Goal: Task Accomplishment & Management: Manage account settings

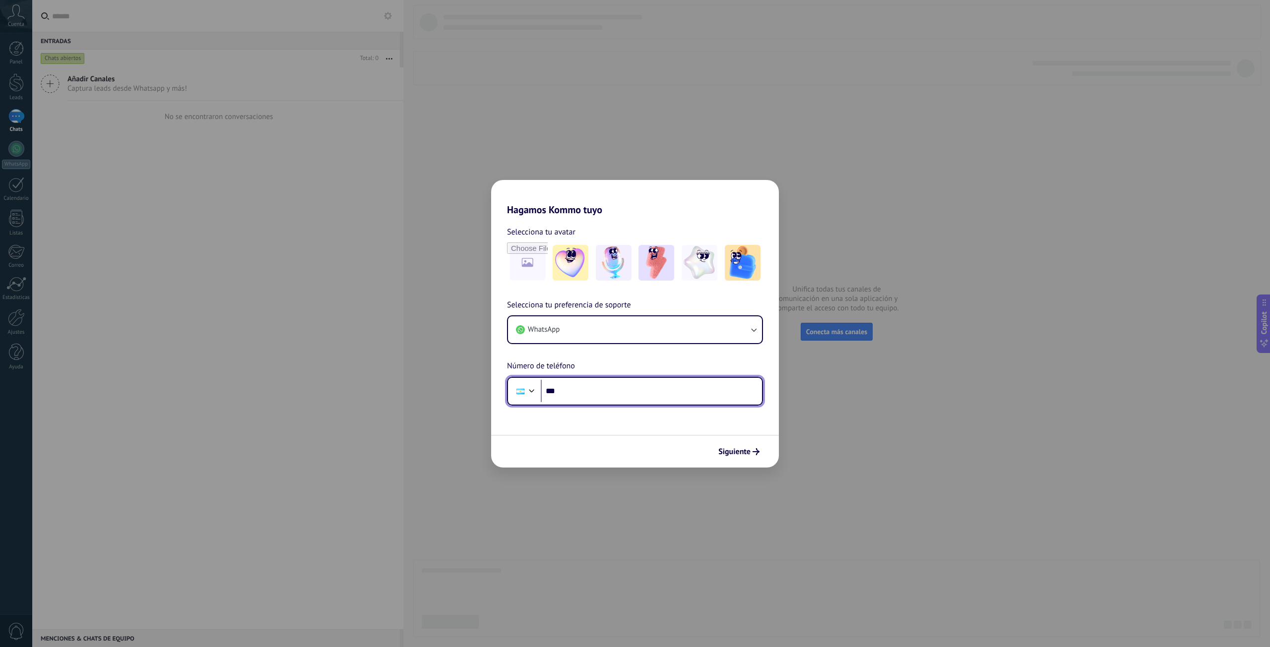
click at [738, 401] on input "***" at bounding box center [651, 391] width 221 height 23
type input "**********"
click at [749, 333] on icon "button" at bounding box center [753, 330] width 10 height 10
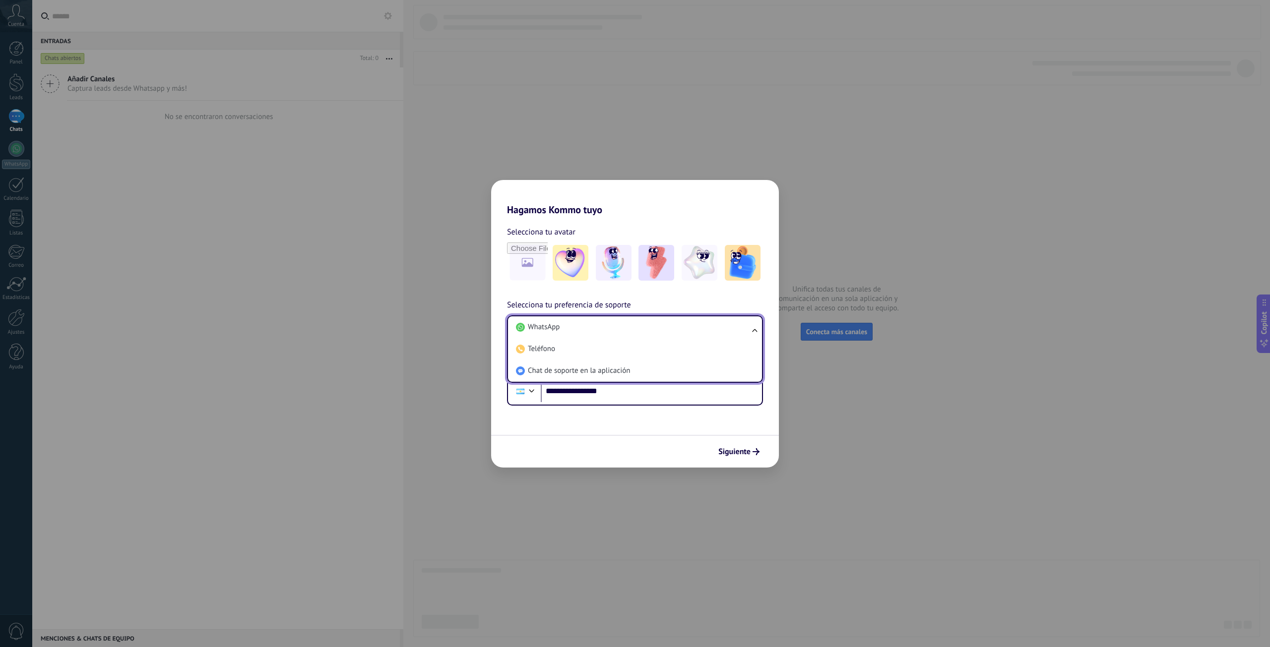
click at [753, 332] on ul "WhatsApp Teléfono Chat de soporte en la aplicación" at bounding box center [635, 348] width 256 height 67
drag, startPoint x: 749, startPoint y: 334, endPoint x: 754, endPoint y: 334, distance: 5.5
click at [751, 334] on ul "WhatsApp Teléfono Chat de soporte en la aplicación" at bounding box center [635, 348] width 256 height 67
click at [752, 333] on ul "WhatsApp Teléfono Chat de soporte en la aplicación" at bounding box center [635, 348] width 256 height 67
click at [758, 328] on ul "WhatsApp Teléfono Chat de soporte en la aplicación" at bounding box center [635, 348] width 256 height 67
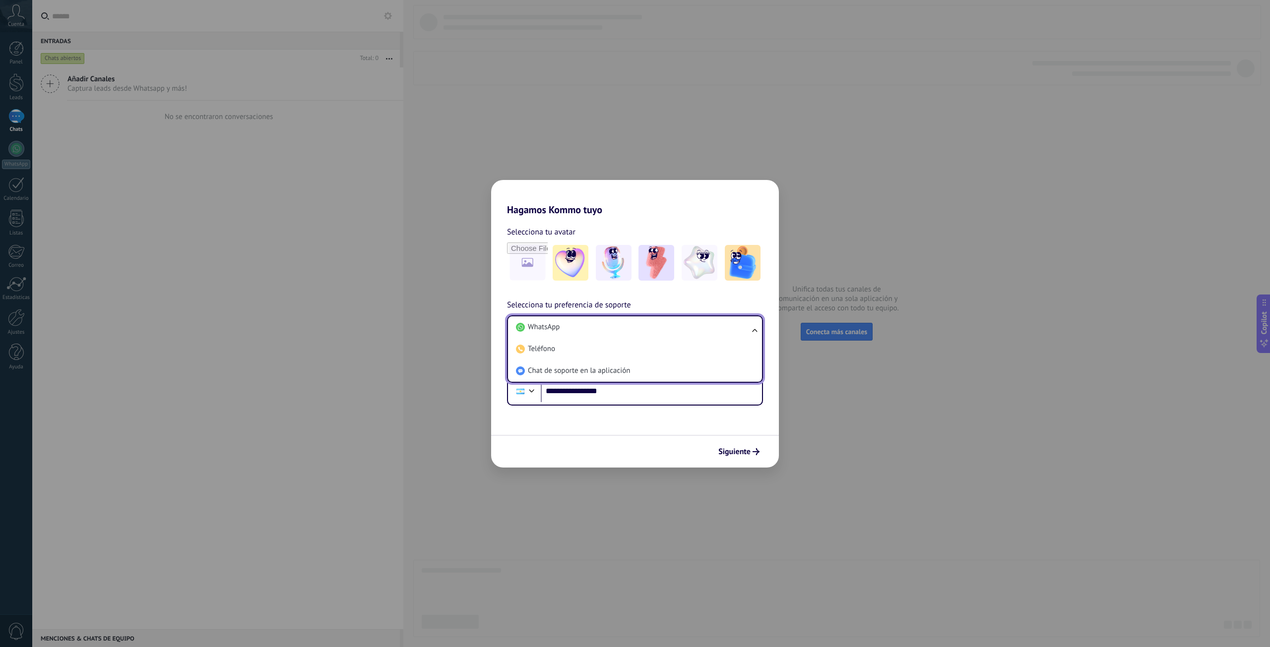
click at [757, 328] on ul "WhatsApp Teléfono Chat de soporte en la aplicación" at bounding box center [635, 348] width 256 height 67
click at [647, 321] on li "WhatsApp" at bounding box center [633, 327] width 242 height 22
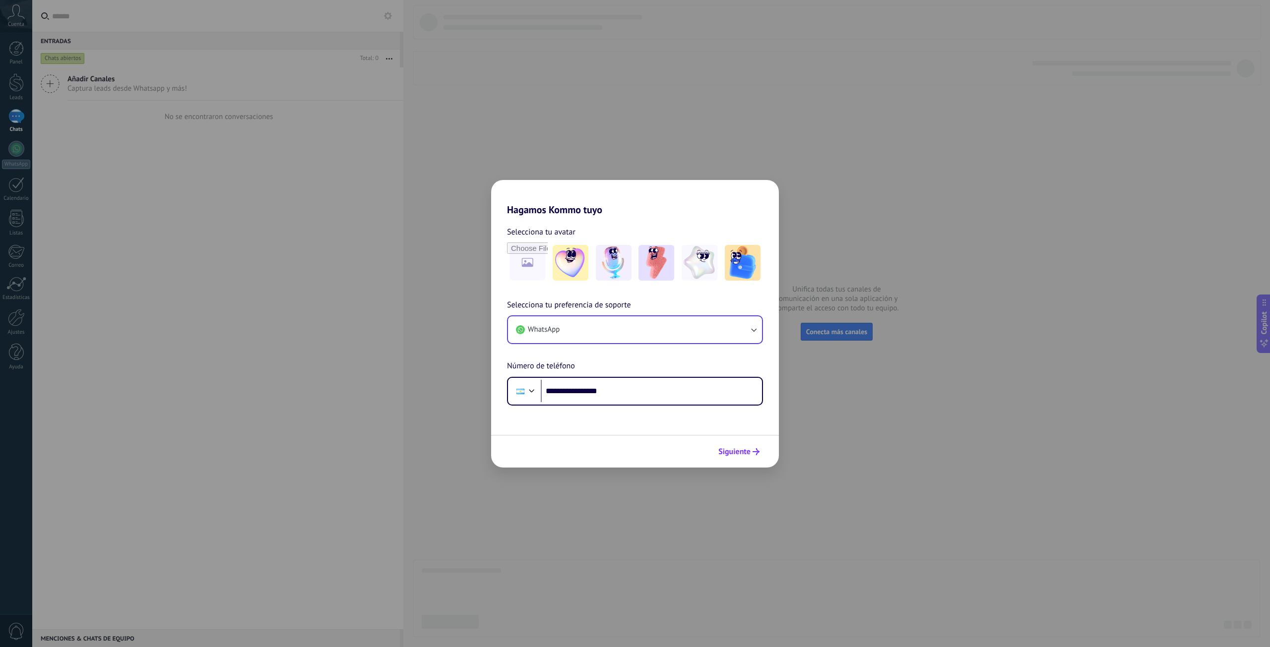
click at [756, 456] on button "Siguiente" at bounding box center [739, 451] width 50 height 17
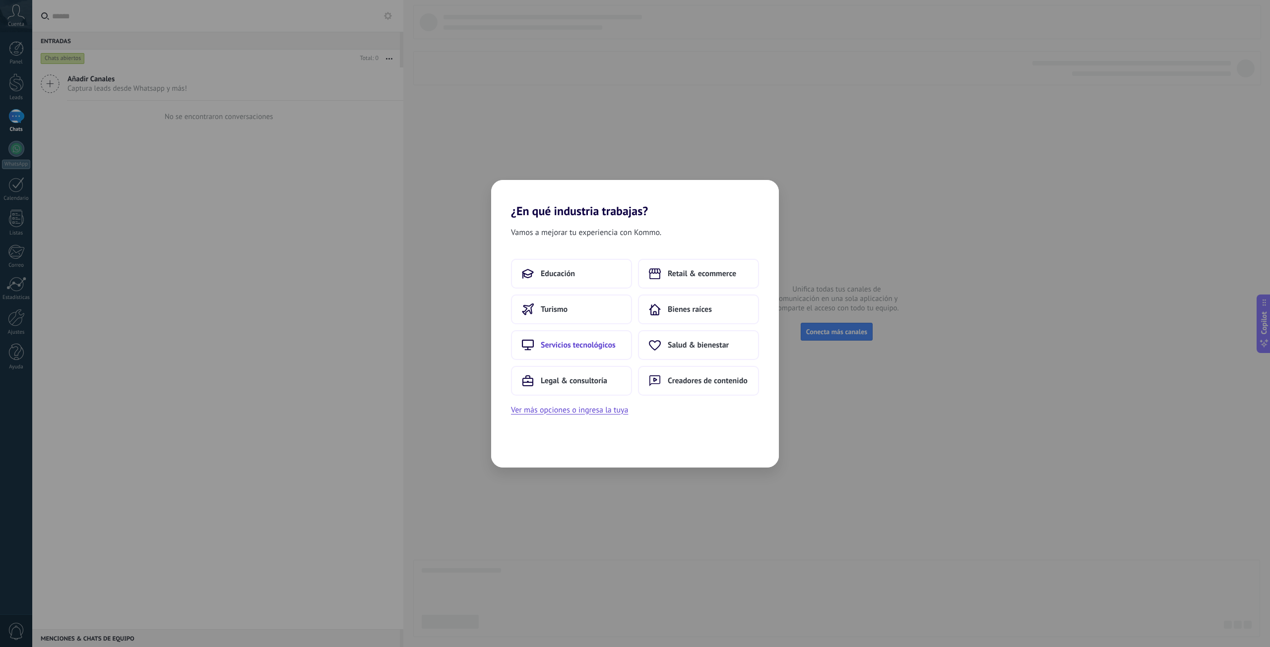
click at [590, 346] on span "Servicios tecnológicos" at bounding box center [578, 345] width 75 height 10
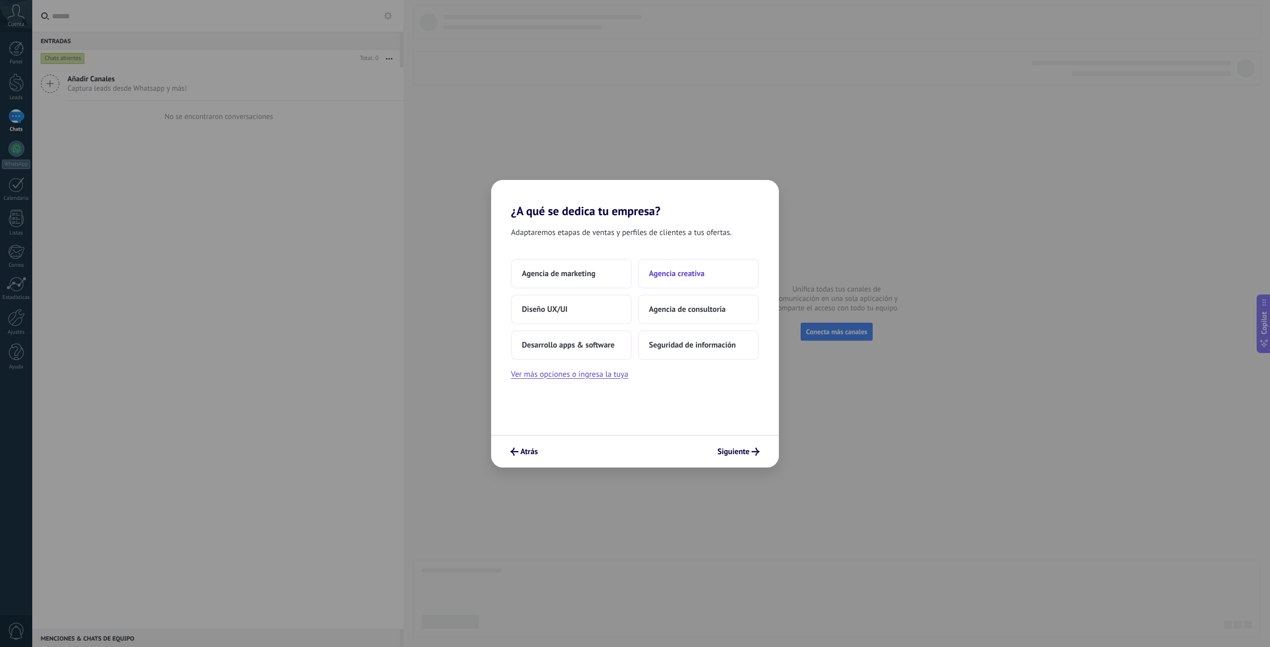
click at [698, 279] on button "Agencia creativa" at bounding box center [698, 274] width 121 height 30
click at [690, 274] on button "2–5" at bounding box center [698, 274] width 121 height 30
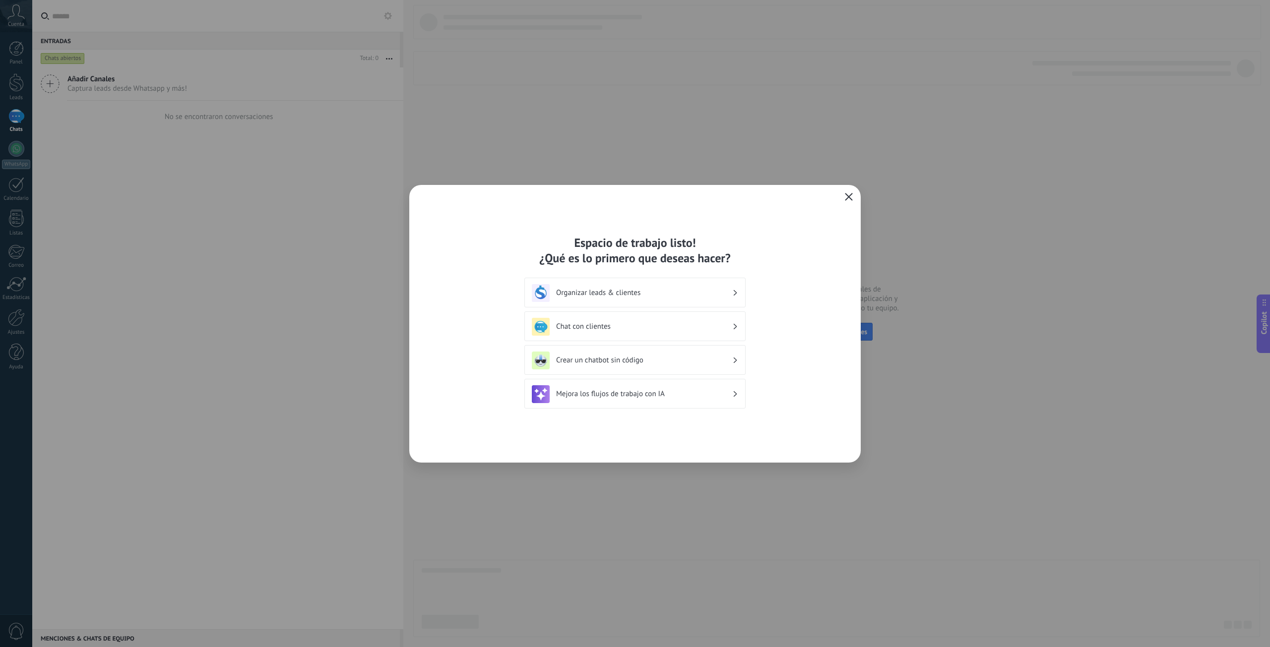
click at [851, 199] on icon "button" at bounding box center [849, 197] width 8 height 8
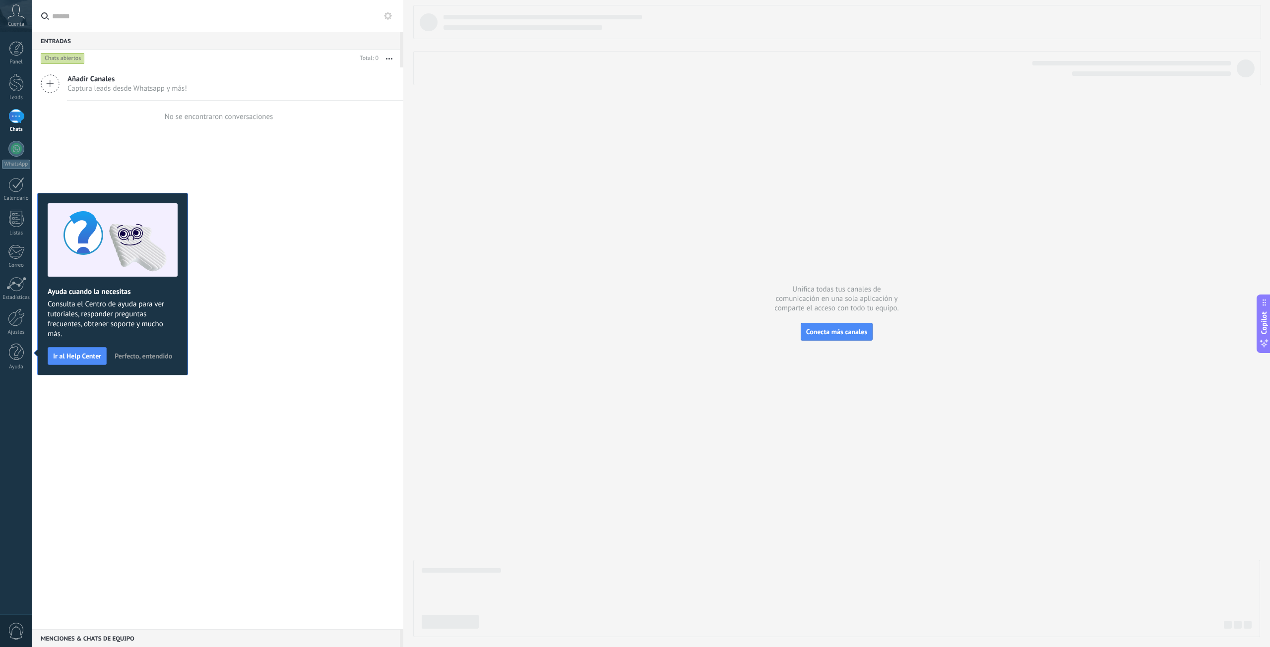
click at [132, 353] on span "Perfecto, entendido" at bounding box center [144, 356] width 58 height 7
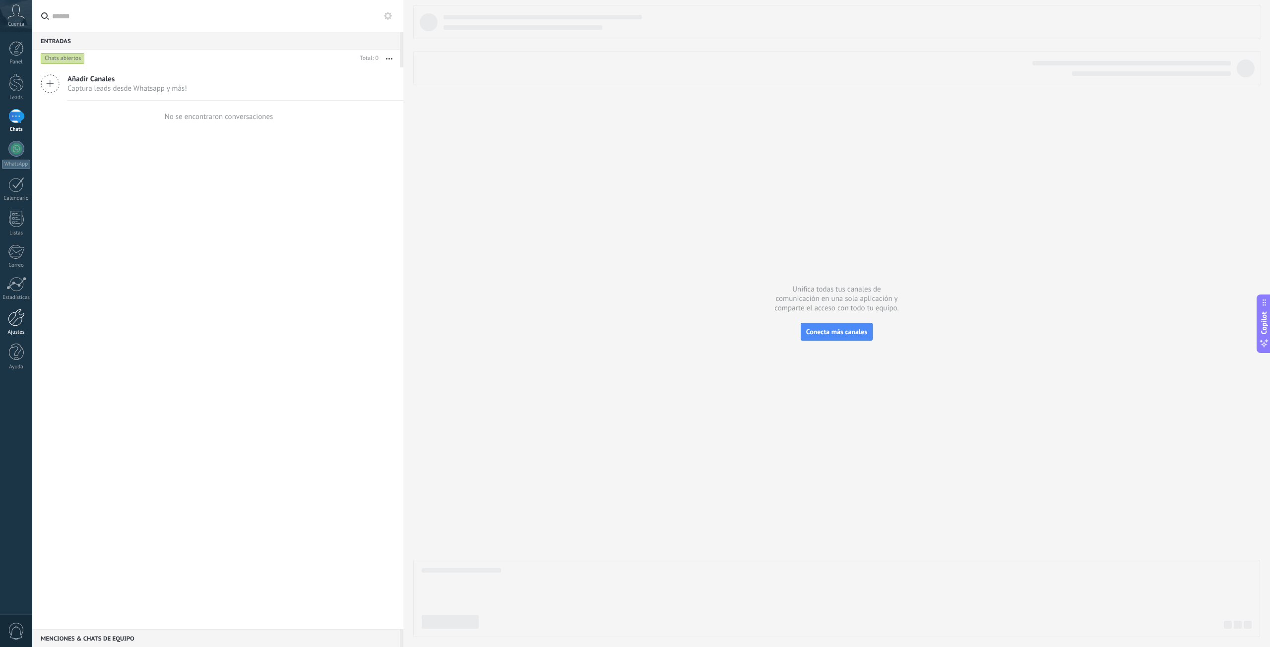
click at [12, 317] on div at bounding box center [16, 317] width 17 height 17
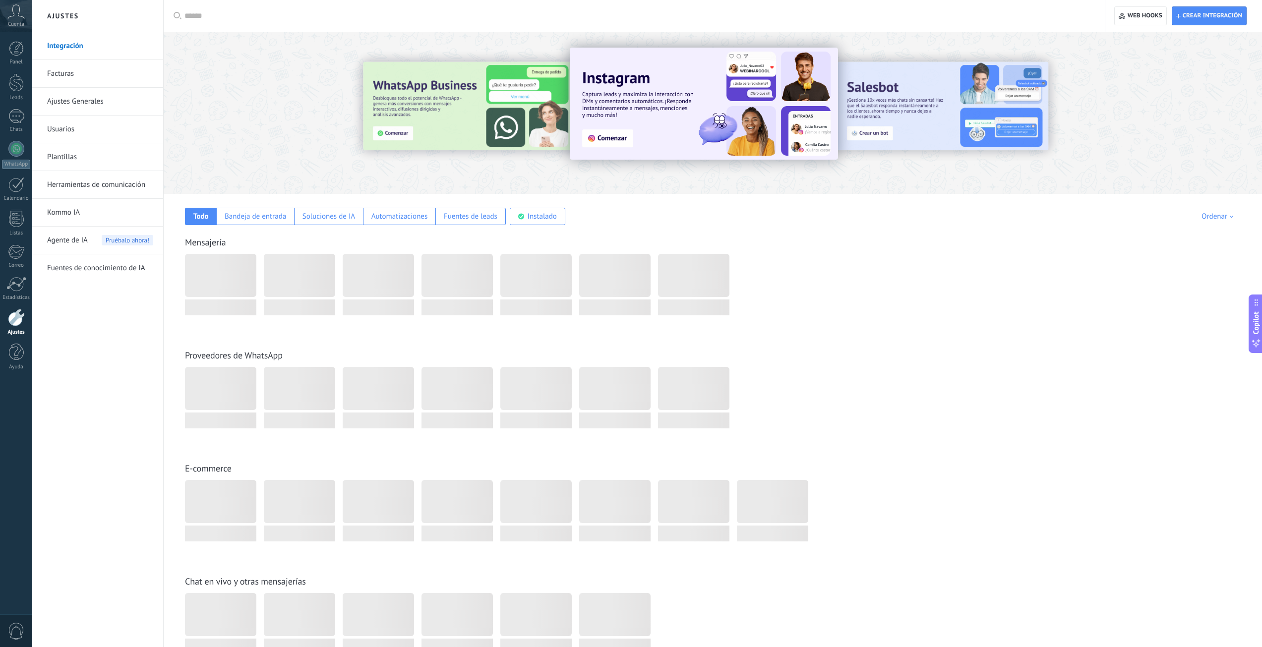
click at [105, 130] on link "Usuarios" at bounding box center [100, 130] width 106 height 28
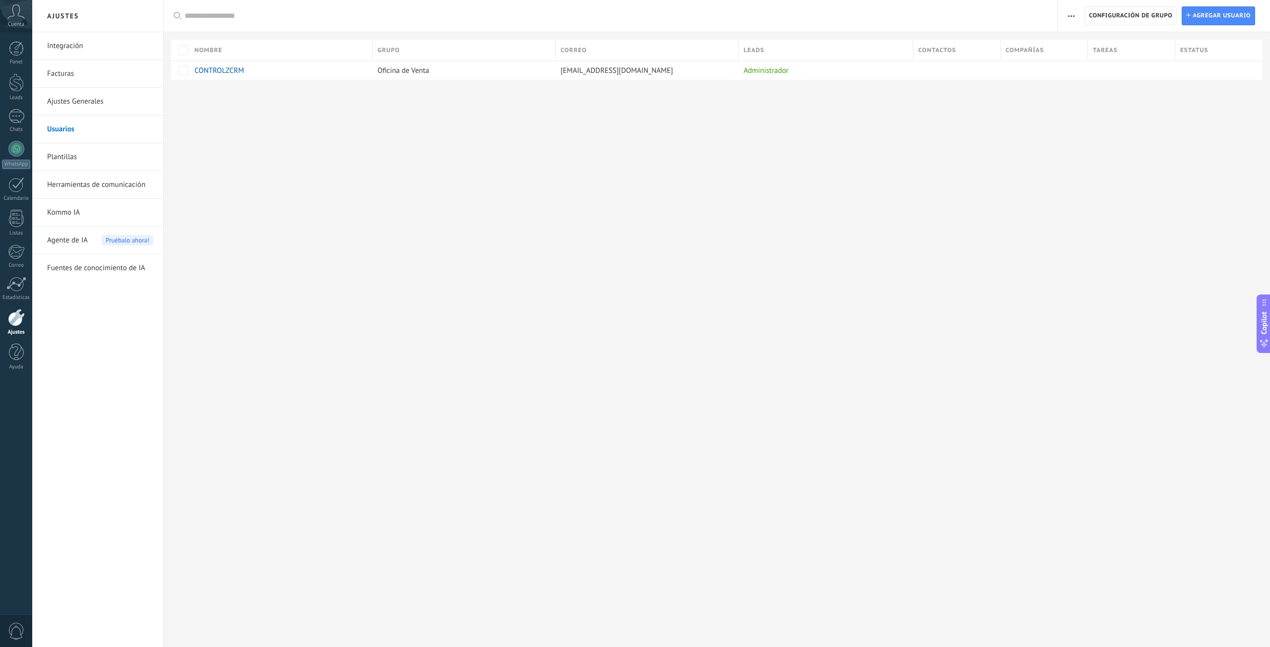
click at [13, 320] on div at bounding box center [16, 317] width 17 height 17
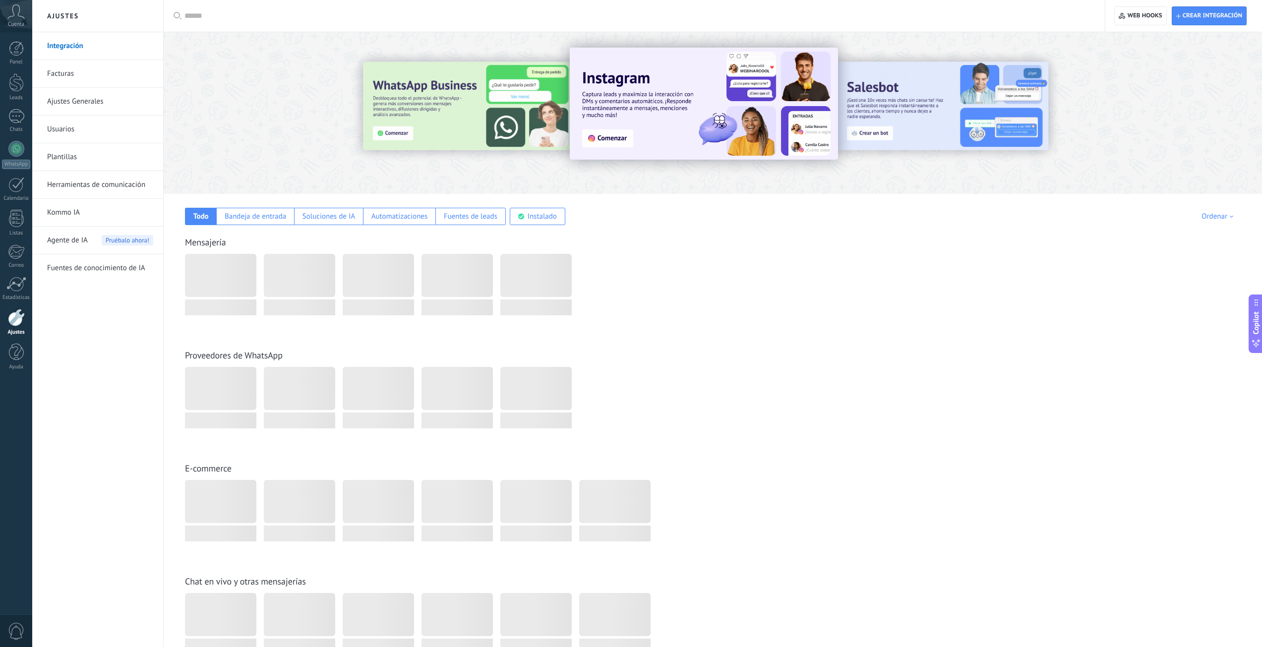
click at [110, 69] on link "Facturas" at bounding box center [100, 74] width 106 height 28
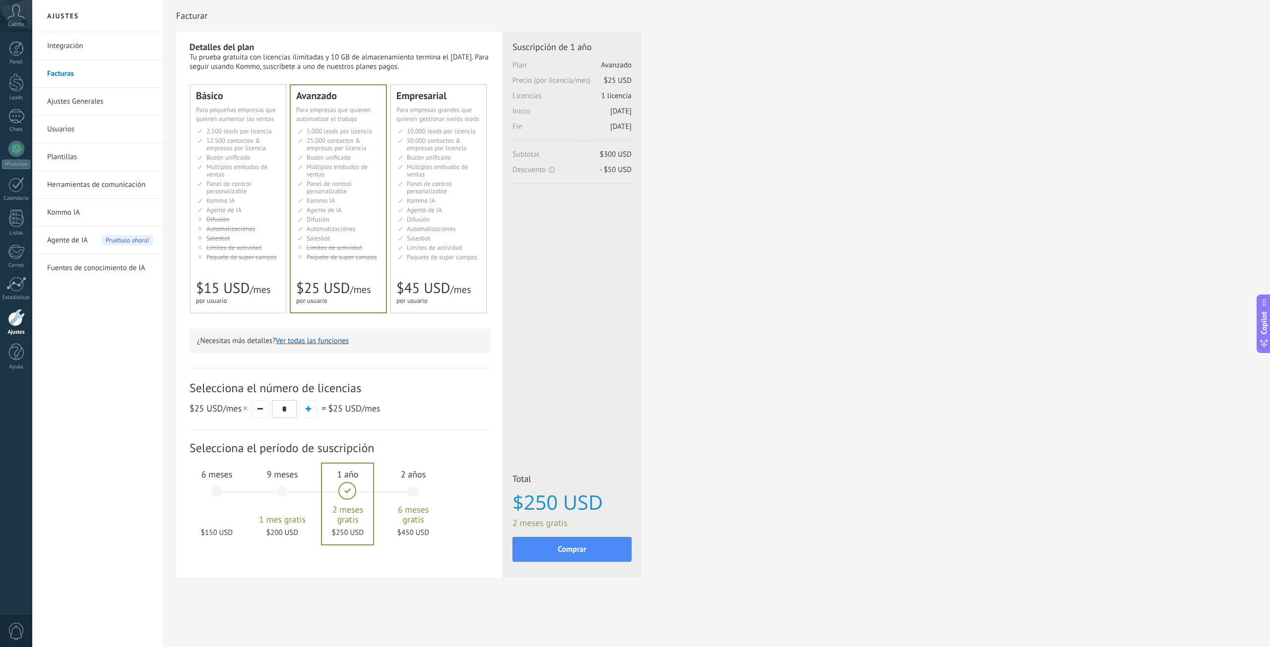
click at [354, 199] on li "Kommo AI Kommo AI Kommo IA Kommo AI Kommo IA Kommo AI Kommo AI" at bounding box center [339, 200] width 83 height 7
click at [257, 194] on li "Настраиваемый рабочий стол Customizable dashboard Panel de control personalizab…" at bounding box center [238, 187] width 83 height 15
click at [322, 189] on span "Panel de control personalizable" at bounding box center [329, 188] width 45 height 16
click at [1259, 327] on span "Copilot" at bounding box center [1264, 322] width 10 height 23
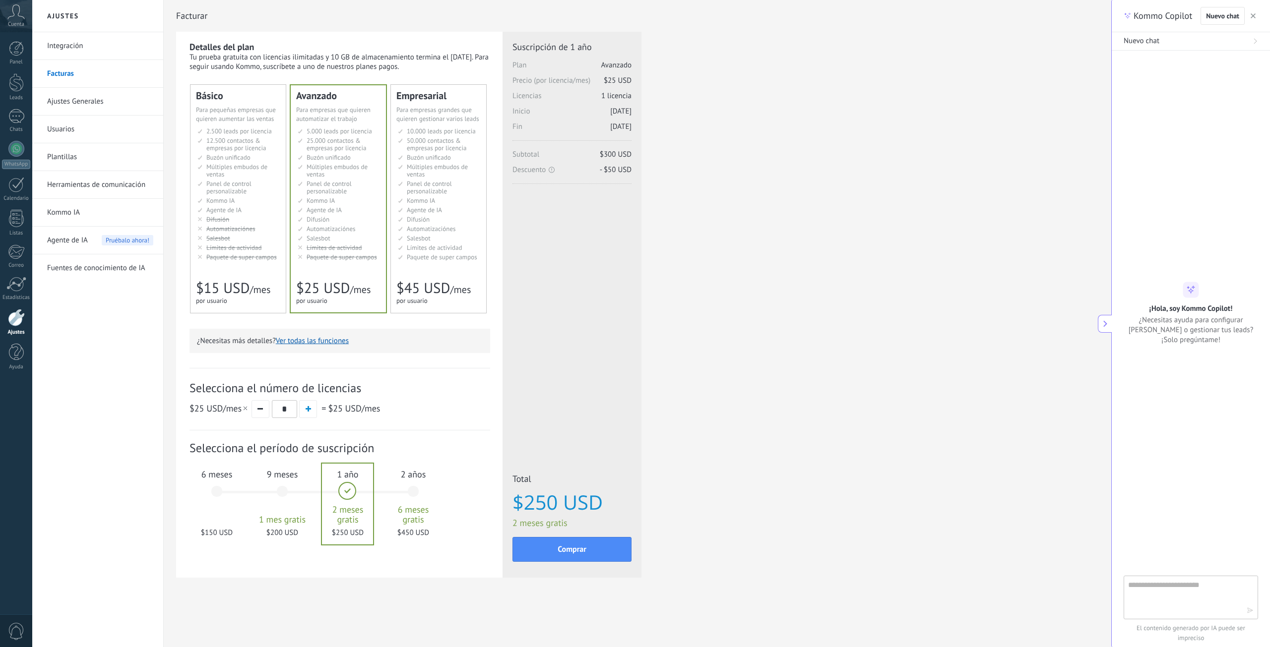
click at [1207, 587] on textarea at bounding box center [1184, 597] width 112 height 36
type textarea "**********"
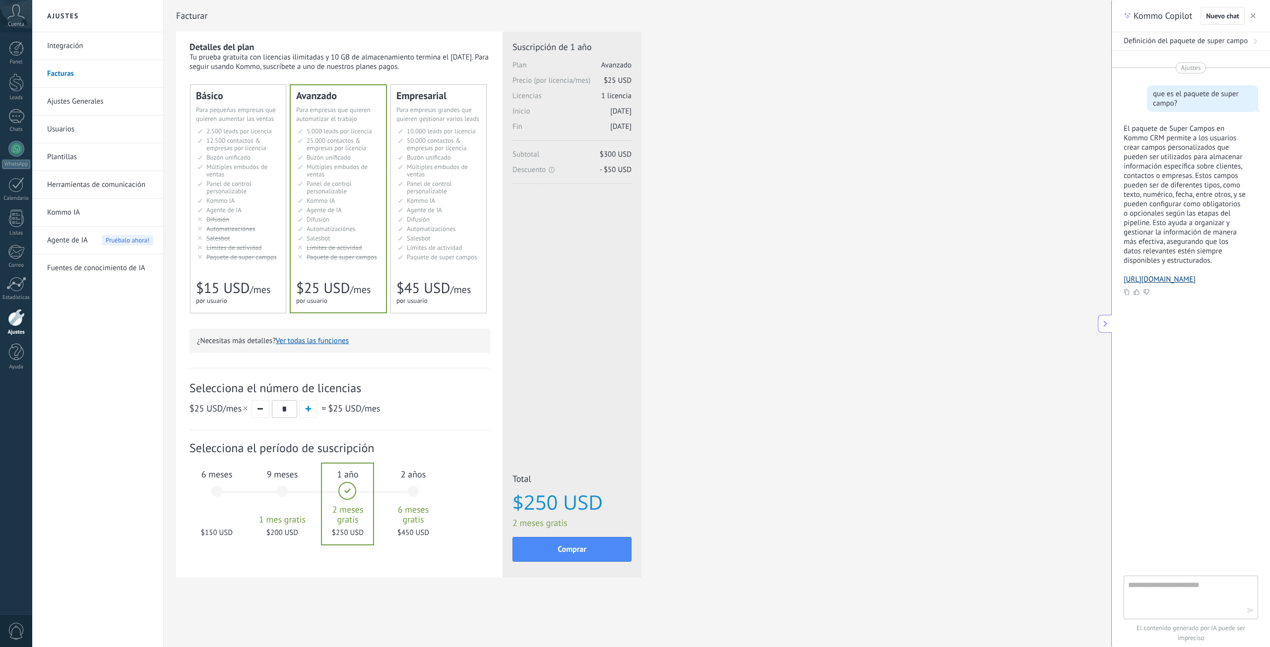
click at [1195, 281] on link "https://www.kommo.com/support/kb/fields" at bounding box center [1159, 279] width 72 height 9
drag, startPoint x: 242, startPoint y: 166, endPoint x: 251, endPoint y: 164, distance: 9.6
click at [247, 164] on span "Múltiples embudos de ventas" at bounding box center [236, 171] width 61 height 16
click at [994, 357] on div "Detalles del plan Tu prueba gratuita con licencias ilimitadas y 10 GB de almace…" at bounding box center [637, 317] width 923 height 571
click at [306, 411] on span "button" at bounding box center [308, 408] width 5 height 5
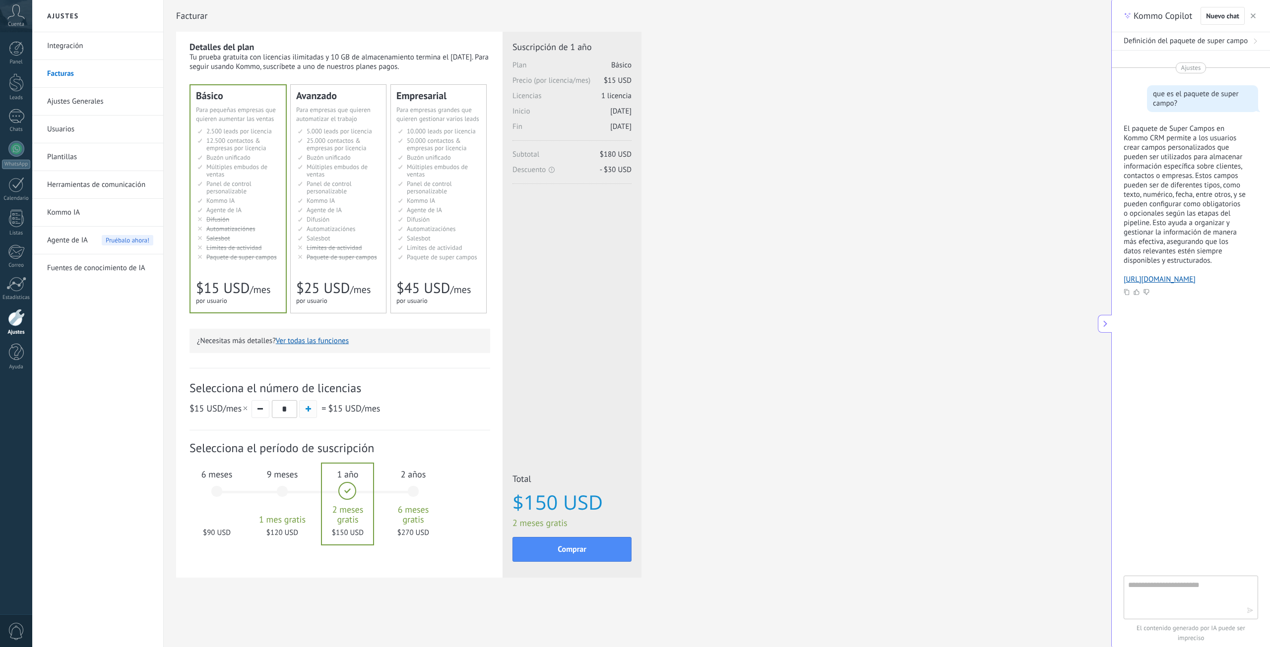
type input "*"
click at [1105, 318] on button at bounding box center [1105, 324] width 14 height 18
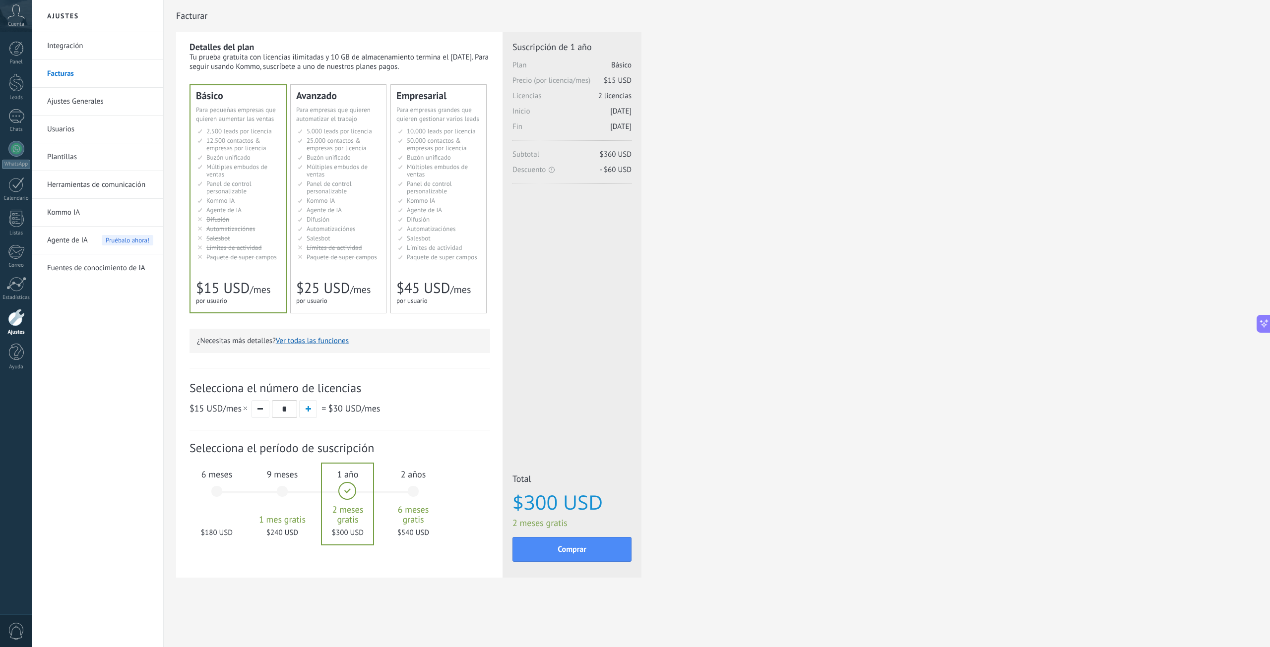
click at [105, 131] on link "Usuarios" at bounding box center [100, 130] width 106 height 28
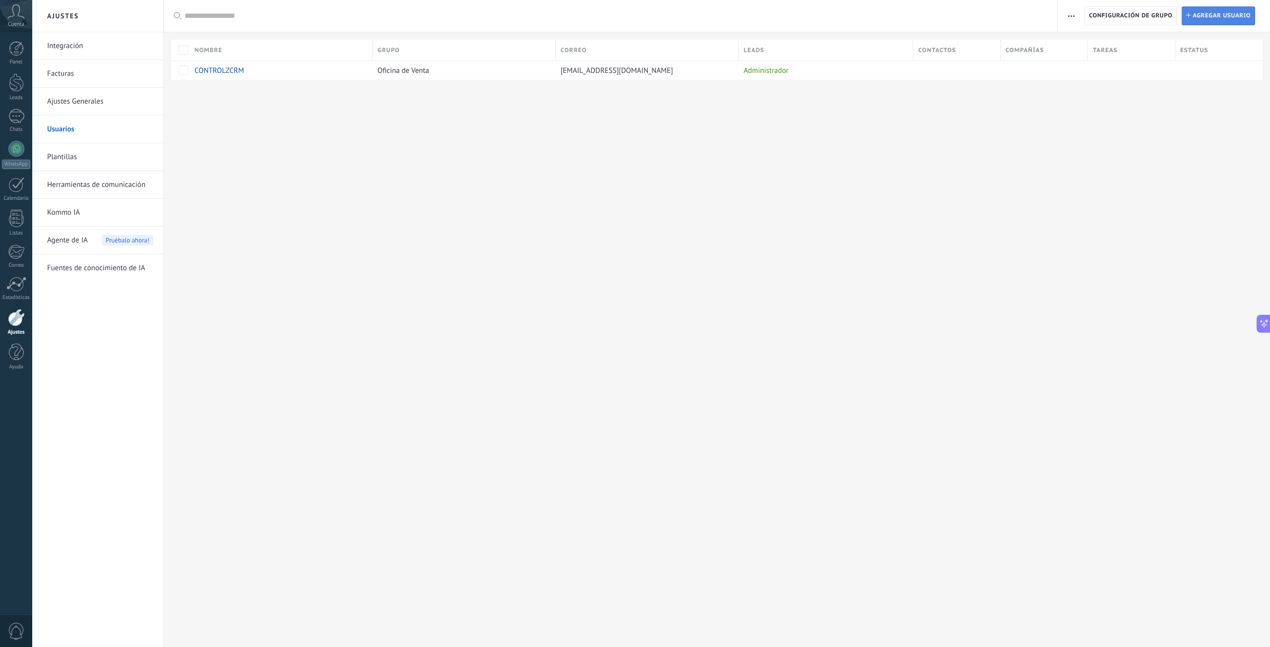
click at [1217, 12] on span "Agregar usuario" at bounding box center [1221, 16] width 58 height 18
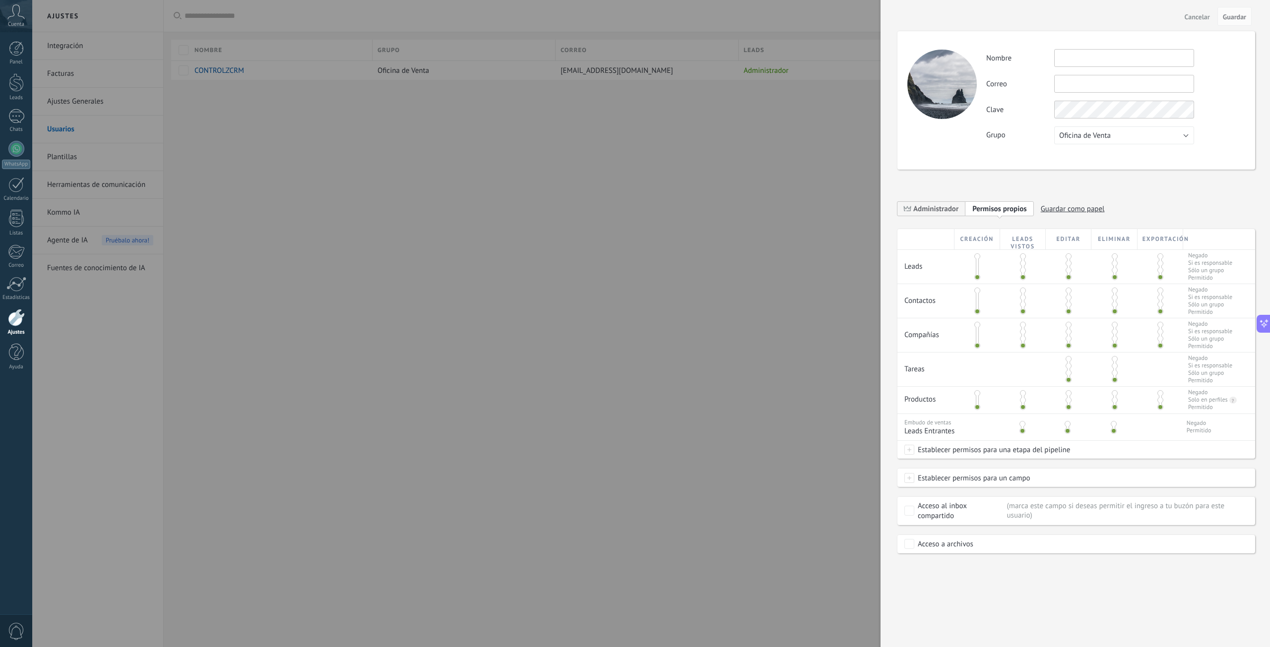
click at [1126, 61] on input "text" at bounding box center [1124, 58] width 140 height 18
type input "**********"
click at [1113, 79] on input "text" at bounding box center [1124, 84] width 140 height 18
drag, startPoint x: 1159, startPoint y: 47, endPoint x: 1150, endPoint y: 54, distance: 11.0
click at [1151, 53] on div "**********" at bounding box center [1076, 100] width 358 height 138
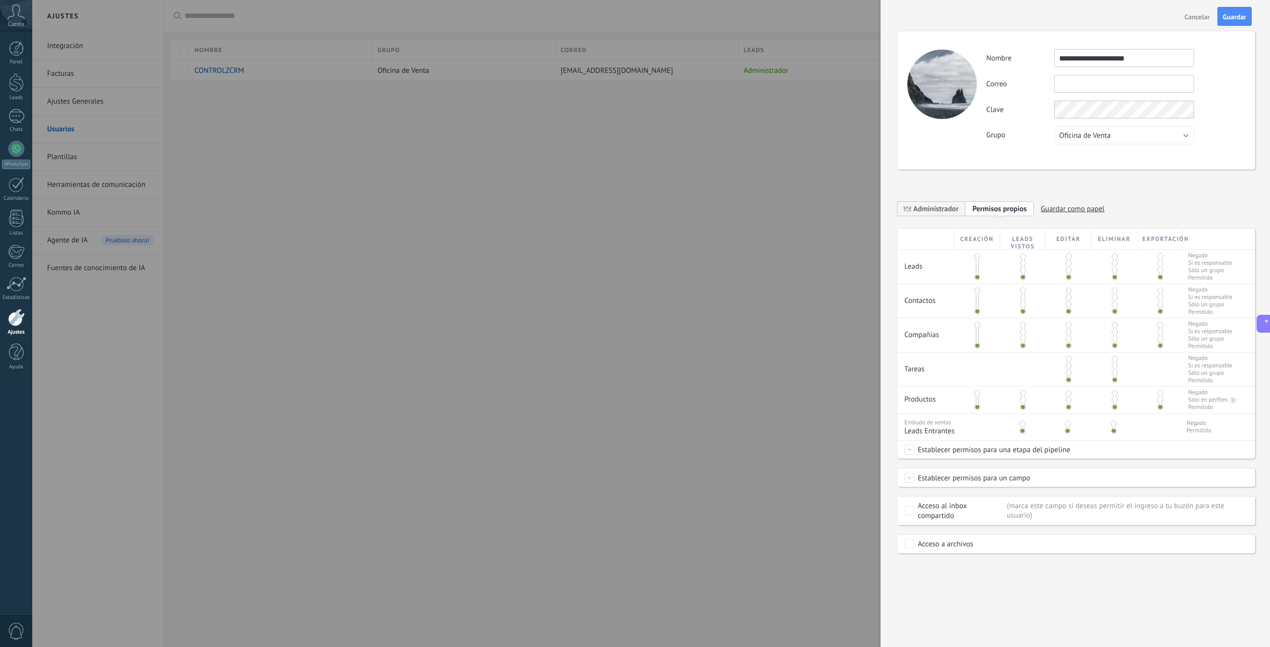
drag, startPoint x: 1146, startPoint y: 55, endPoint x: 903, endPoint y: 90, distance: 245.6
click at [903, 90] on div "**********" at bounding box center [1076, 100] width 358 height 138
click at [1091, 78] on input "text" at bounding box center [1124, 84] width 140 height 18
paste input "**********"
type input "**********"
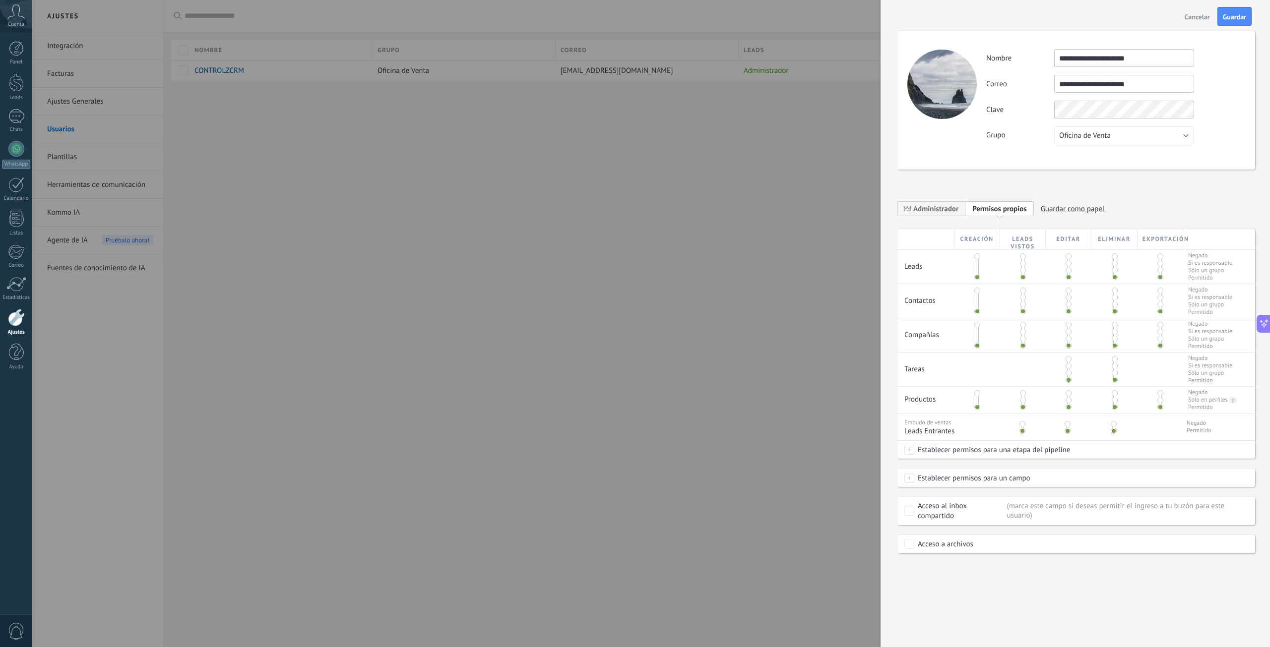
drag, startPoint x: 1154, startPoint y: 52, endPoint x: 915, endPoint y: 72, distance: 239.4
click at [915, 72] on div "**********" at bounding box center [1076, 100] width 358 height 138
type input "**********"
click at [968, 175] on div "**********" at bounding box center [1076, 282] width 358 height 542
click at [1067, 362] on span at bounding box center [1068, 359] width 6 height 6
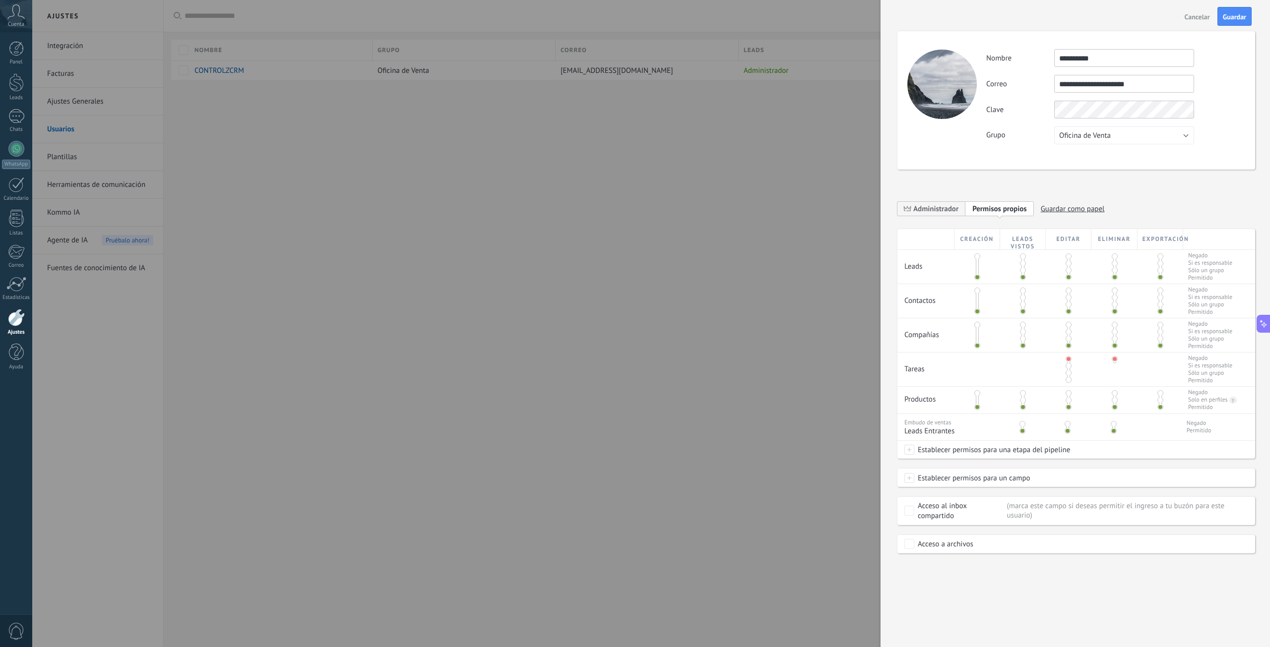
click at [1068, 379] on span at bounding box center [1068, 380] width 6 height 6
click at [1115, 379] on span at bounding box center [1114, 380] width 6 height 6
click at [1113, 257] on span at bounding box center [1114, 256] width 6 height 6
click at [1159, 255] on span at bounding box center [1160, 256] width 6 height 6
click at [1116, 291] on span at bounding box center [1114, 291] width 6 height 6
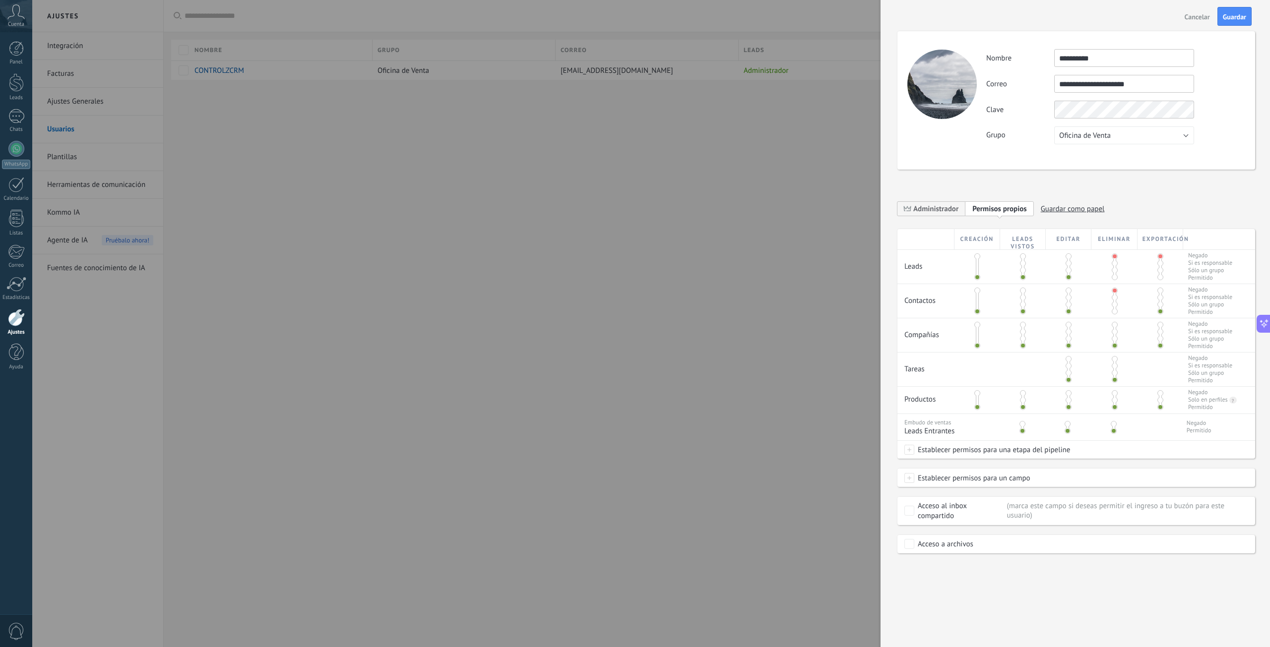
click at [1163, 293] on div at bounding box center [1160, 301] width 46 height 34
click at [1160, 292] on span at bounding box center [1160, 291] width 6 height 6
click at [1116, 326] on span at bounding box center [1114, 325] width 6 height 6
click at [1161, 324] on span at bounding box center [1160, 325] width 6 height 6
drag, startPoint x: 1117, startPoint y: 358, endPoint x: 1117, endPoint y: 363, distance: 5.0
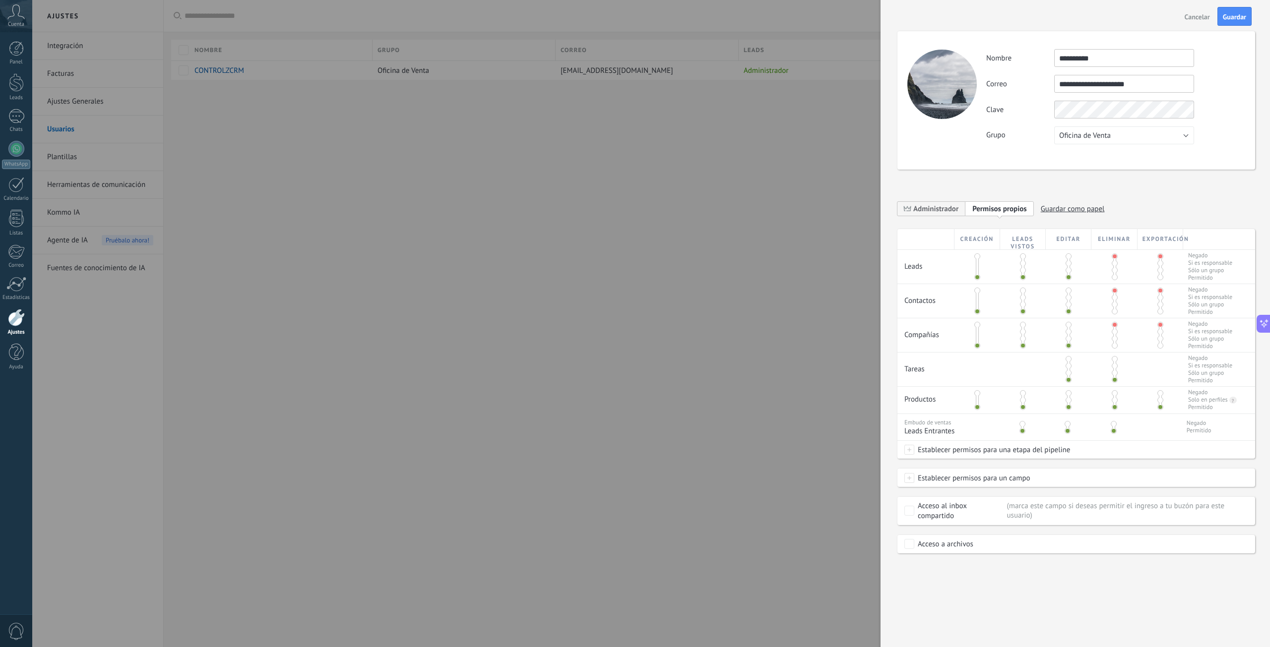
click at [1117, 358] on div at bounding box center [1114, 370] width 46 height 34
click at [1243, 14] on span "Guardar" at bounding box center [1234, 16] width 23 height 7
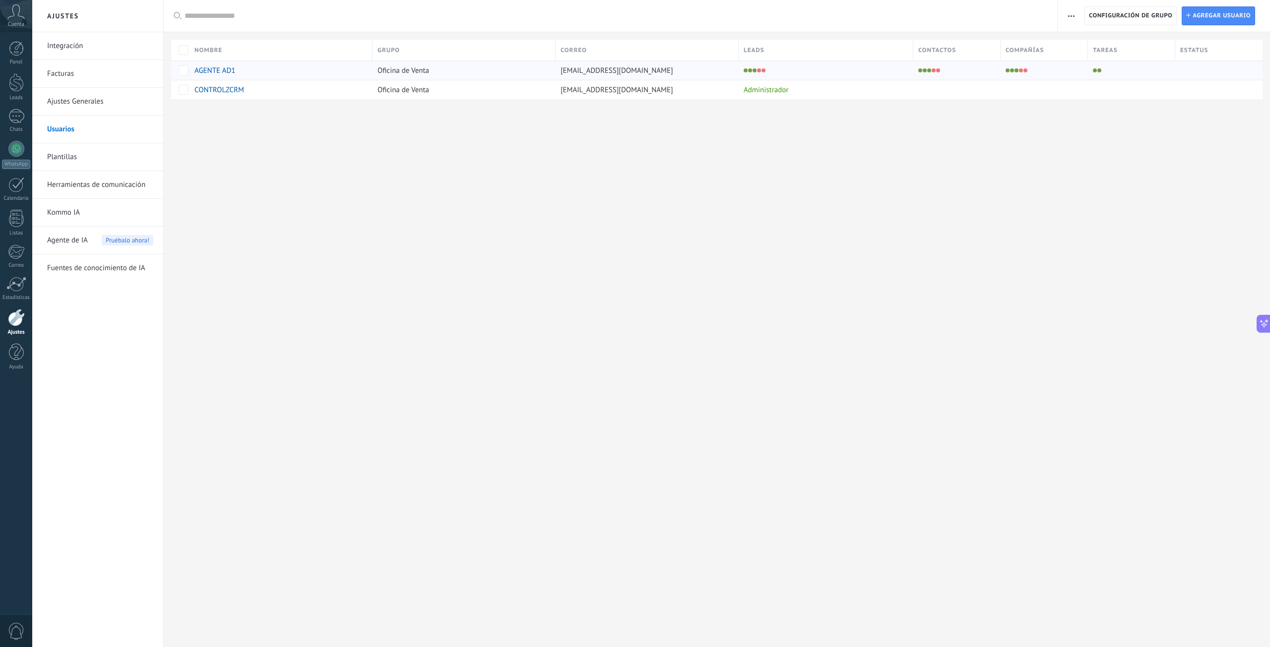
drag, startPoint x: 921, startPoint y: 93, endPoint x: 905, endPoint y: 66, distance: 31.6
click at [905, 66] on div "Nombre Grupo Correo Leads Contactos Compañías Tareas Estatus AGENTE AD1 Oficina…" at bounding box center [720, 70] width 1099 height 60
drag, startPoint x: 846, startPoint y: 71, endPoint x: 850, endPoint y: 106, distance: 34.5
click at [850, 106] on div "Registro de autorización Lista blanca de direcciones IP Límites de actividade C…" at bounding box center [717, 65] width 1106 height 131
click at [851, 89] on div "Administrador" at bounding box center [823, 89] width 170 height 19
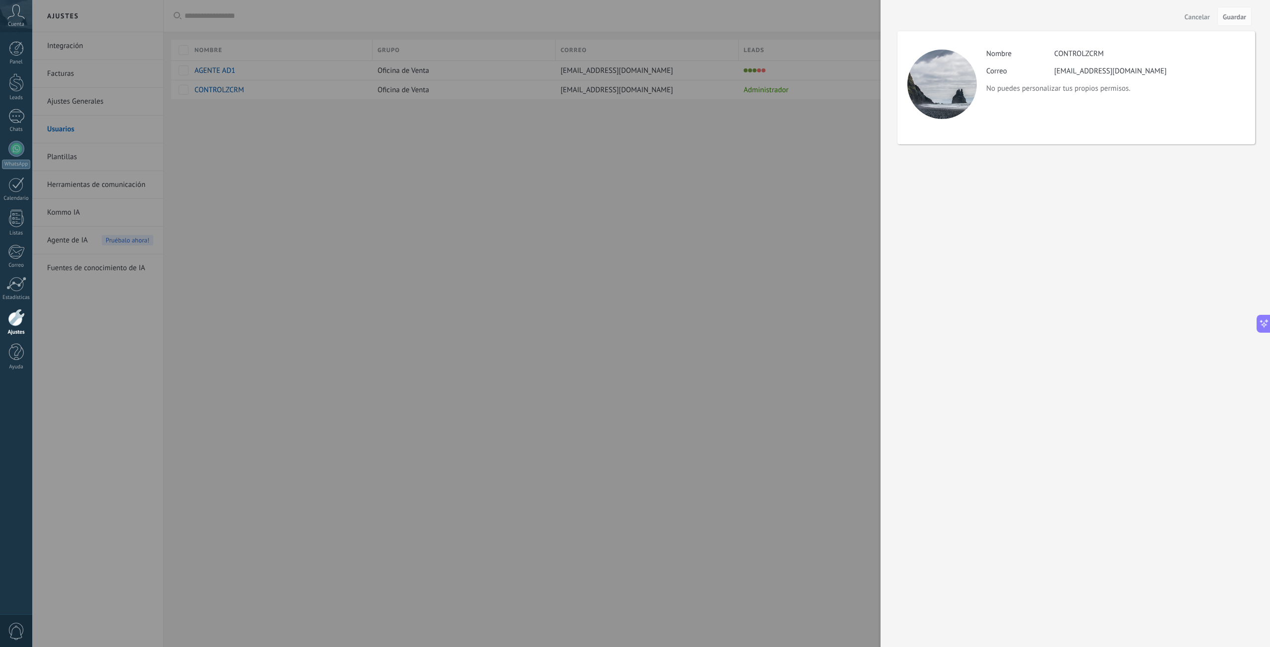
drag, startPoint x: 846, startPoint y: 161, endPoint x: 851, endPoint y: 149, distance: 13.1
click at [847, 160] on div at bounding box center [635, 323] width 1270 height 647
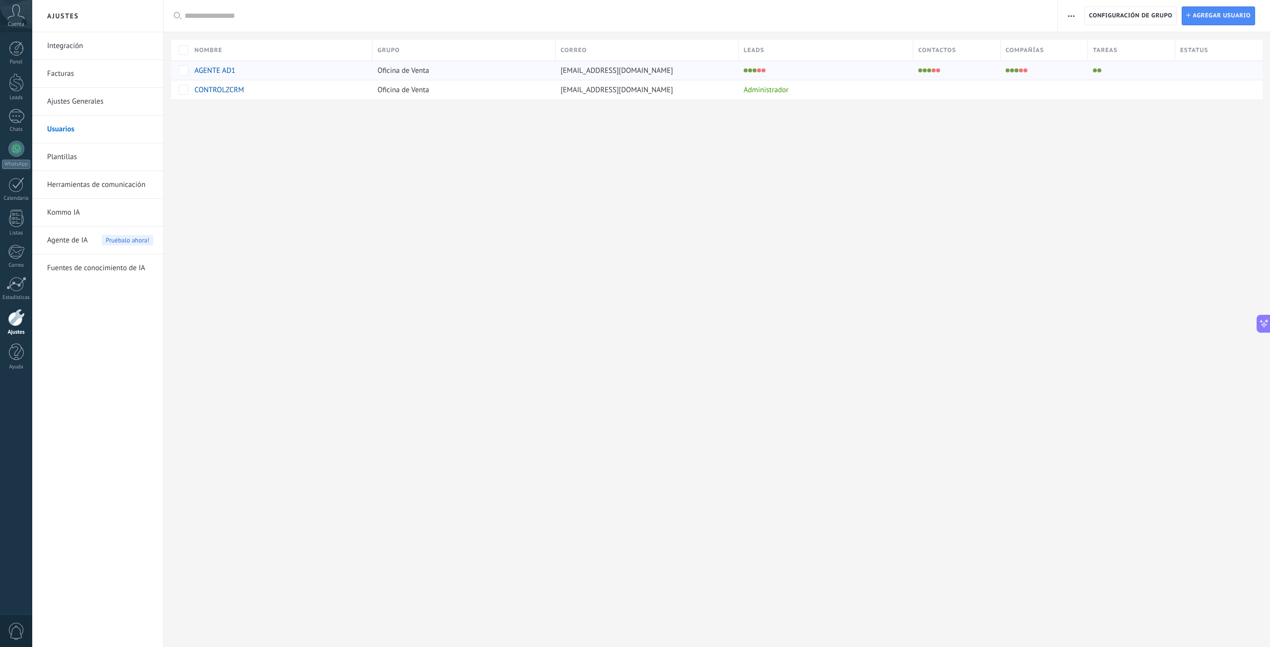
click at [871, 78] on div at bounding box center [825, 70] width 175 height 19
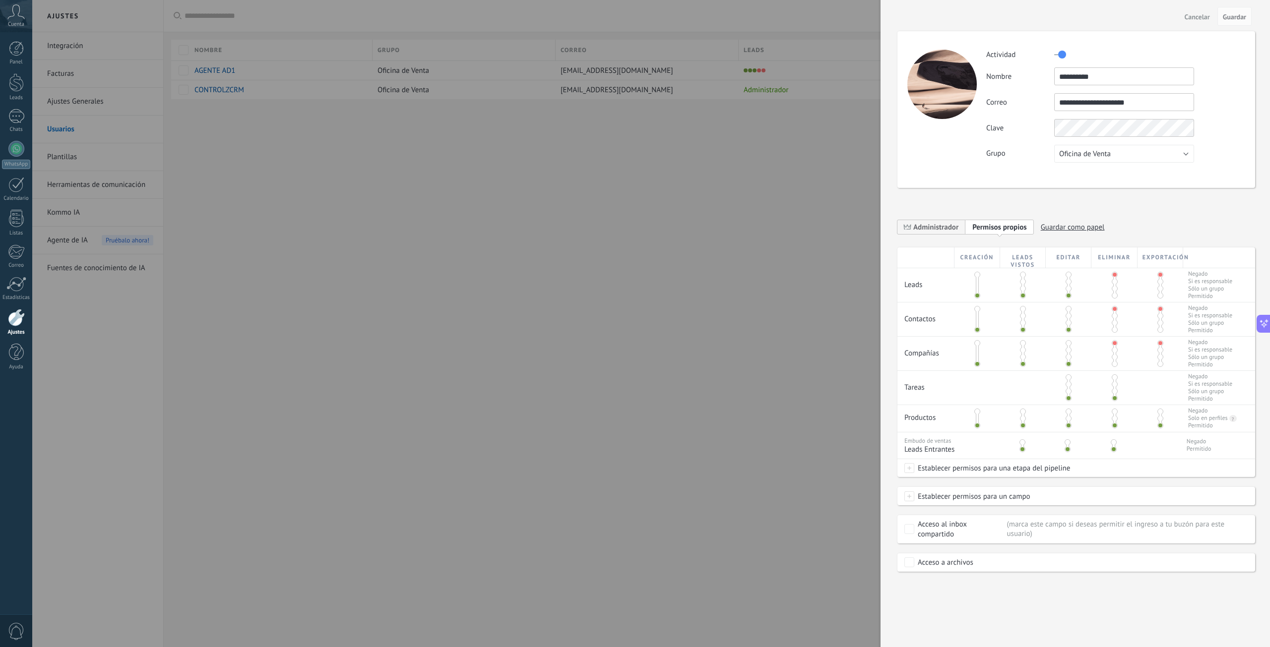
click at [821, 199] on div at bounding box center [635, 323] width 1270 height 647
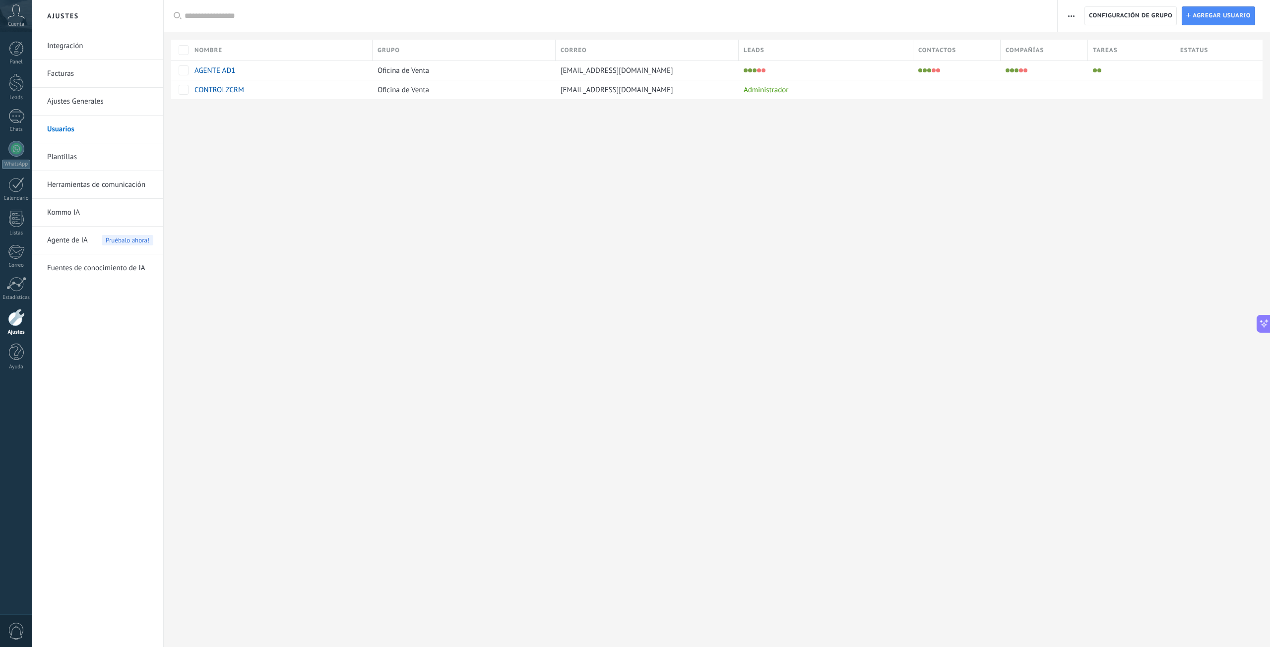
click at [20, 19] on icon at bounding box center [15, 11] width 17 height 15
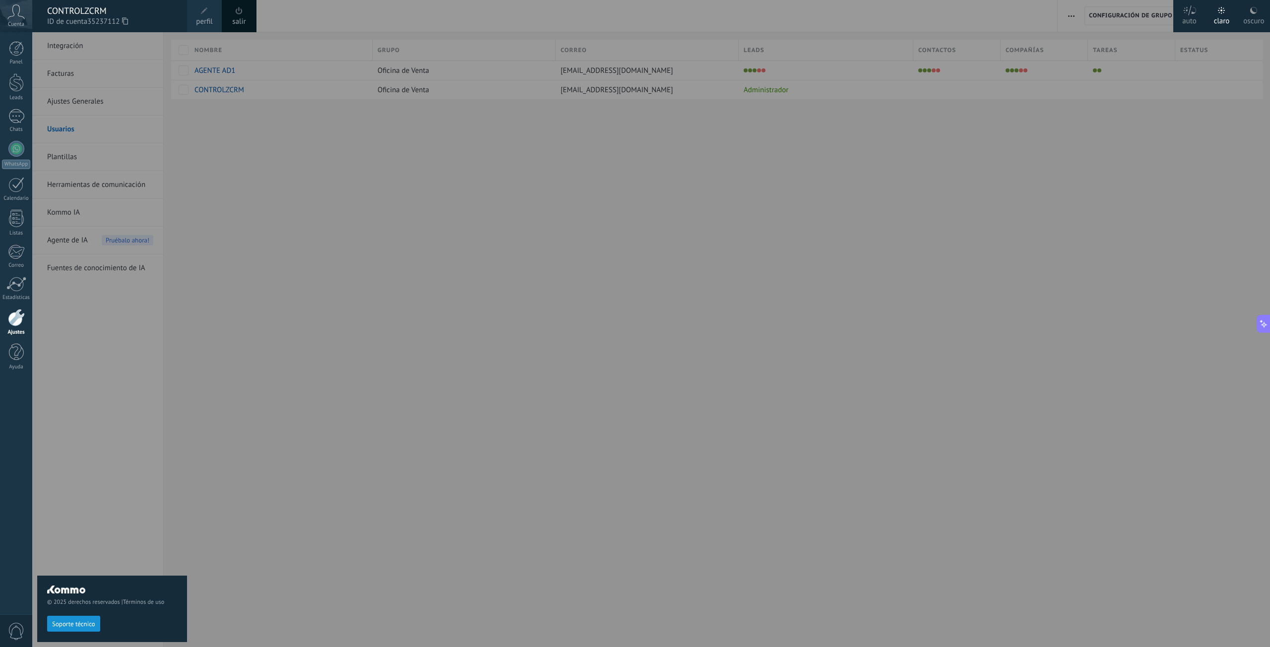
click at [244, 16] on span at bounding box center [239, 10] width 11 height 11
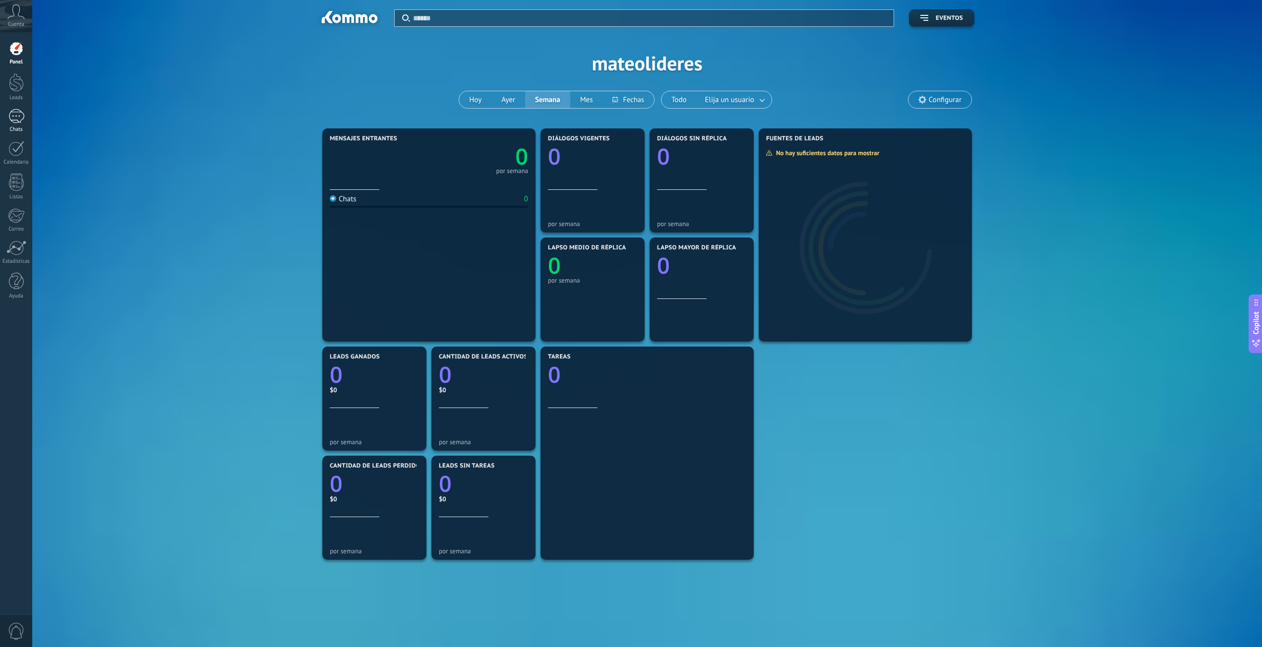
click at [17, 121] on div at bounding box center [16, 116] width 16 height 14
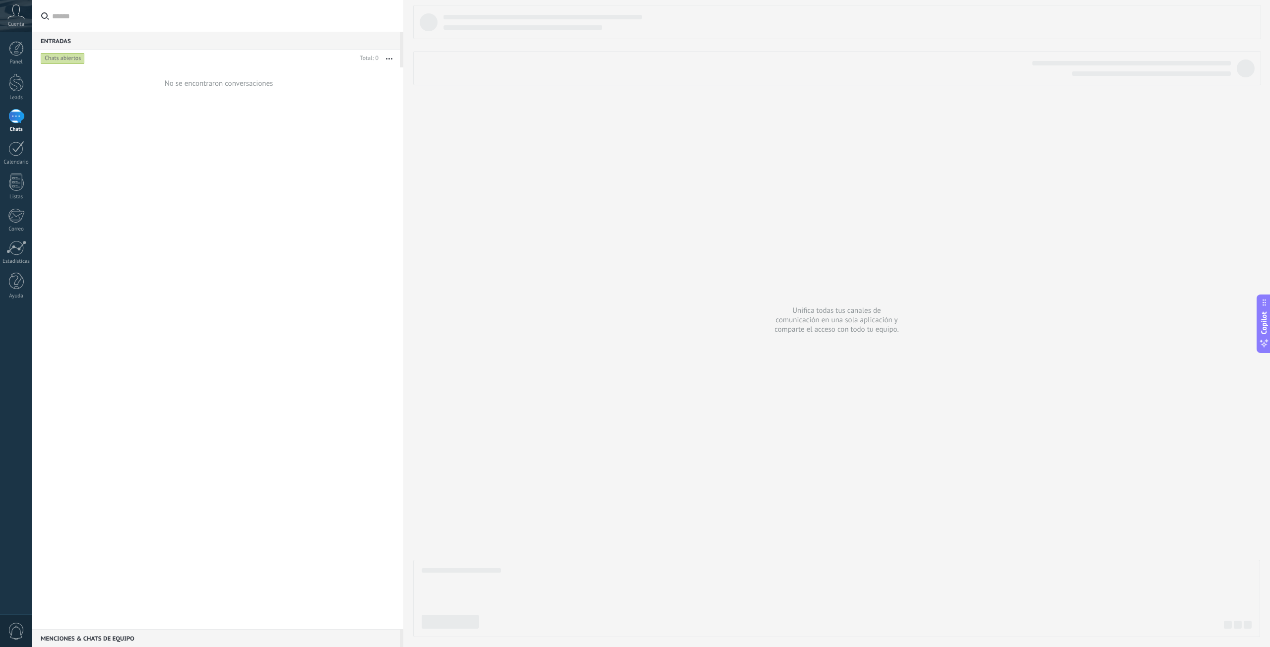
click at [13, 23] on span "Cuenta" at bounding box center [16, 24] width 16 height 6
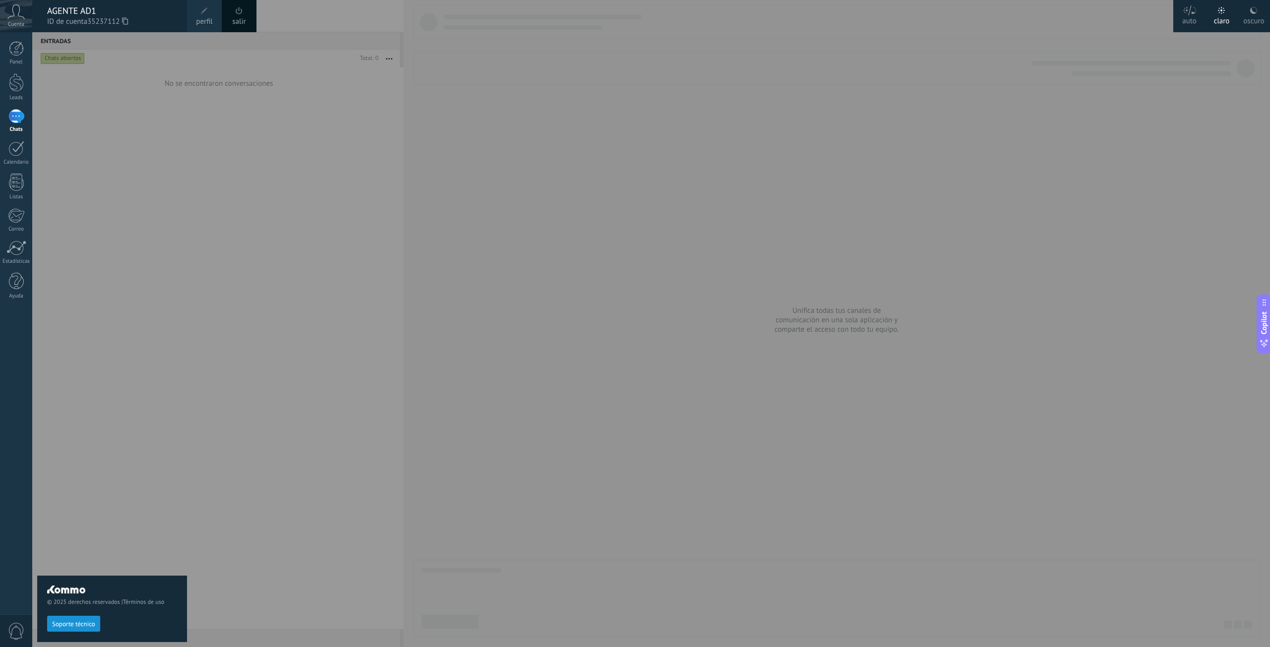
click at [237, 15] on span at bounding box center [239, 10] width 11 height 11
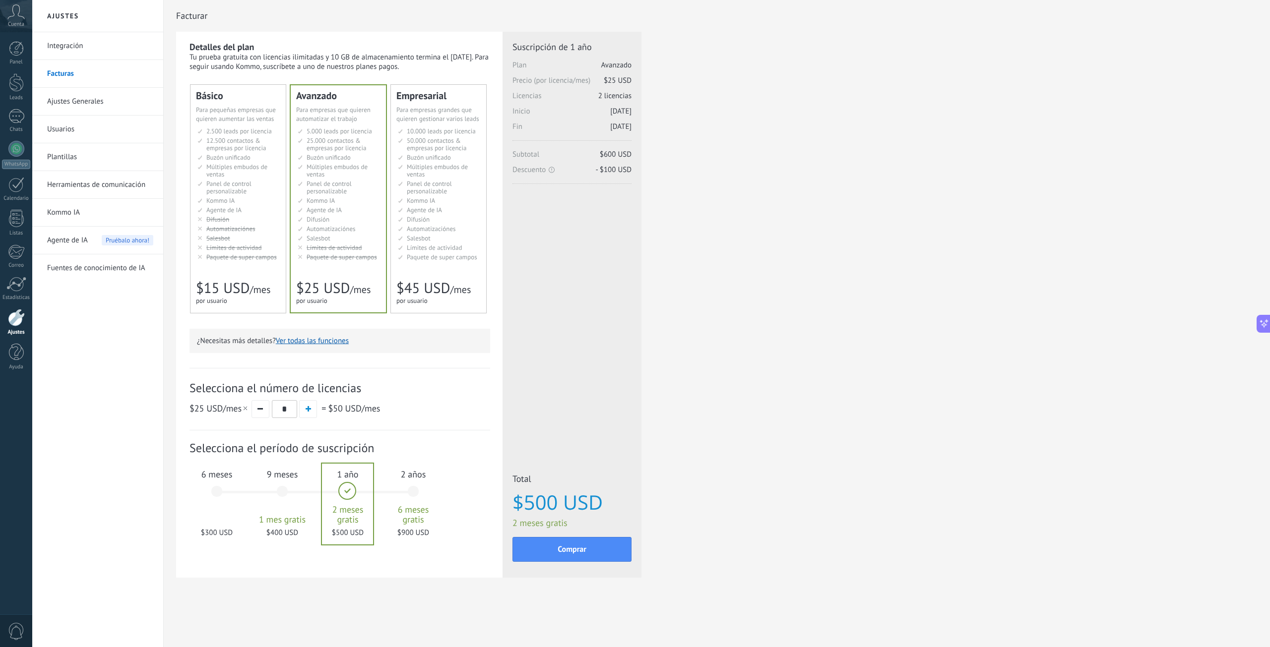
click at [113, 136] on link "Usuarios" at bounding box center [100, 130] width 106 height 28
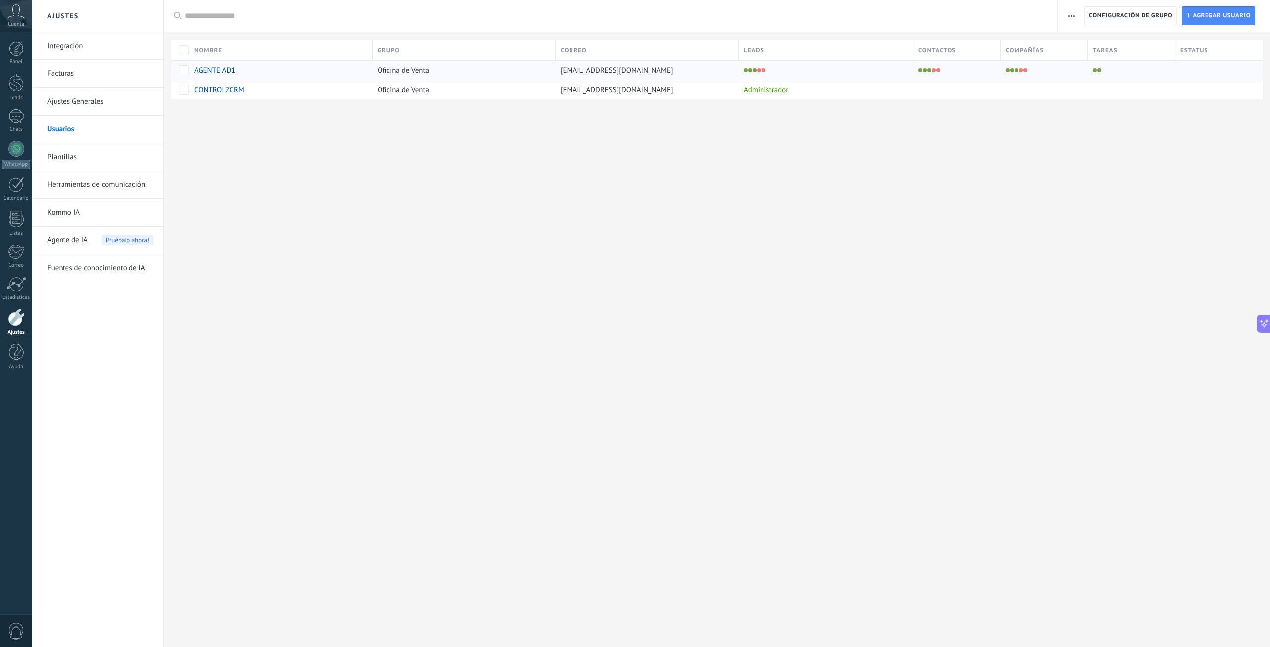
drag, startPoint x: 1003, startPoint y: 90, endPoint x: 1004, endPoint y: 66, distance: 23.8
click at [1004, 66] on div "Nombre Grupo Correo Leads Contactos Compañías Tareas Estatus AGENTE AD1 Oficina…" at bounding box center [720, 70] width 1099 height 60
drag, startPoint x: 172, startPoint y: 73, endPoint x: 172, endPoint y: 102, distance: 29.3
click at [174, 101] on div "Registro de autorización Lista blanca de direcciones IP Límites de actividade C…" at bounding box center [717, 65] width 1106 height 131
drag, startPoint x: 814, startPoint y: 86, endPoint x: 814, endPoint y: 95, distance: 8.9
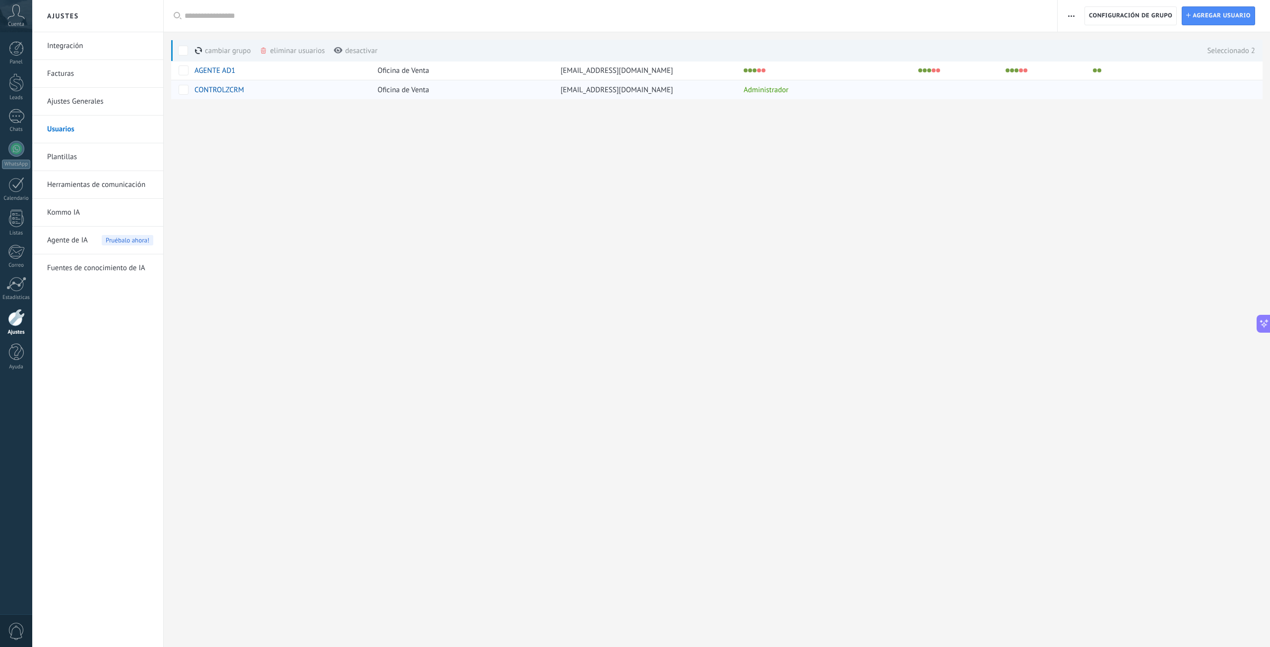
click at [812, 102] on div "Registro de autorización Lista blanca de direcciones IP Límites de actividade C…" at bounding box center [717, 65] width 1106 height 131
drag, startPoint x: 821, startPoint y: 90, endPoint x: 818, endPoint y: 64, distance: 26.0
click at [818, 64] on div "Nombre Grupo Correo Leads Contactos Compañías Tareas Estatus AGENTE AD1 Oficina…" at bounding box center [720, 70] width 1099 height 60
click at [337, 53] on span at bounding box center [338, 50] width 9 height 7
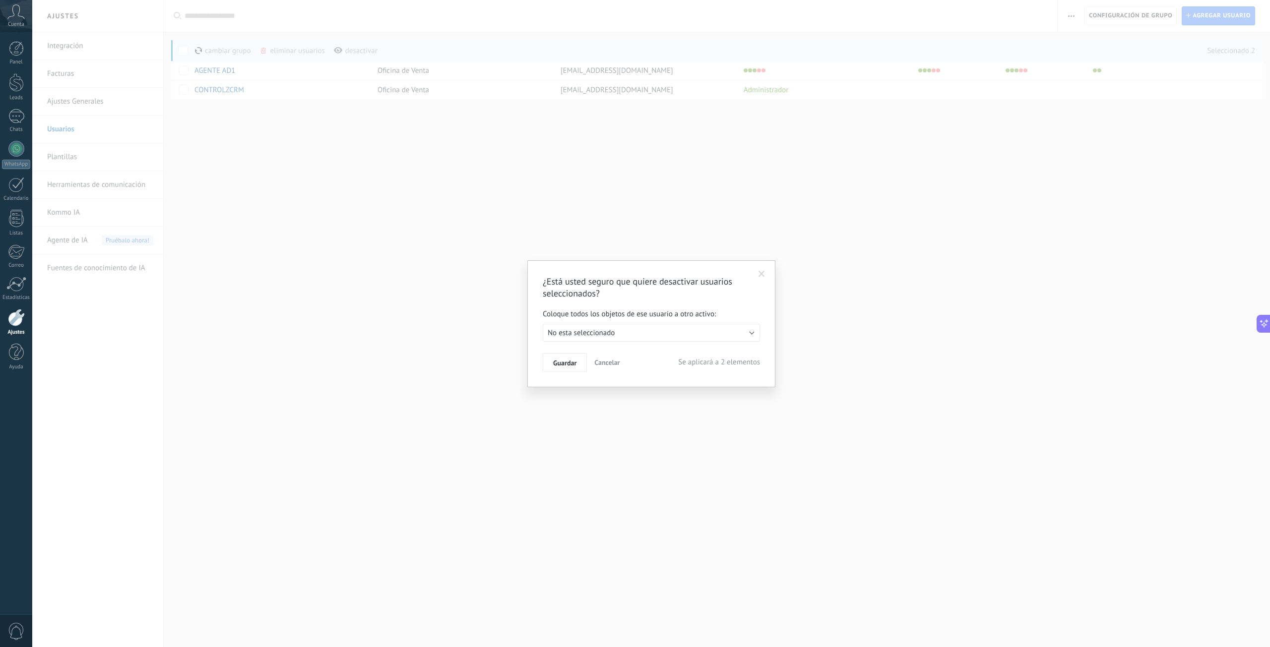
click at [763, 273] on span at bounding box center [761, 274] width 6 height 7
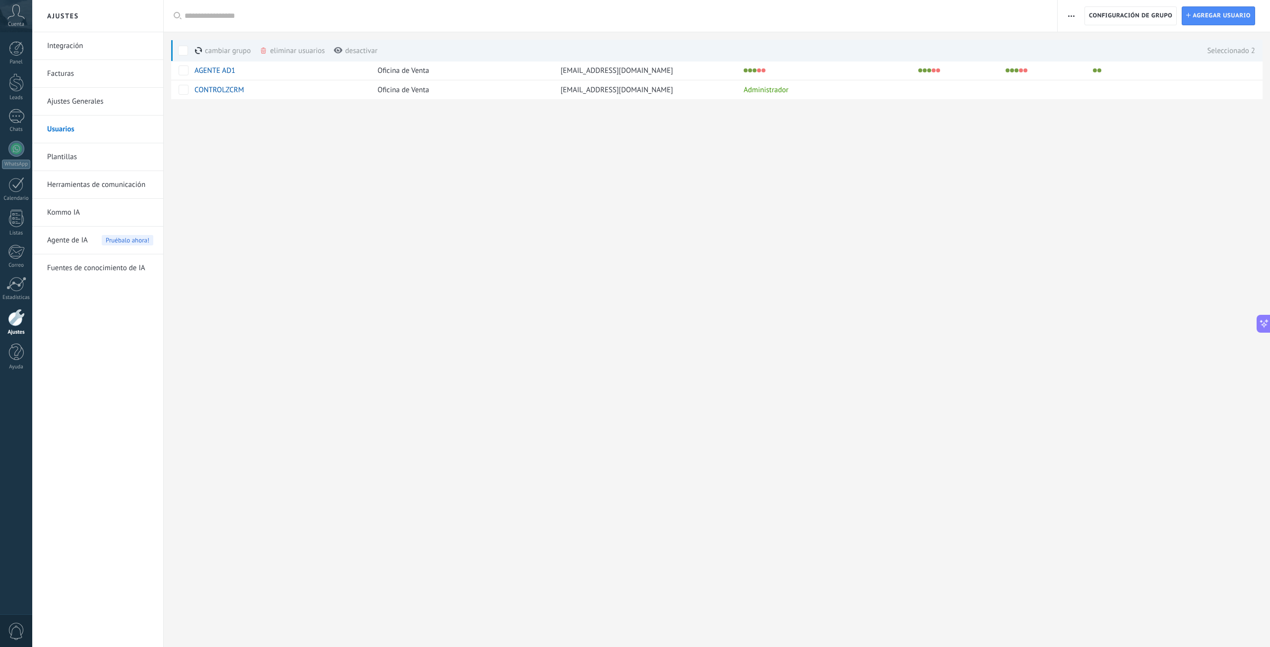
click at [226, 48] on div "cambiar grupo màs" at bounding box center [239, 51] width 89 height 22
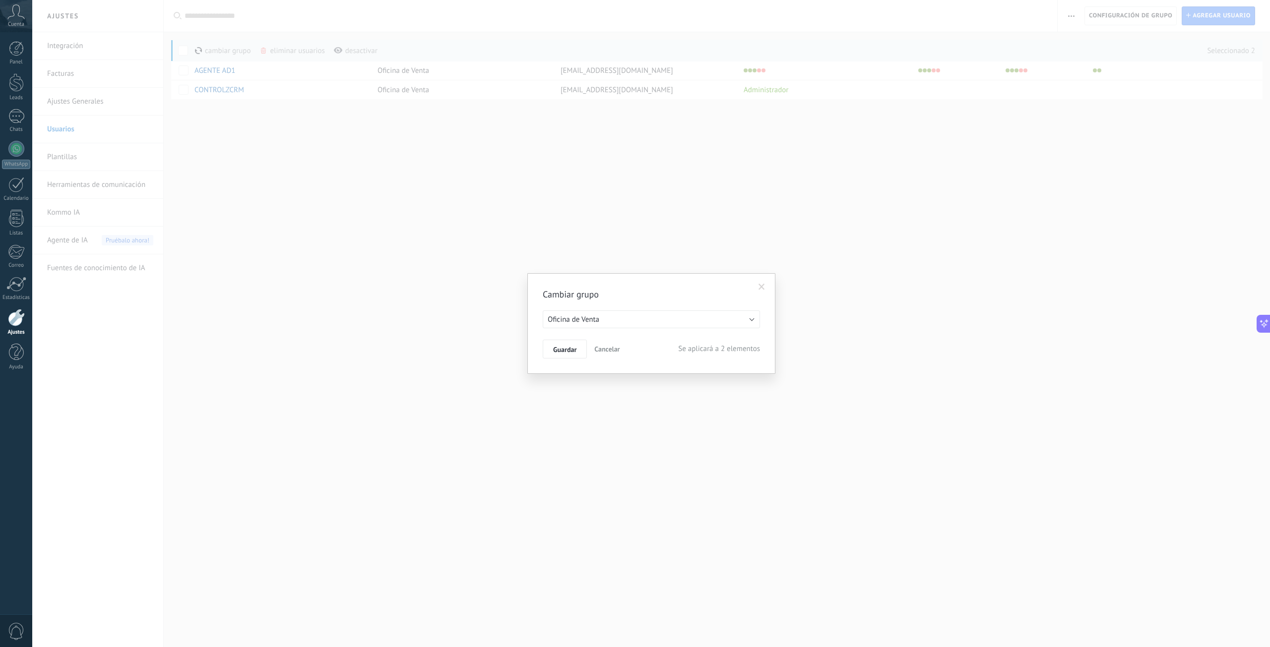
click at [760, 286] on span at bounding box center [761, 287] width 6 height 7
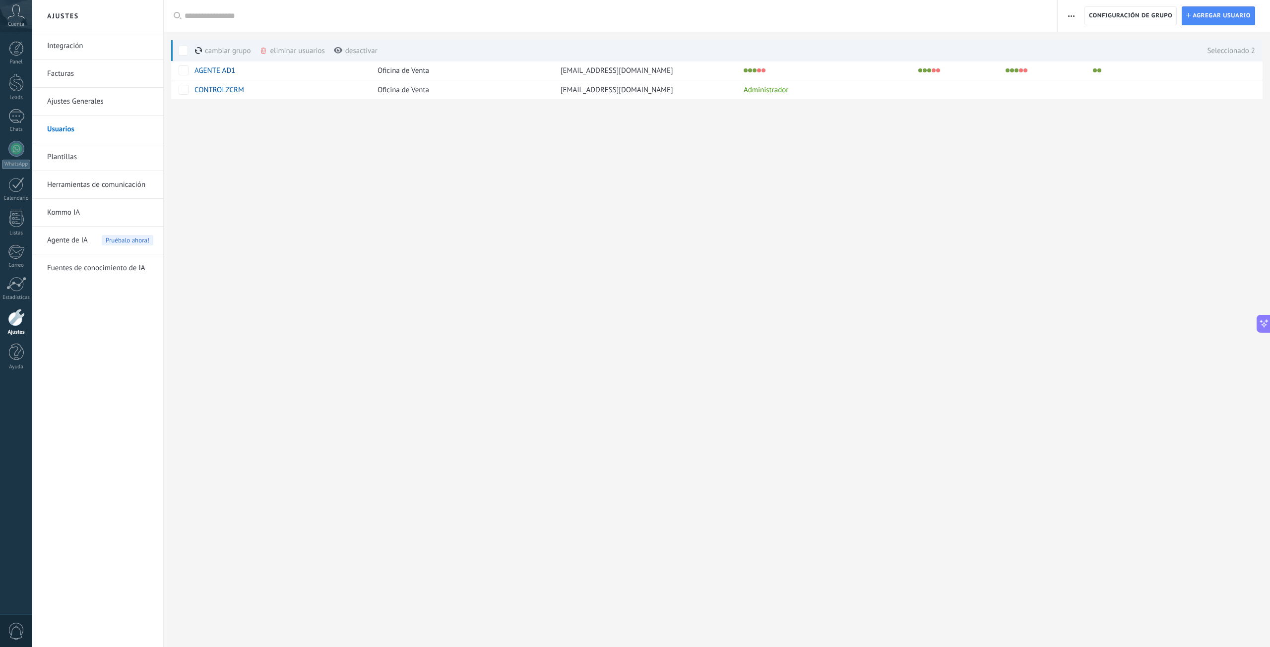
click at [350, 215] on div "Ajustes Integración Facturas Ajustes Generales Usuarios Plantillas Herramientas…" at bounding box center [650, 323] width 1237 height 647
click at [339, 201] on div "Ajustes Integración Facturas Ajustes Generales Usuarios Plantillas Herramientas…" at bounding box center [650, 323] width 1237 height 647
drag, startPoint x: 339, startPoint y: 201, endPoint x: 239, endPoint y: 128, distance: 123.9
click at [335, 195] on div "Ajustes Integración Facturas Ajustes Generales Usuarios Plantillas Herramientas…" at bounding box center [650, 323] width 1237 height 647
click at [178, 50] on span at bounding box center [183, 51] width 10 height 10
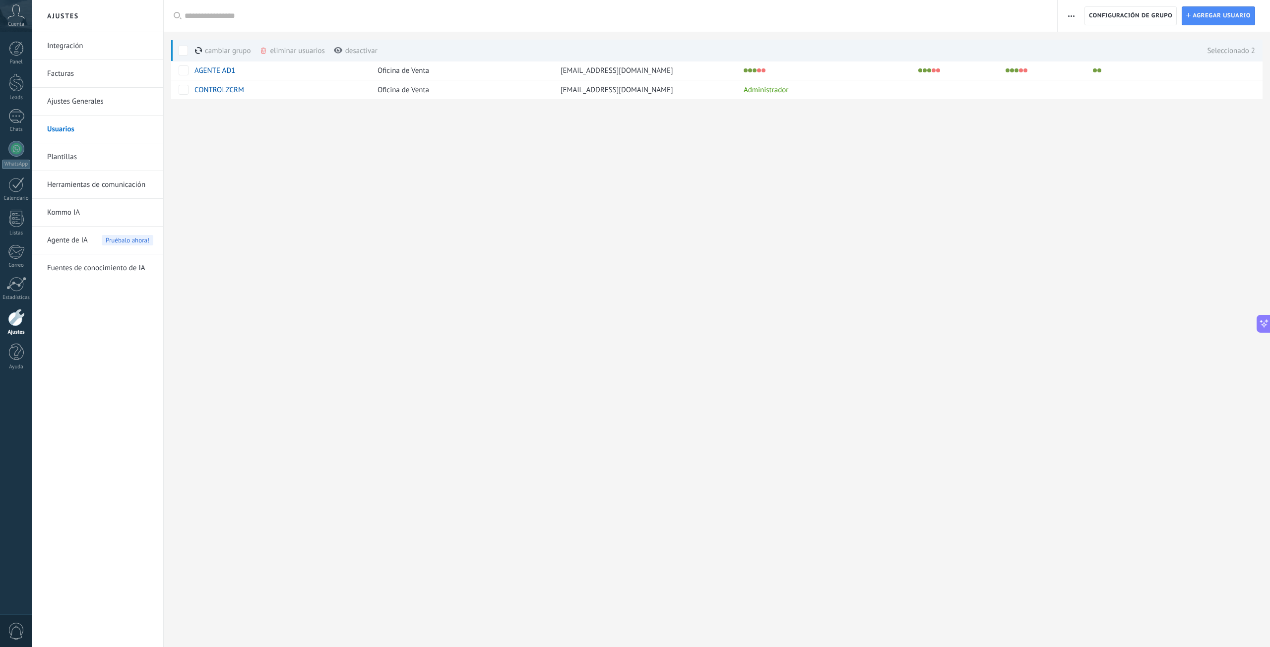
click at [181, 50] on span at bounding box center [183, 51] width 10 height 10
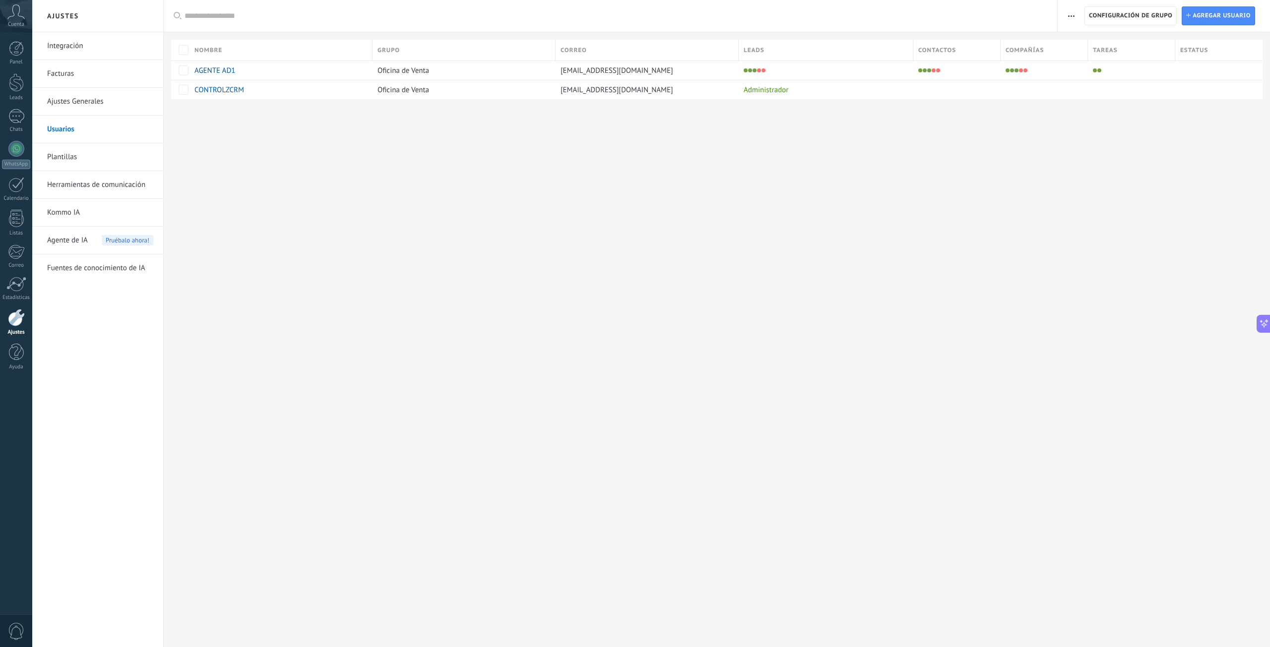
click at [18, 328] on link "Ajustes" at bounding box center [16, 322] width 32 height 27
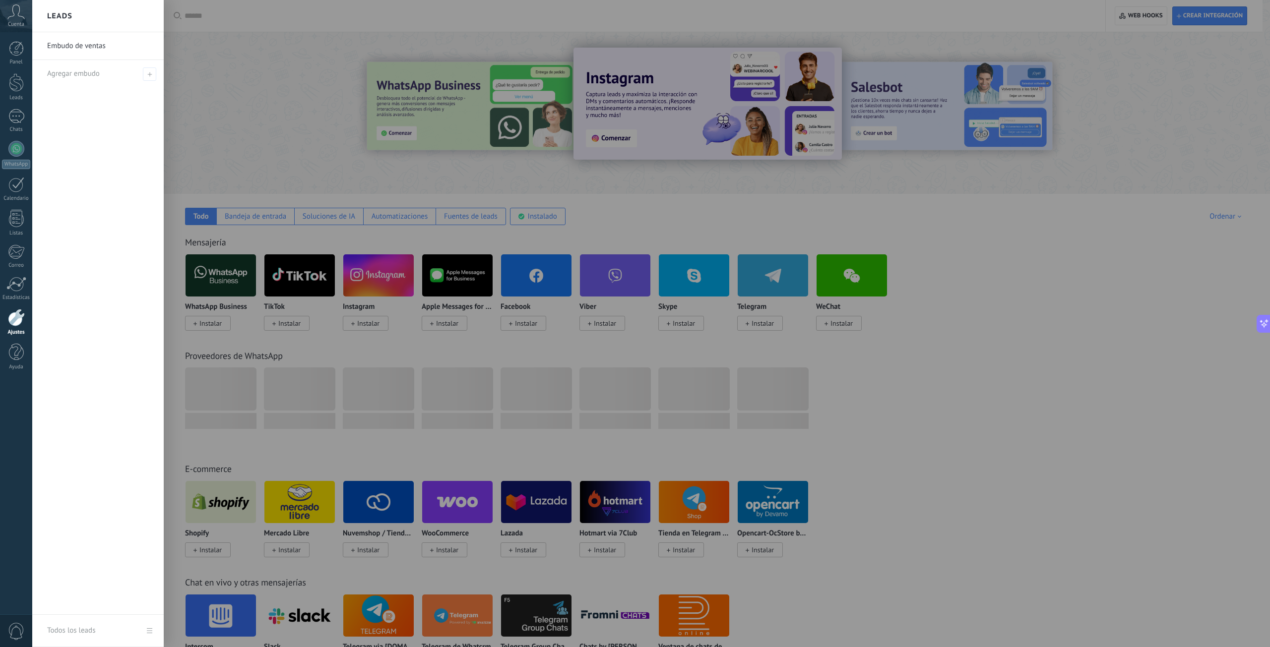
click at [610, 212] on div at bounding box center [667, 323] width 1270 height 647
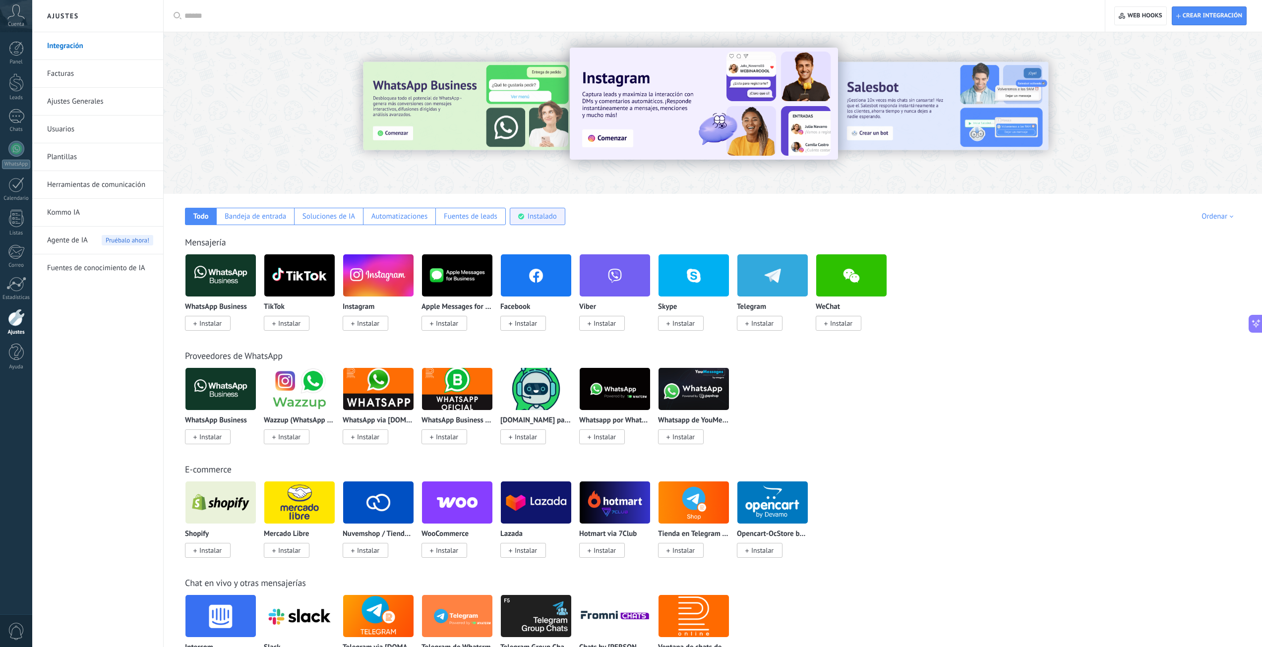
click at [560, 210] on div "Instalado" at bounding box center [538, 216] width 56 height 17
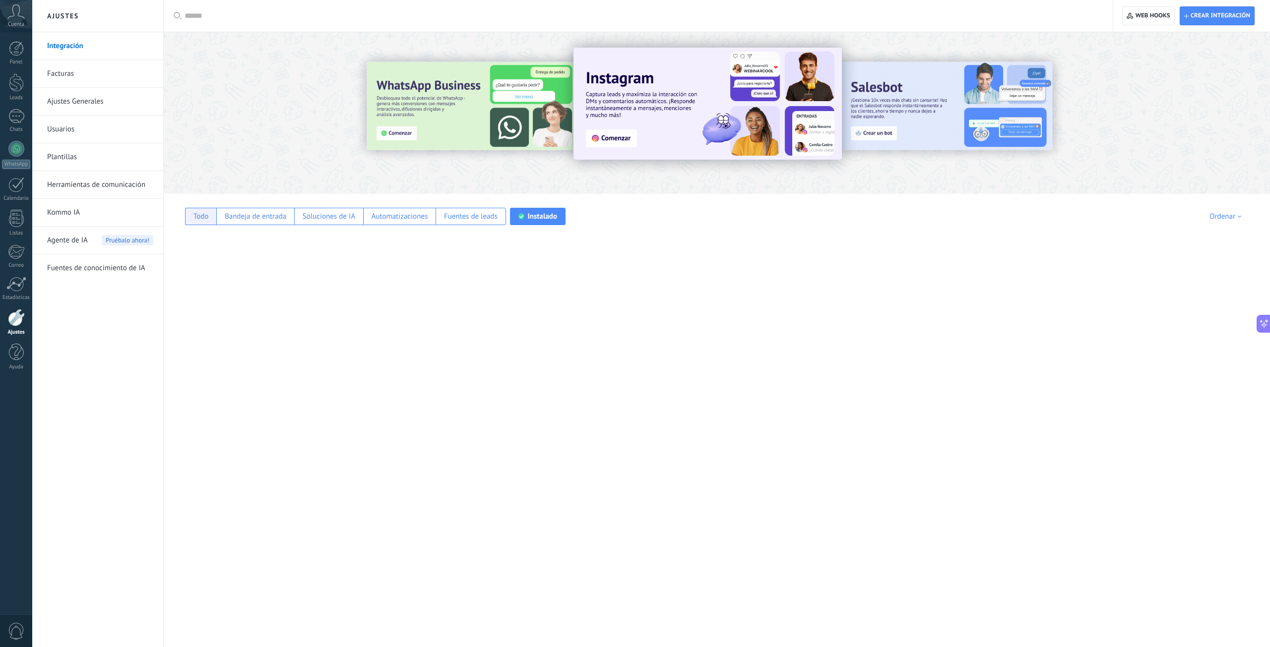
click at [202, 218] on div "Todo" at bounding box center [200, 216] width 15 height 9
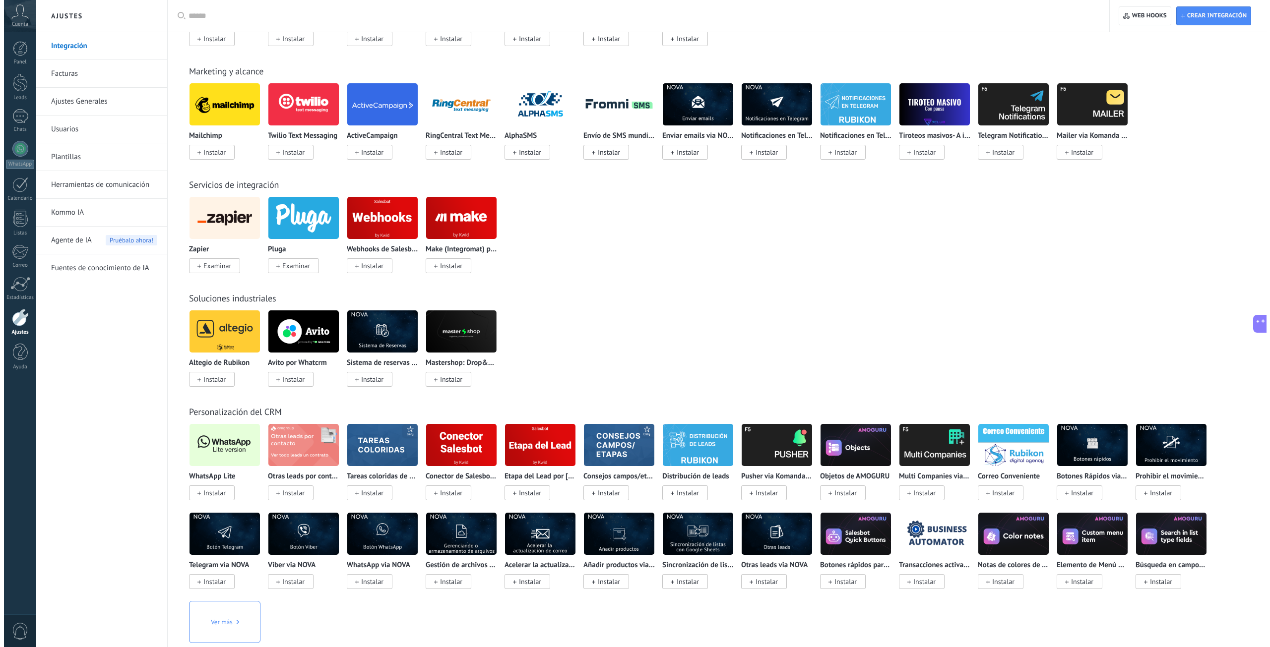
scroll to position [1261, 0]
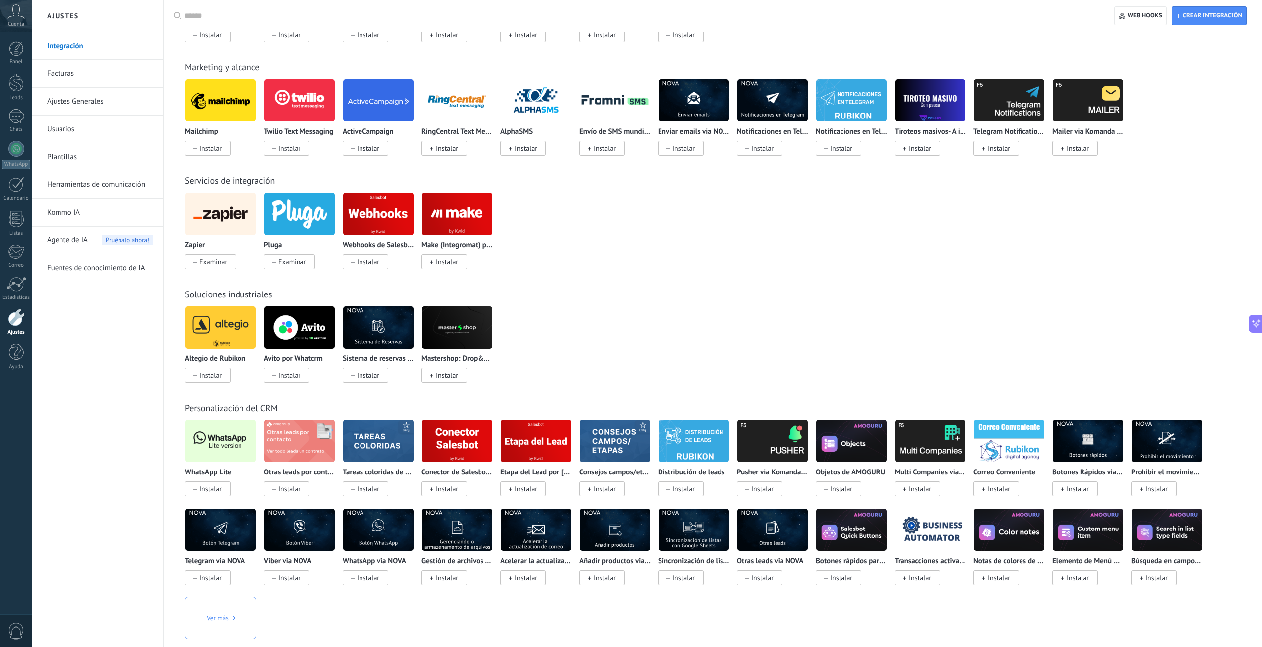
click at [213, 486] on span "Instalar" at bounding box center [210, 489] width 22 height 9
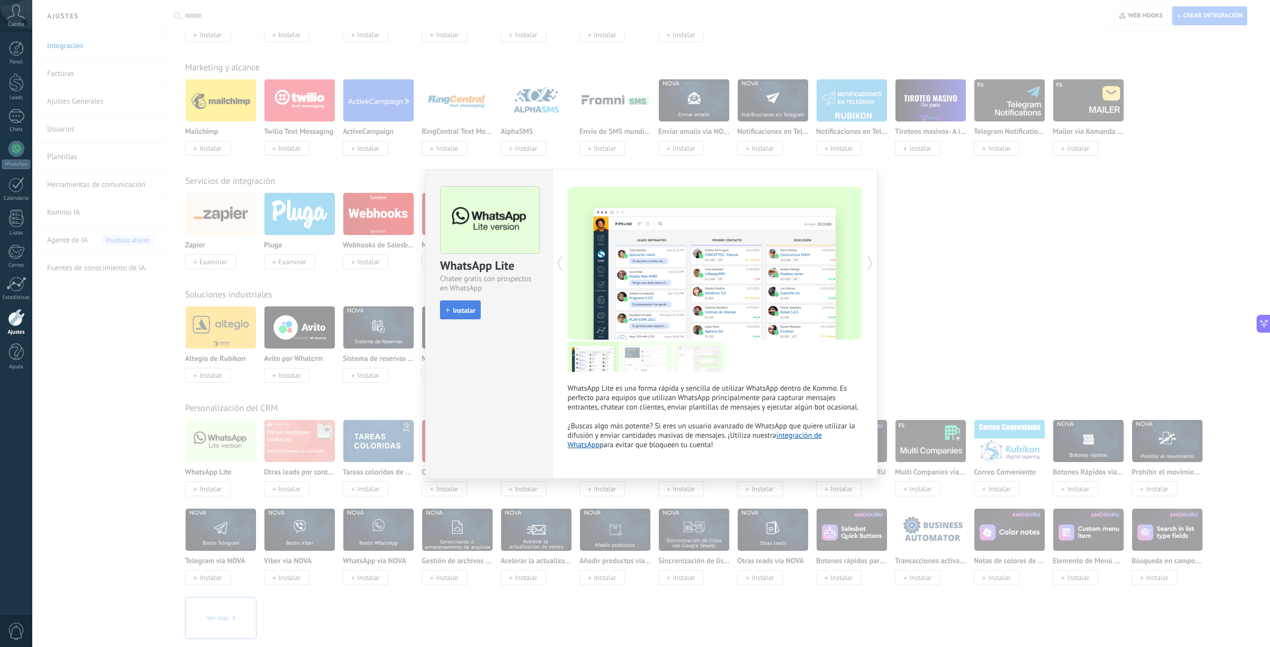
click at [458, 312] on span "Instalar" at bounding box center [464, 310] width 22 height 7
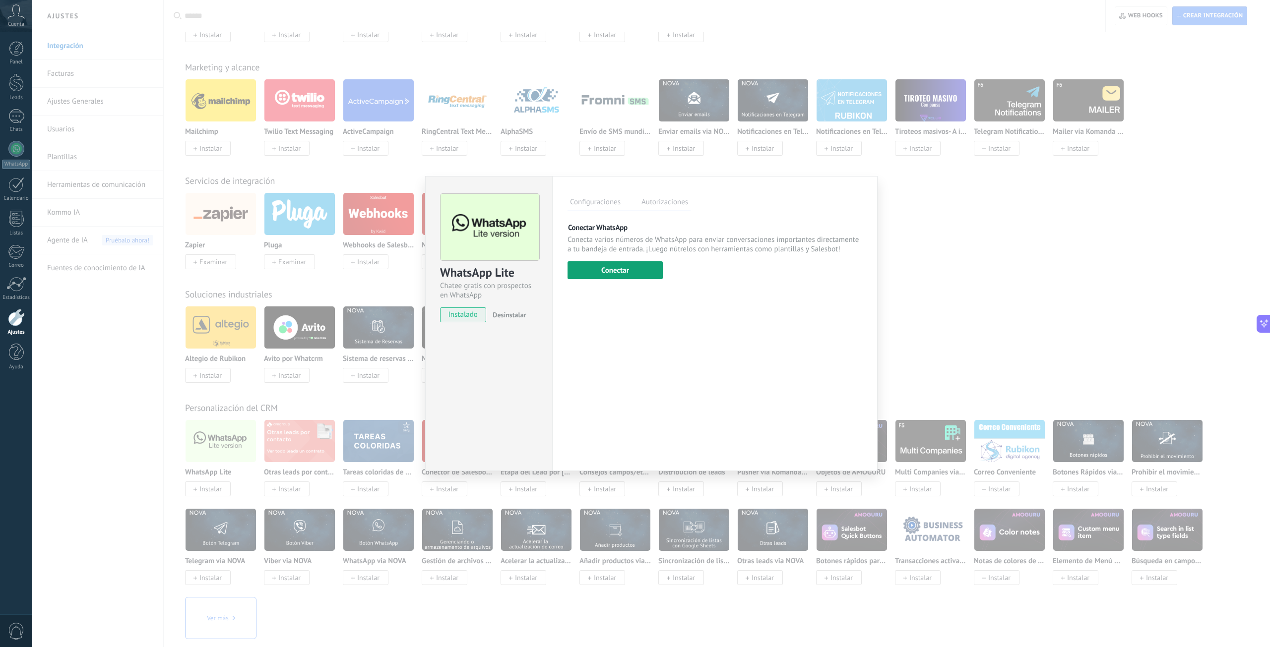
click at [641, 265] on button "Conectar" at bounding box center [614, 270] width 95 height 18
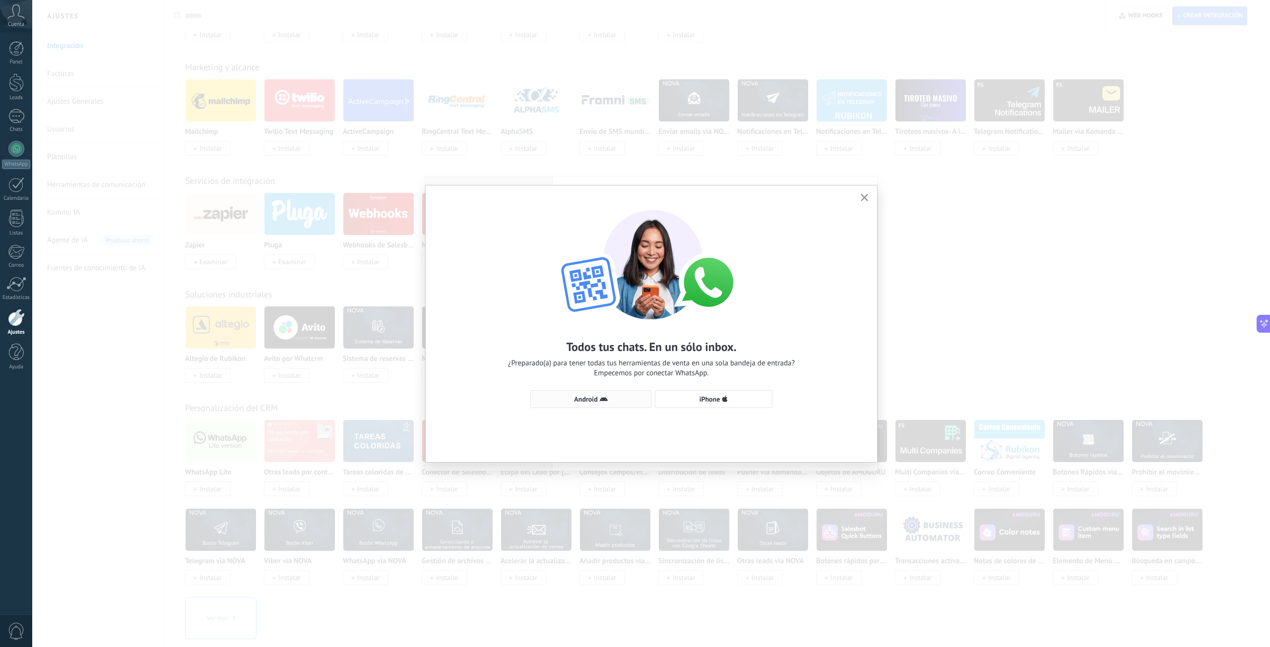
click at [618, 397] on span "Android" at bounding box center [591, 399] width 110 height 8
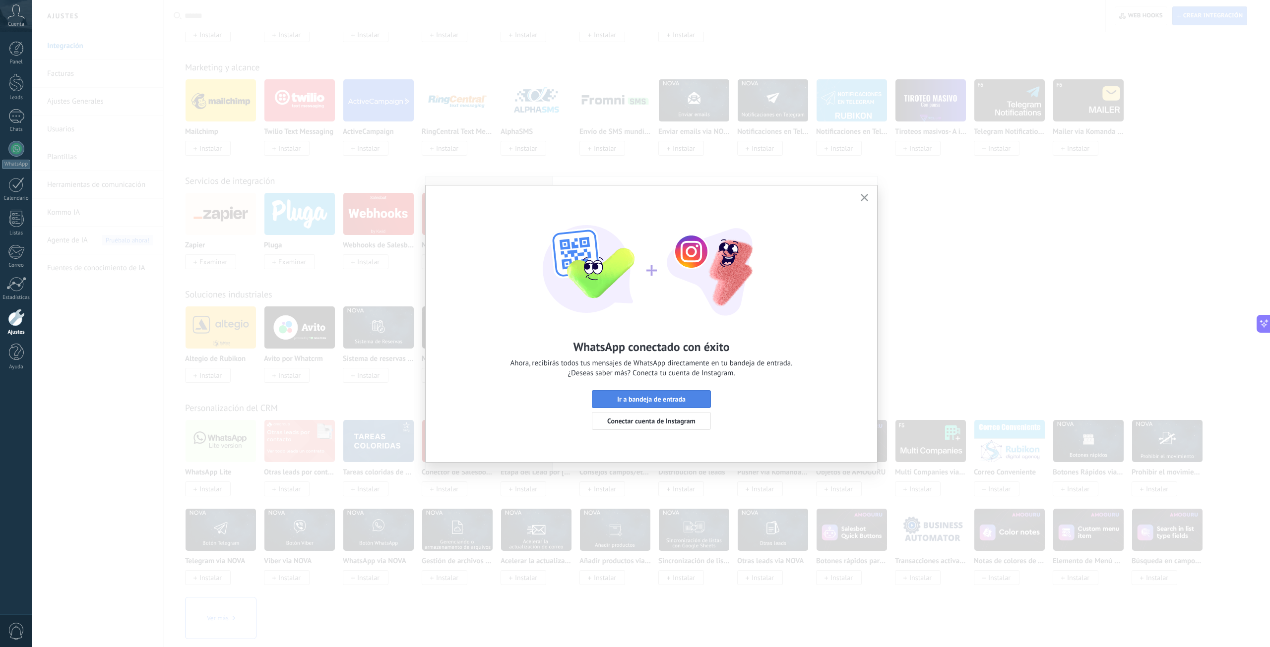
click at [683, 391] on button "Ir a bandeja de entrada" at bounding box center [651, 399] width 119 height 18
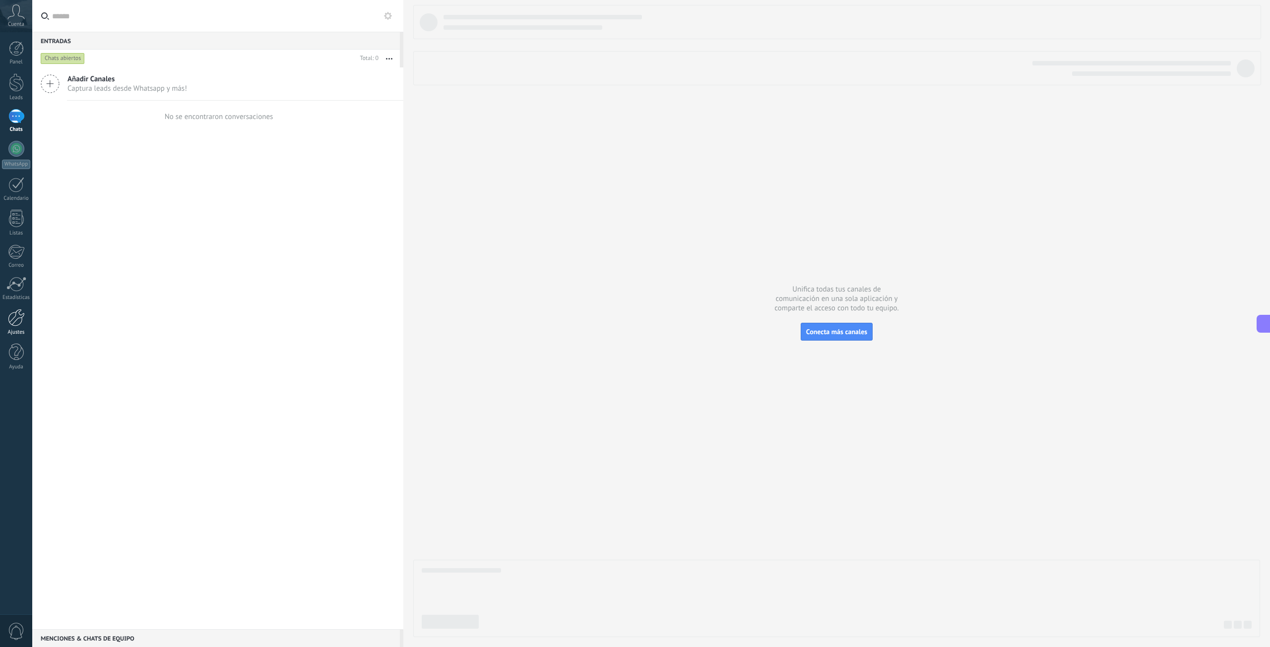
click at [15, 327] on link "Ajustes" at bounding box center [16, 322] width 32 height 27
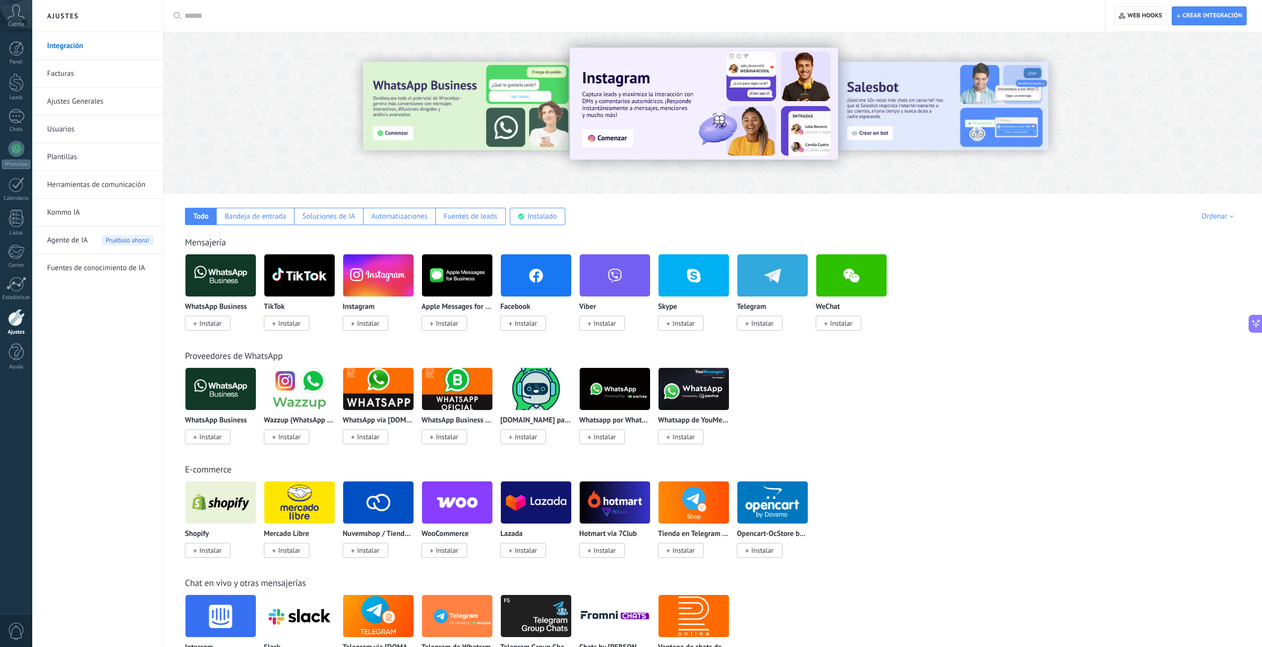
click at [536, 226] on div "Mensajería WhatsApp Business Instalar TikTok Instalar Instagram Instalar Apple …" at bounding box center [713, 274] width 1079 height 114
click at [543, 217] on div "Instalado" at bounding box center [542, 216] width 29 height 9
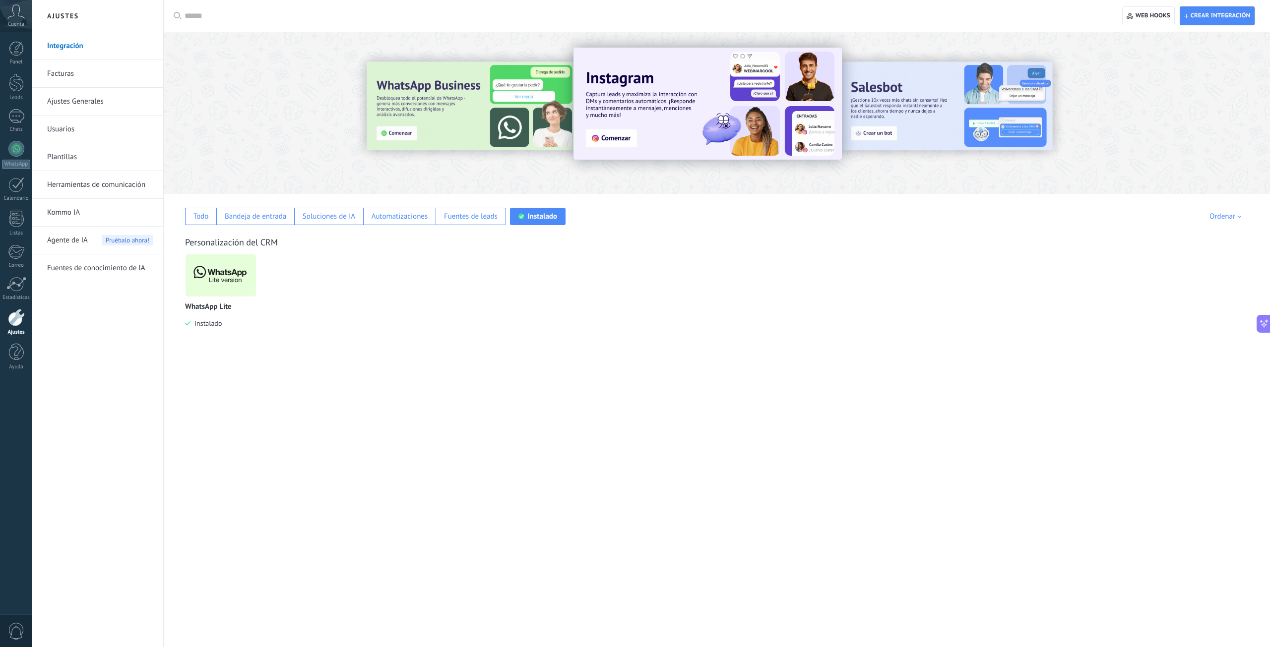
click at [229, 274] on img at bounding box center [220, 275] width 70 height 48
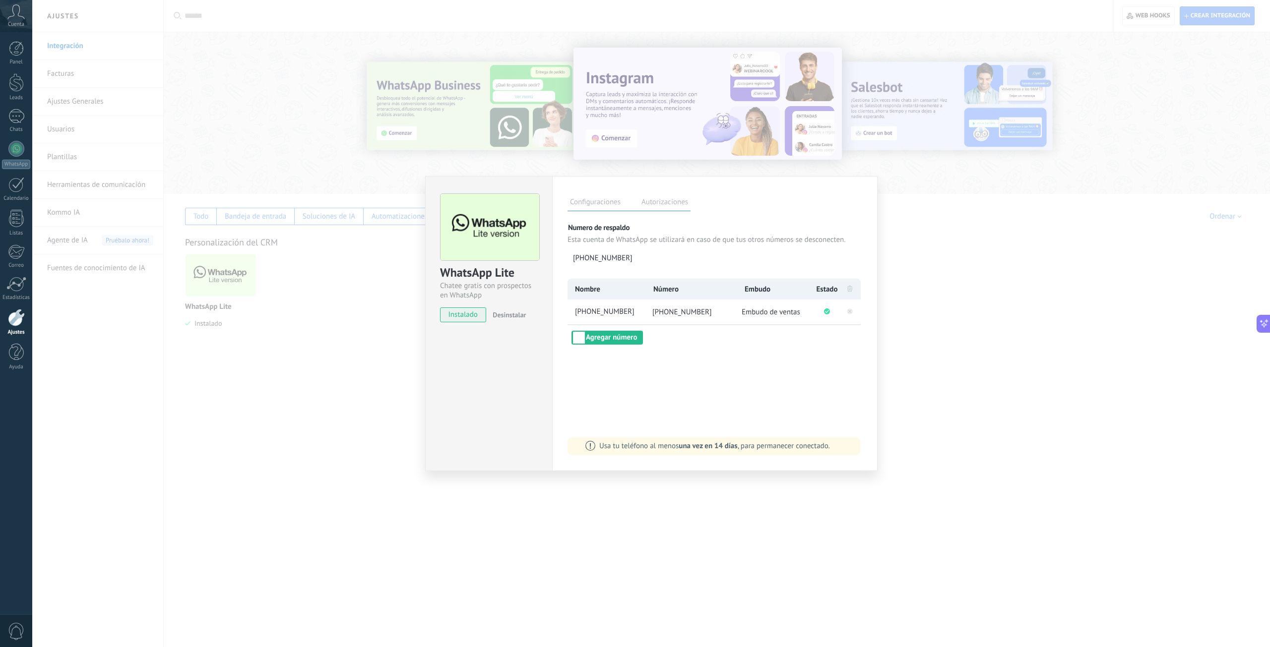
click at [308, 473] on div "WhatsApp Lite Chatee gratis con prospectos en WhatsApp instalado Desinstalar Co…" at bounding box center [650, 323] width 1237 height 647
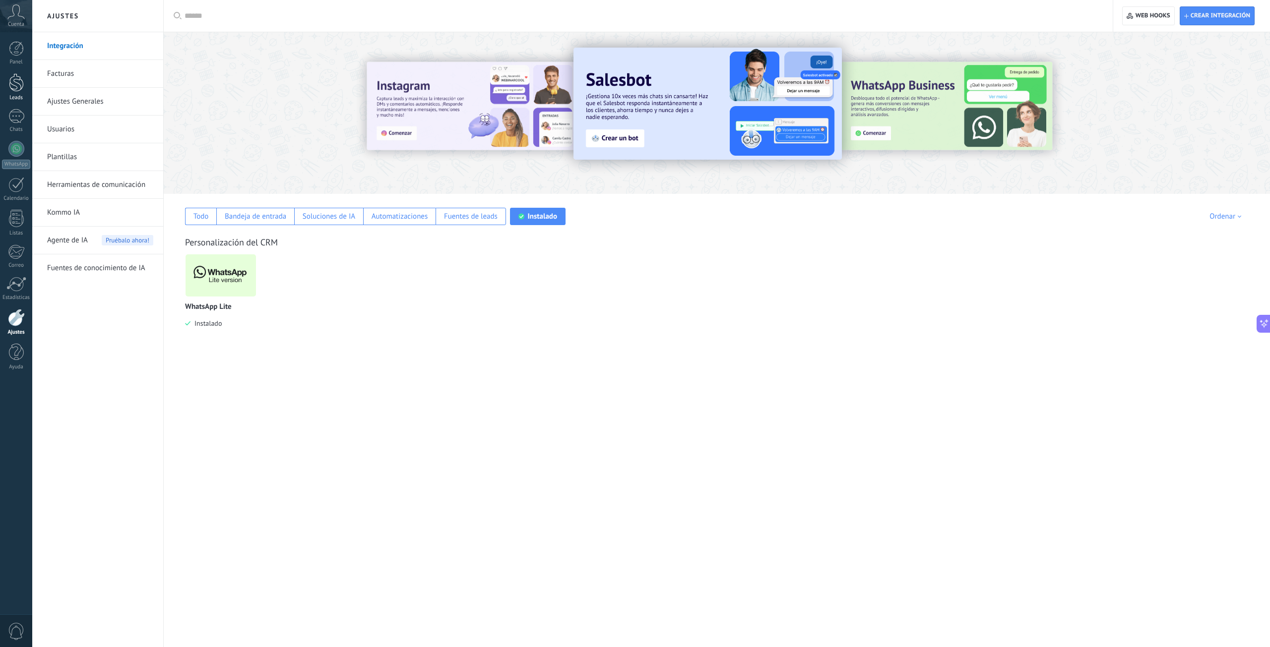
click at [20, 89] on div at bounding box center [16, 82] width 15 height 18
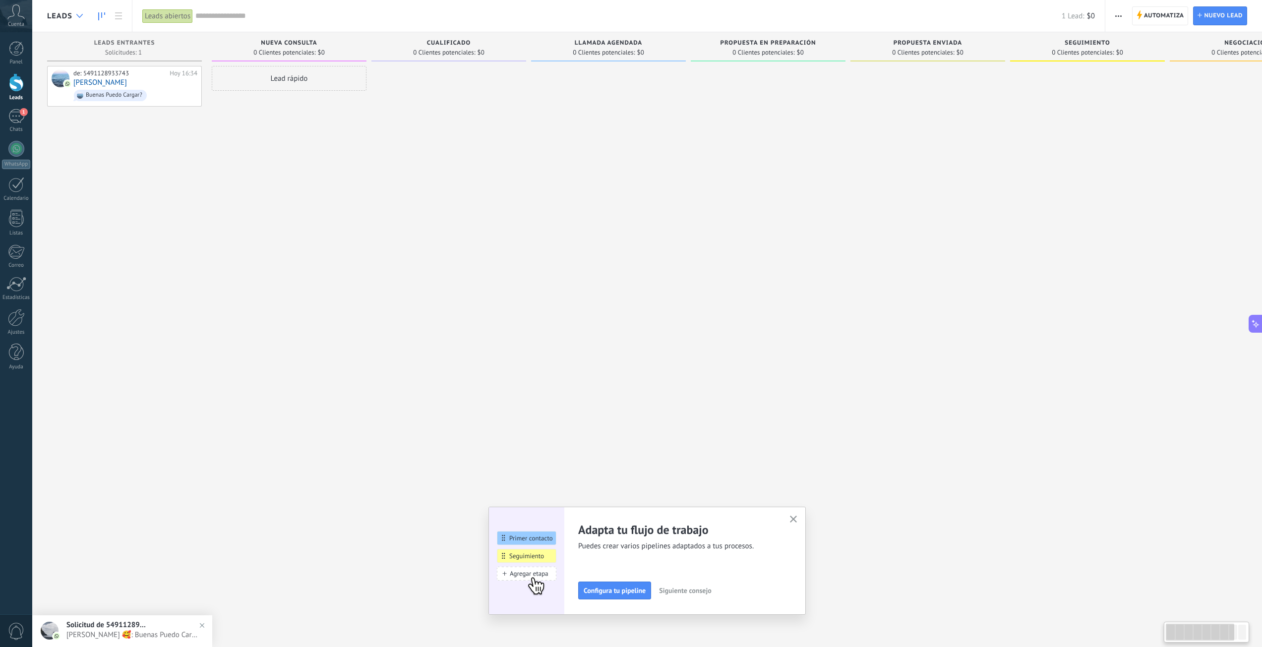
click at [82, 16] on icon at bounding box center [79, 16] width 6 height 4
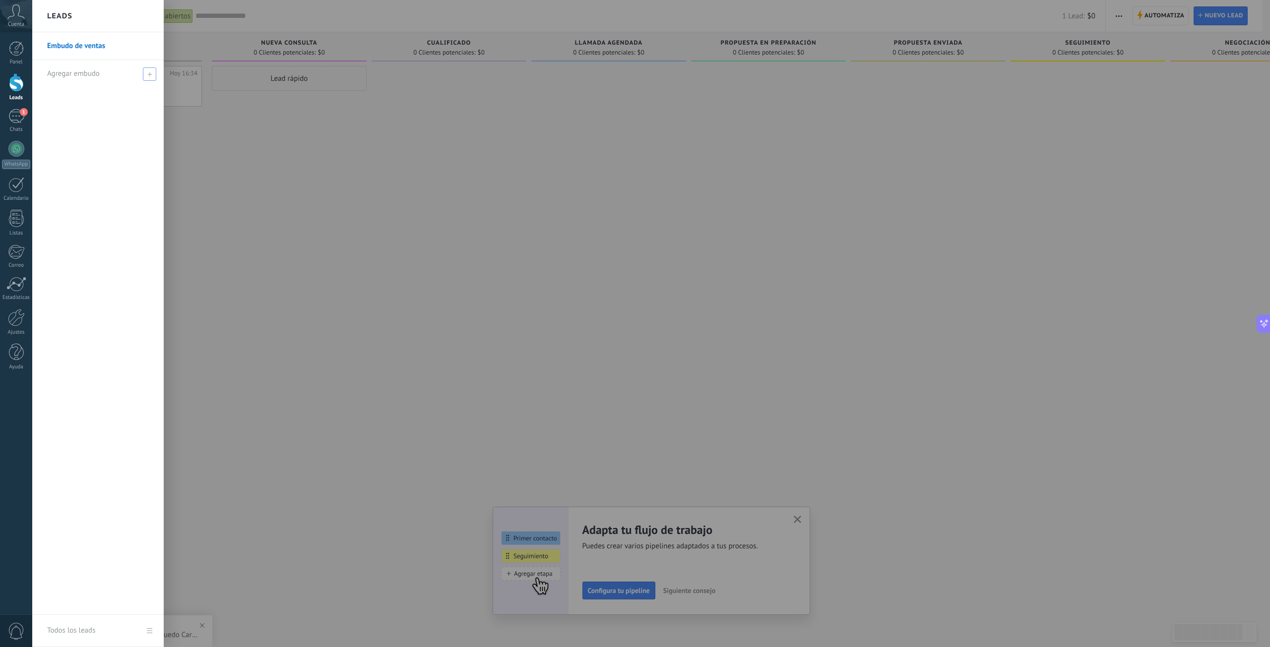
click at [150, 74] on use at bounding box center [149, 74] width 4 height 4
click at [117, 76] on input "text" at bounding box center [93, 74] width 93 height 16
type input "*"
type input "**********"
click at [153, 73] on span at bounding box center [150, 73] width 9 height 7
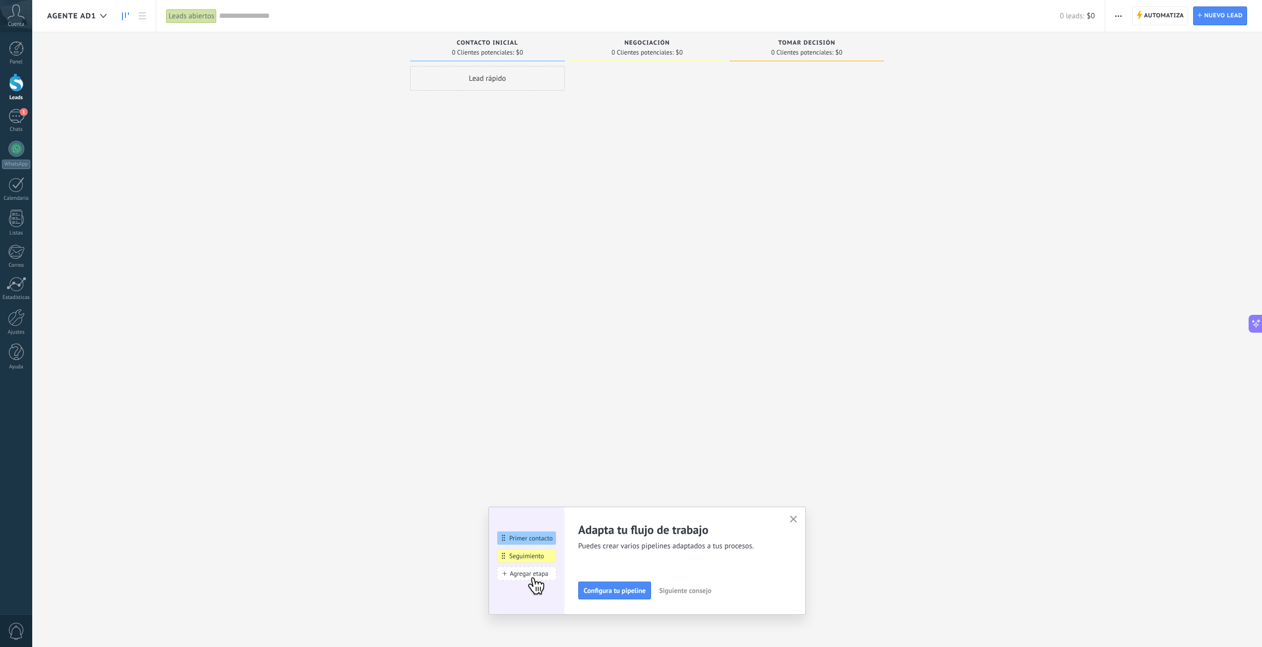
drag, startPoint x: 795, startPoint y: 519, endPoint x: 781, endPoint y: 522, distance: 14.3
click at [793, 519] on button "button" at bounding box center [794, 519] width 12 height 13
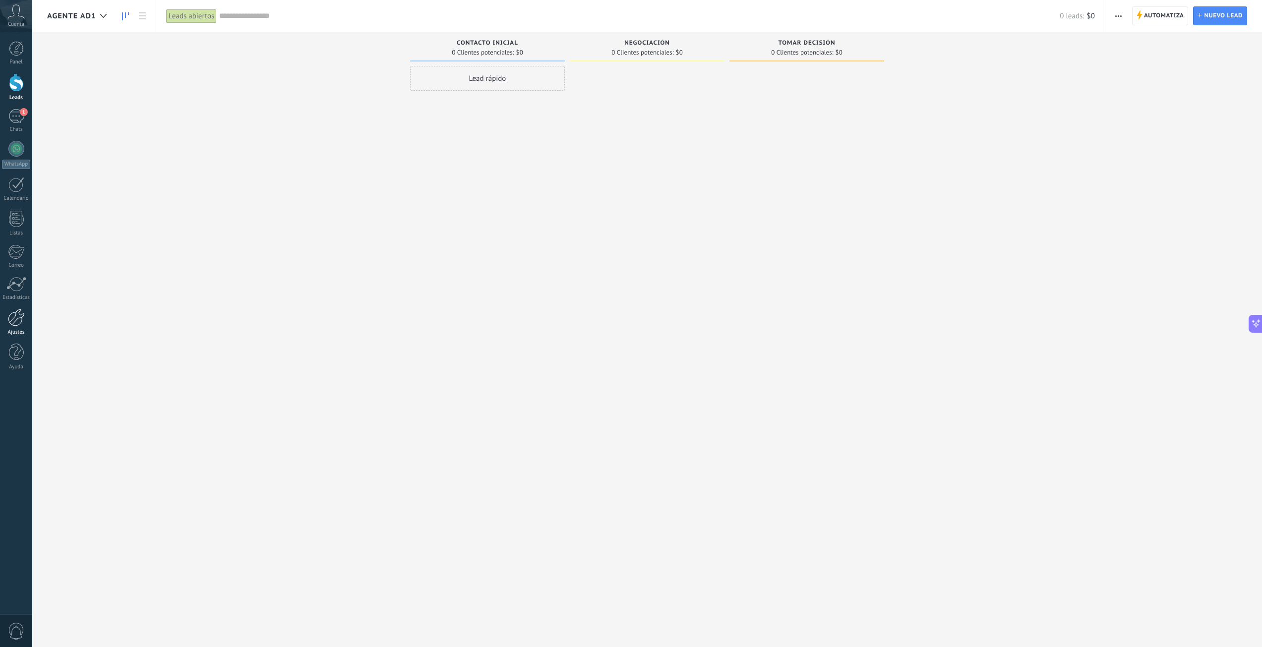
click at [18, 329] on link "Ajustes" at bounding box center [16, 322] width 32 height 27
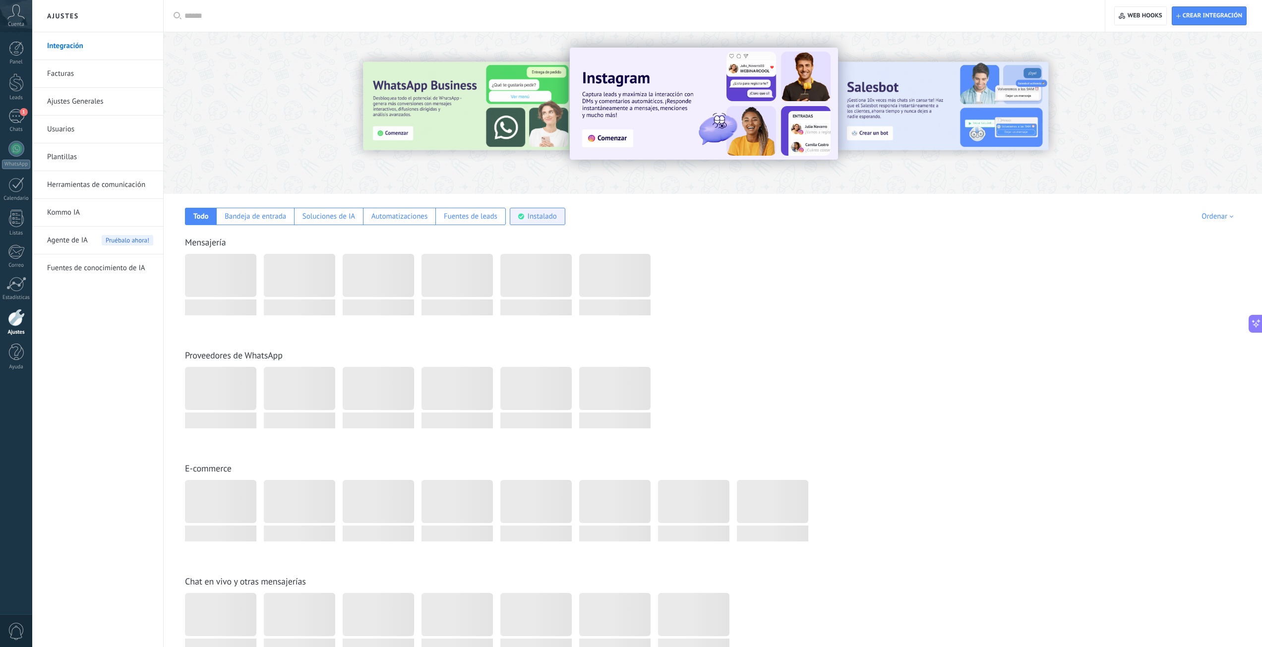
click at [556, 214] on div "Instalado" at bounding box center [542, 216] width 29 height 9
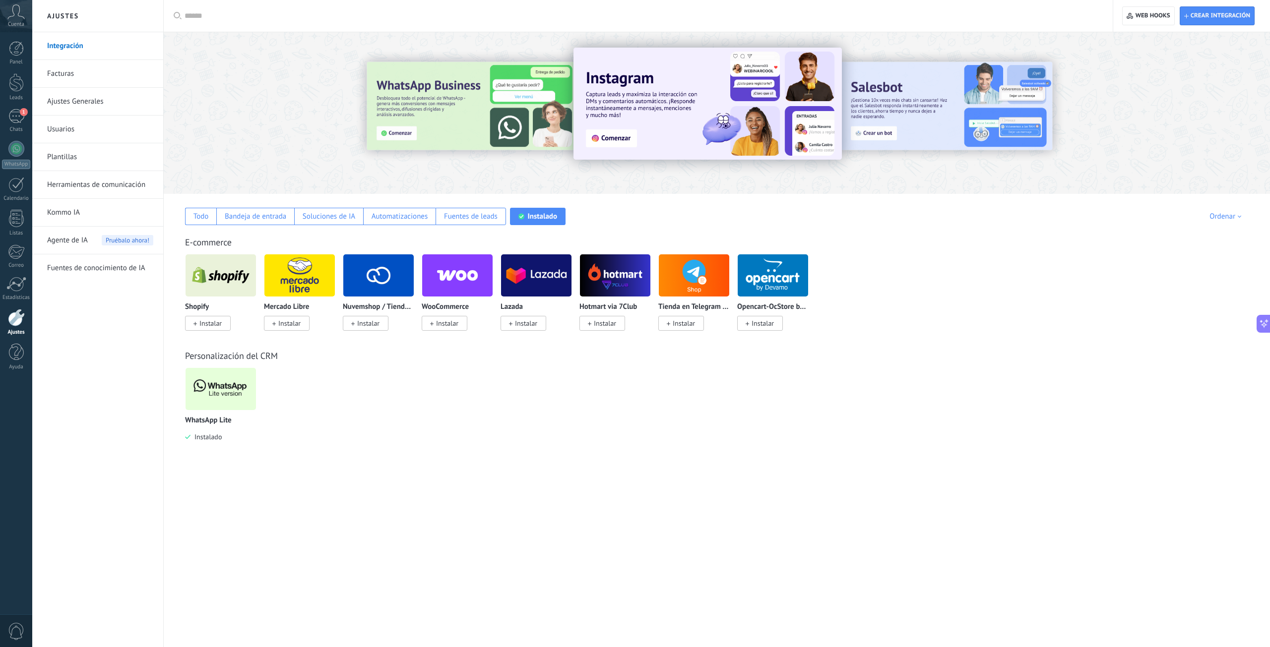
click at [210, 385] on img at bounding box center [220, 389] width 70 height 48
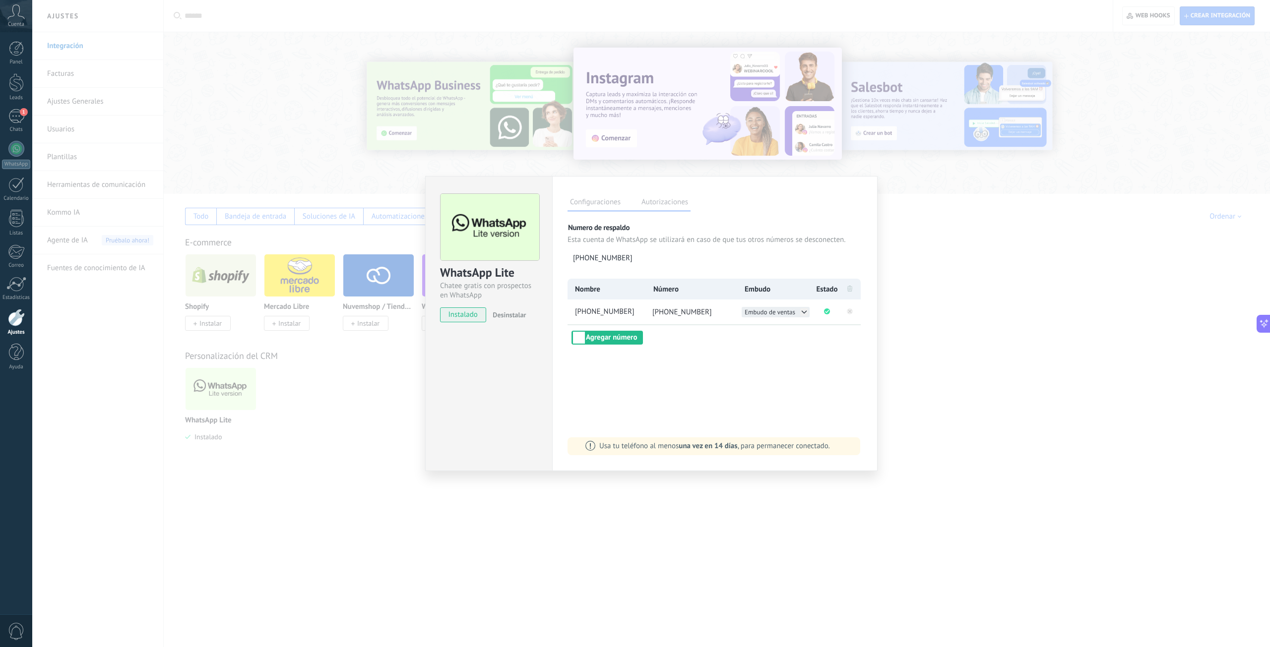
click at [805, 313] on icon at bounding box center [804, 312] width 8 height 8
click at [793, 324] on li "AGENTE AD1" at bounding box center [775, 322] width 68 height 10
drag, startPoint x: 640, startPoint y: 313, endPoint x: 611, endPoint y: 314, distance: 28.8
click at [611, 314] on span "+54 9 11 2893-3743" at bounding box center [609, 312] width 72 height 10
drag, startPoint x: 639, startPoint y: 309, endPoint x: 400, endPoint y: 325, distance: 239.1
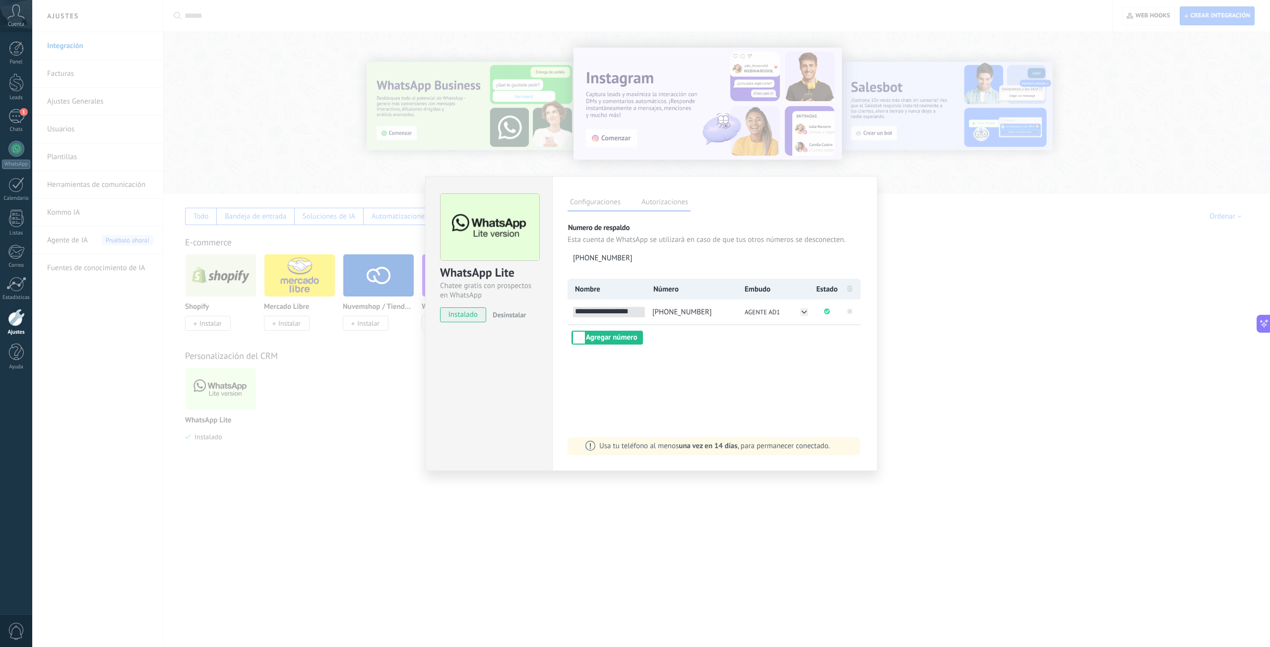
click at [400, 325] on div "WhatsApp Lite Chatee gratis con prospectos en WhatsApp instalado Desinstalar Co…" at bounding box center [650, 323] width 1237 height 647
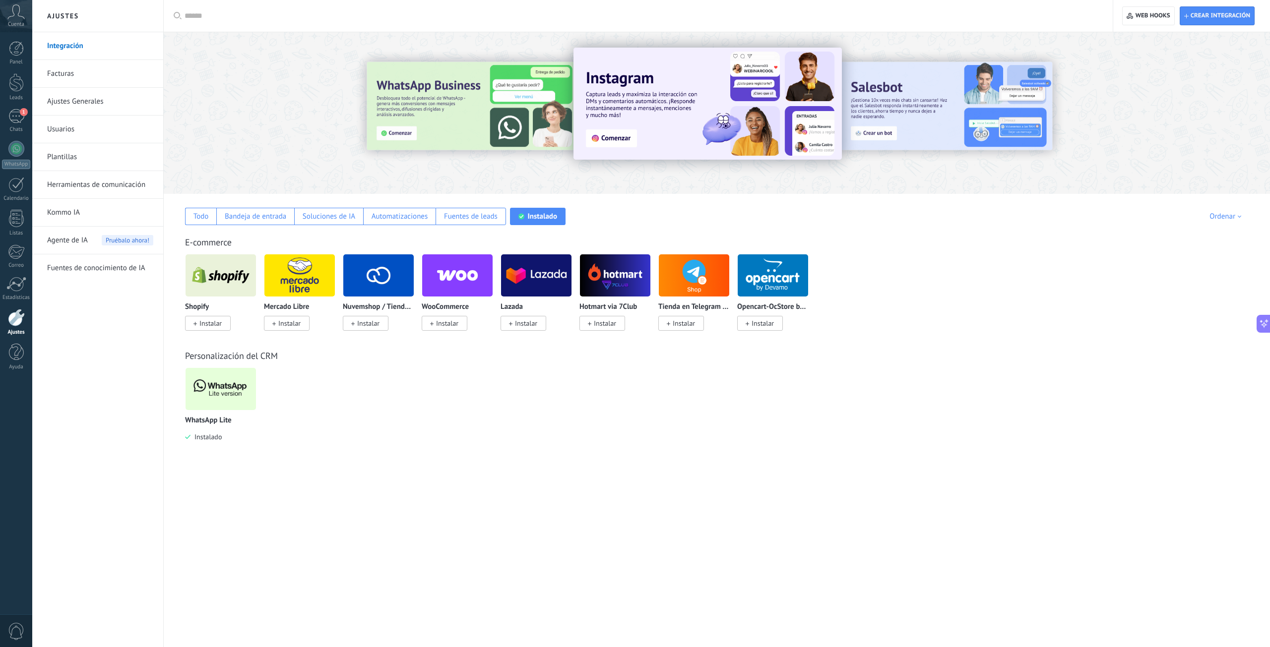
drag, startPoint x: 177, startPoint y: 393, endPoint x: 190, endPoint y: 392, distance: 13.9
click at [180, 393] on div "Personalización del CRM WhatsApp Lite Instalado" at bounding box center [717, 387] width 1086 height 114
drag, startPoint x: 230, startPoint y: 386, endPoint x: 236, endPoint y: 385, distance: 6.5
click at [231, 386] on img at bounding box center [220, 389] width 70 height 48
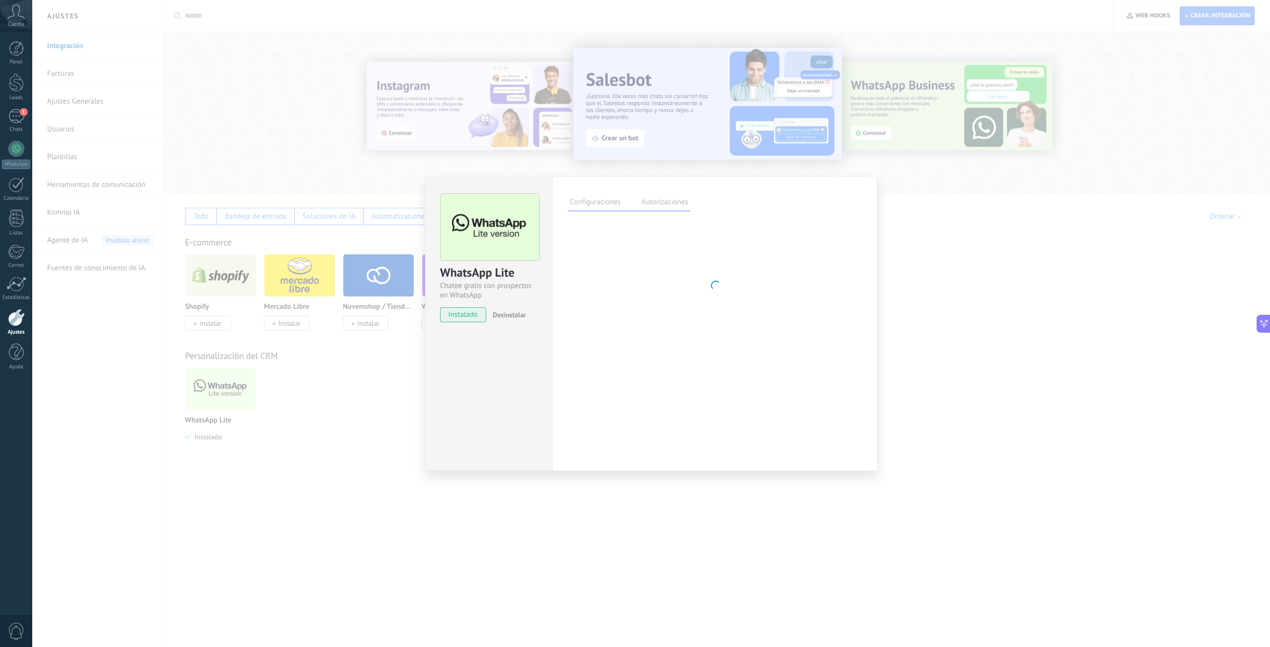
click at [248, 396] on div "WhatsApp Lite Chatee gratis con prospectos en WhatsApp instalado Desinstalar Co…" at bounding box center [650, 323] width 1237 height 647
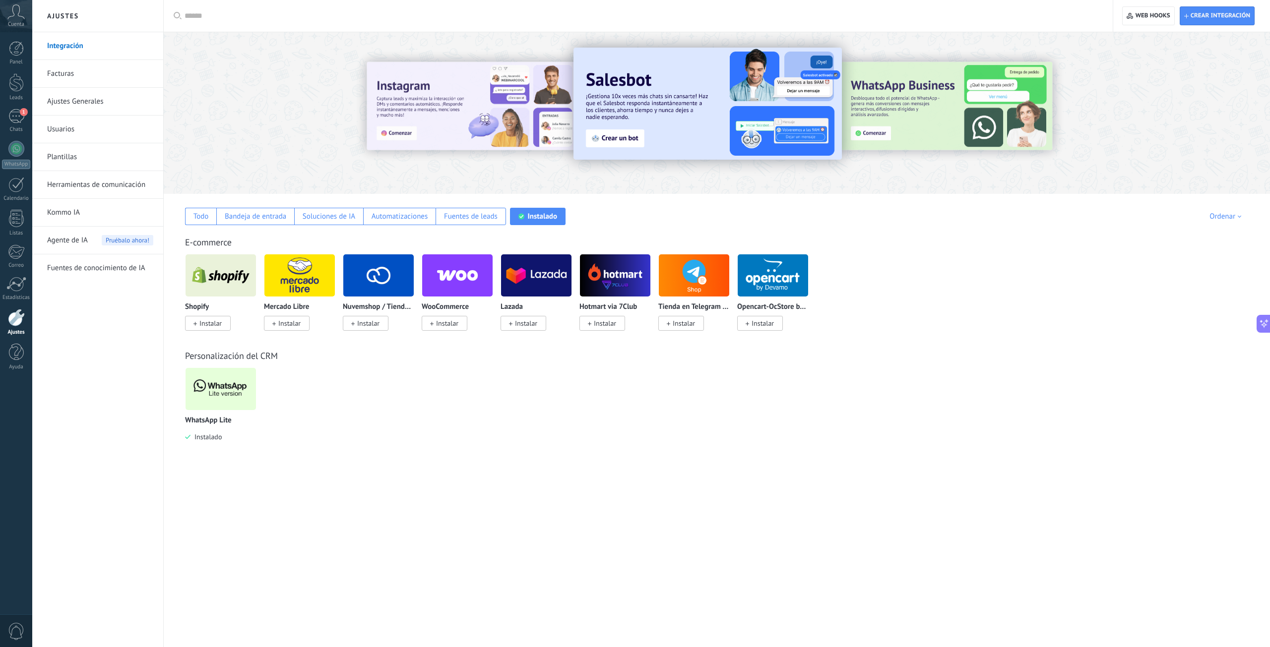
click at [214, 391] on img at bounding box center [220, 389] width 70 height 48
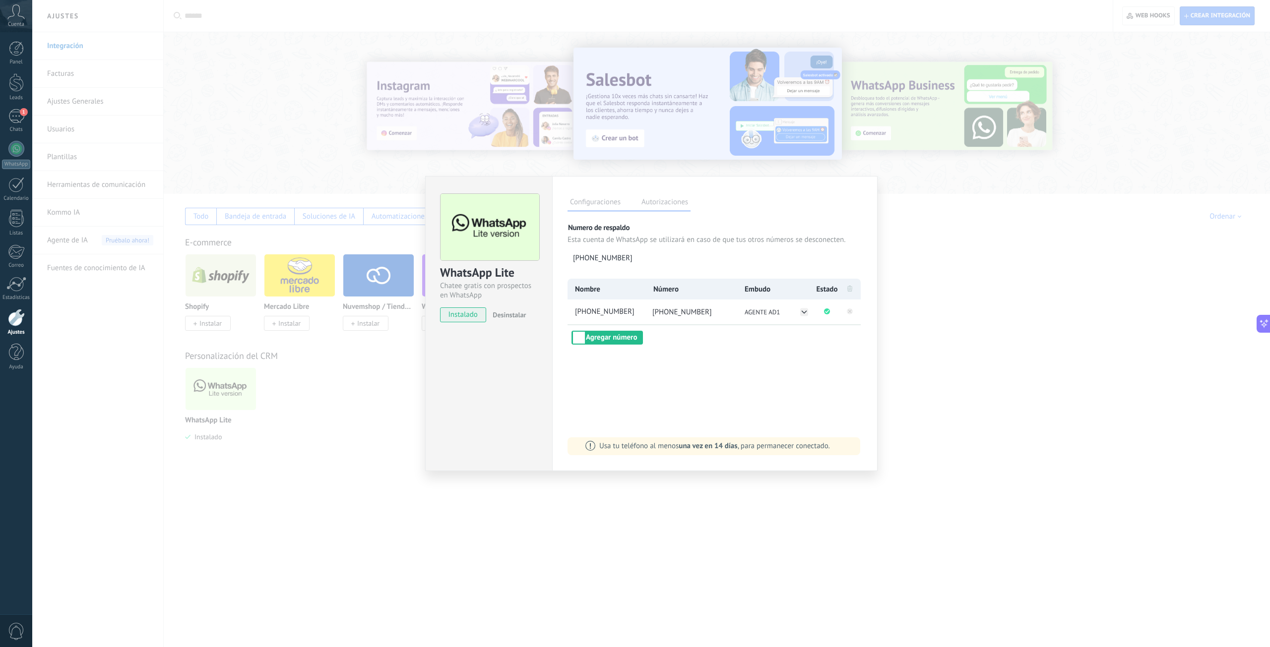
drag, startPoint x: 635, startPoint y: 314, endPoint x: 509, endPoint y: 315, distance: 126.5
click at [509, 315] on div "WhatsApp Lite Chatee gratis con prospectos en WhatsApp instalado Desinstalar Co…" at bounding box center [651, 323] width 452 height 295
click at [641, 317] on li "+54 9 11 2893-3743" at bounding box center [605, 312] width 77 height 25
drag, startPoint x: 640, startPoint y: 310, endPoint x: 548, endPoint y: 313, distance: 92.3
click at [551, 312] on div "WhatsApp Lite Chatee gratis con prospectos en WhatsApp instalado Desinstalar Co…" at bounding box center [651, 323] width 452 height 295
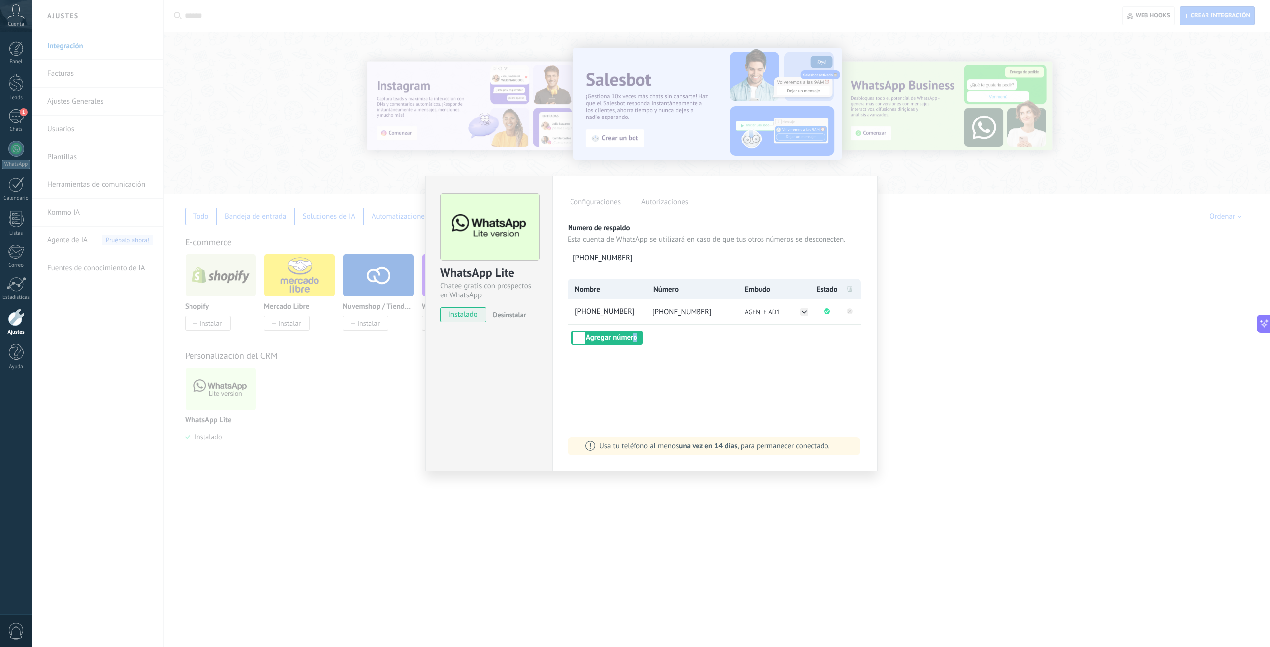
drag, startPoint x: 633, startPoint y: 390, endPoint x: 632, endPoint y: 353, distance: 37.7
click at [636, 391] on div "Configuraciones Autorizaciones Esta pestaña registra a los usuarios que han con…" at bounding box center [714, 323] width 325 height 295
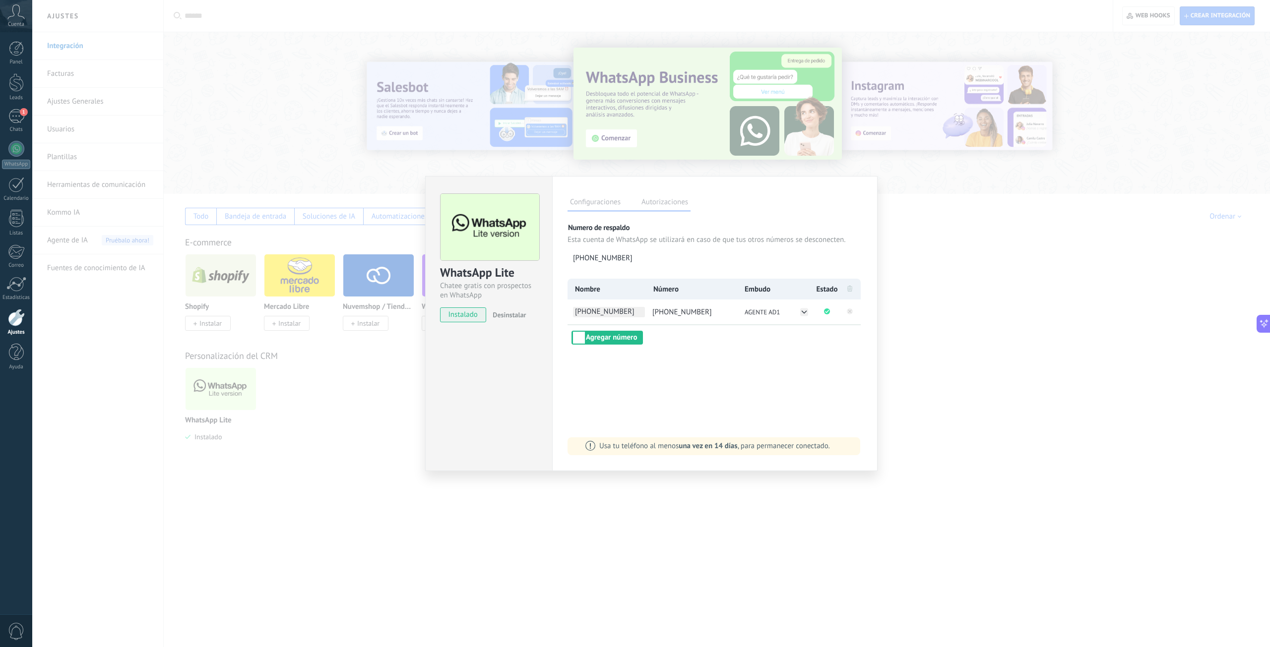
click at [640, 310] on span "+54 9 11 2893-3743" at bounding box center [609, 312] width 72 height 10
click at [643, 310] on input "**********" at bounding box center [609, 312] width 72 height 10
click at [644, 310] on input "**********" at bounding box center [609, 312] width 72 height 10
type input "**********"
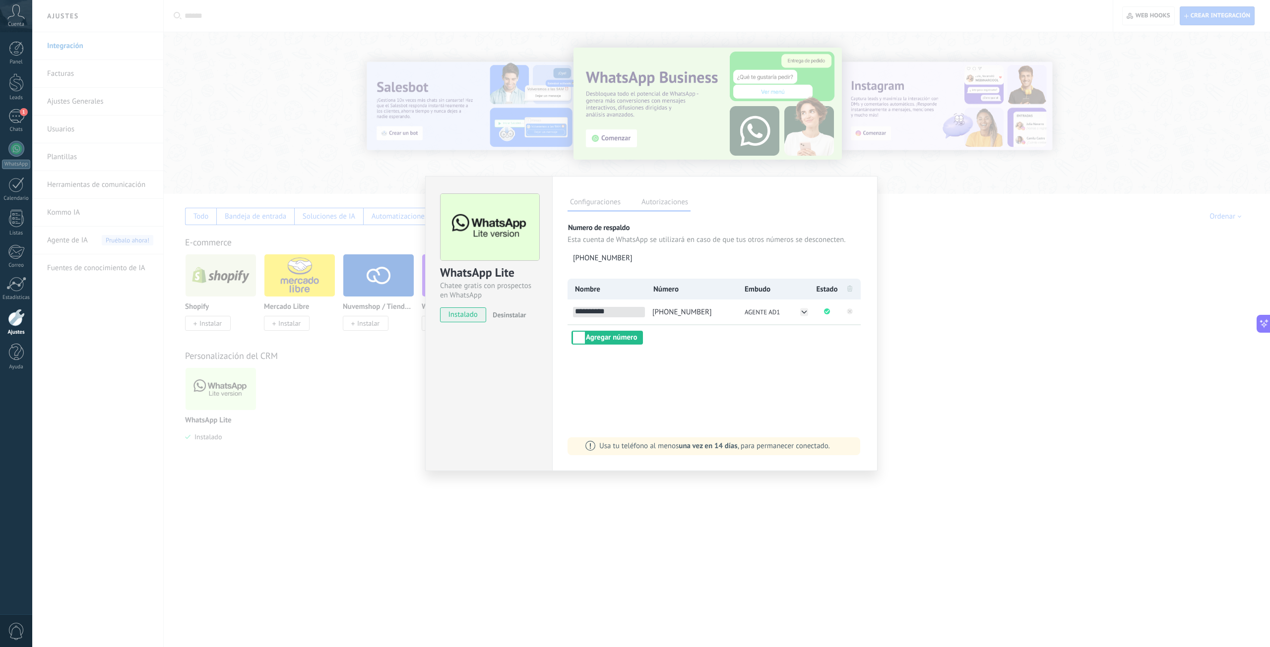
click at [825, 391] on div "**********" at bounding box center [714, 323] width 325 height 295
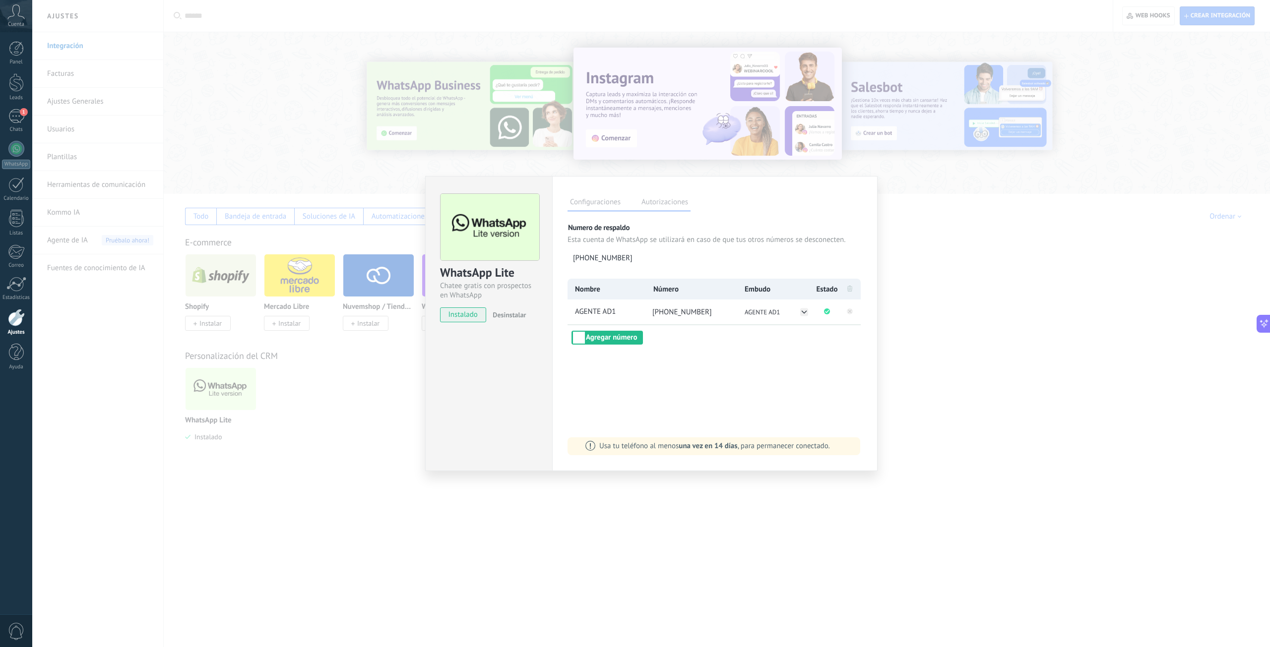
drag, startPoint x: 951, startPoint y: 350, endPoint x: 956, endPoint y: 355, distance: 6.7
click at [954, 353] on div "WhatsApp Lite Chatee gratis con prospectos en WhatsApp instalado Desinstalar Co…" at bounding box center [650, 323] width 1237 height 647
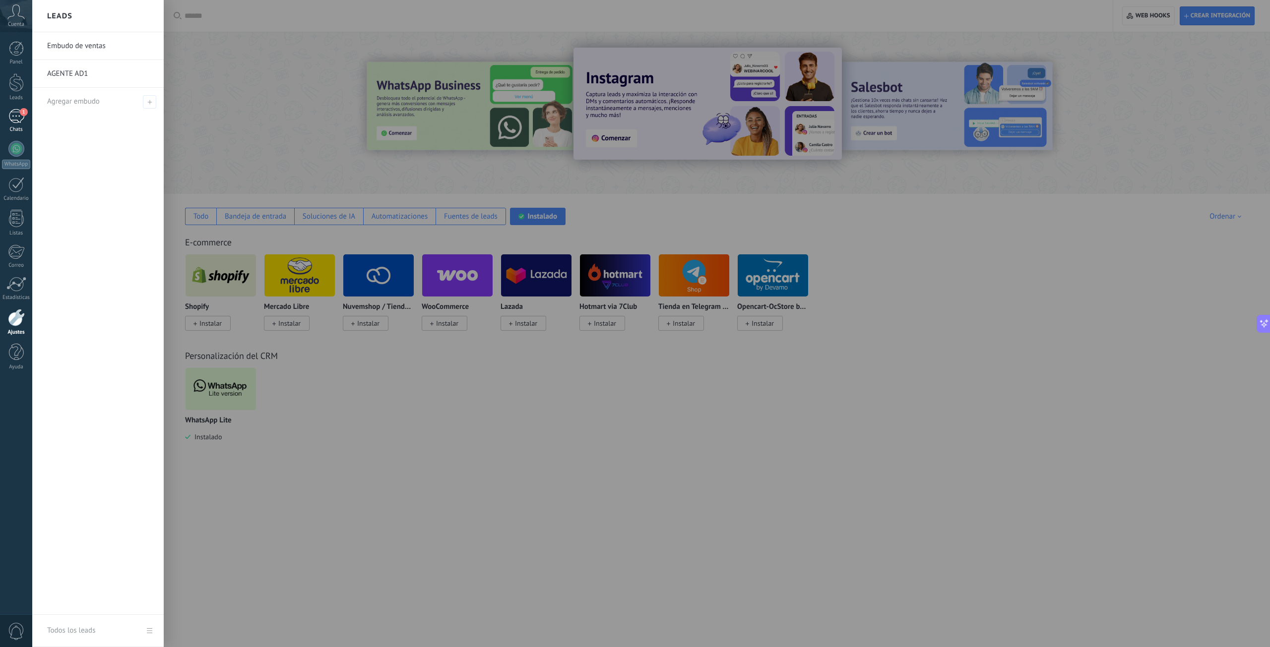
click at [12, 130] on div "Chats" at bounding box center [16, 129] width 29 height 6
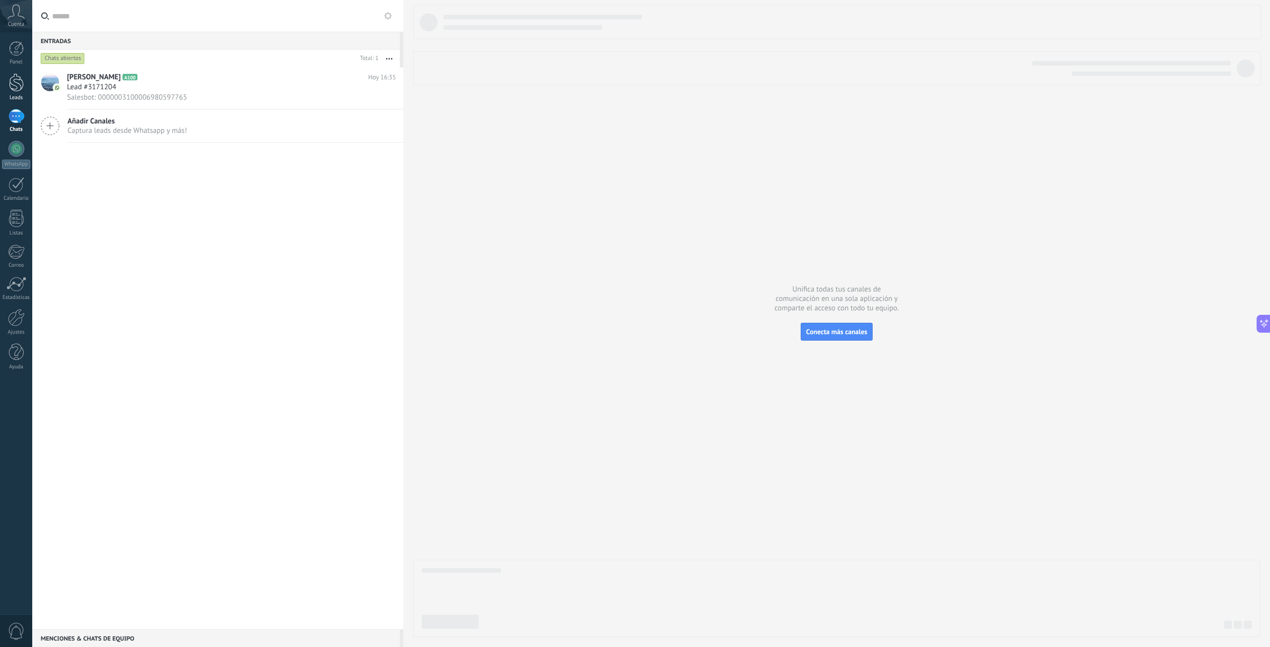
click at [18, 81] on div at bounding box center [16, 82] width 15 height 18
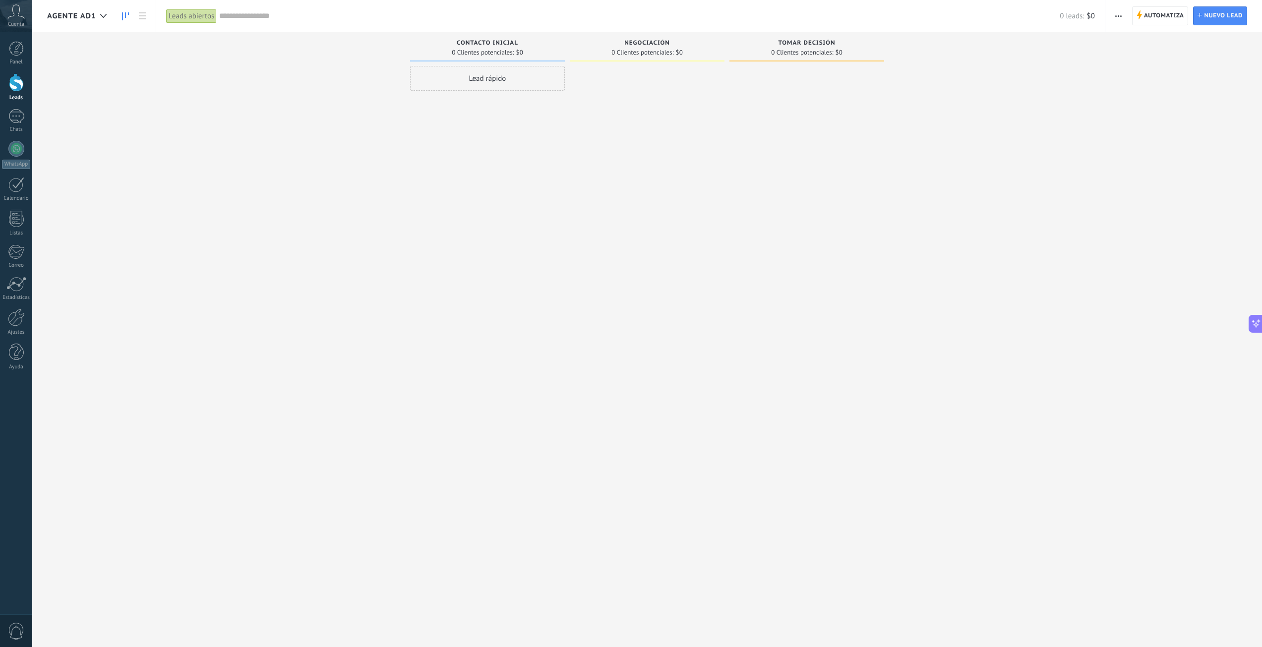
click at [1120, 15] on icon "button" at bounding box center [1118, 15] width 6 height 1
drag, startPoint x: 1008, startPoint y: 86, endPoint x: 1169, endPoint y: 33, distance: 168.9
click at [1029, 80] on div "Leads Entrantes Solicitudes: 0 0 0 0 0 0 0 0 0 Contacto inicial 0 Clientes pote…" at bounding box center [654, 308] width 1215 height 552
click at [1162, 10] on span "Automatiza" at bounding box center [1164, 16] width 40 height 18
click at [1159, 19] on span "Automatiza" at bounding box center [1164, 16] width 40 height 18
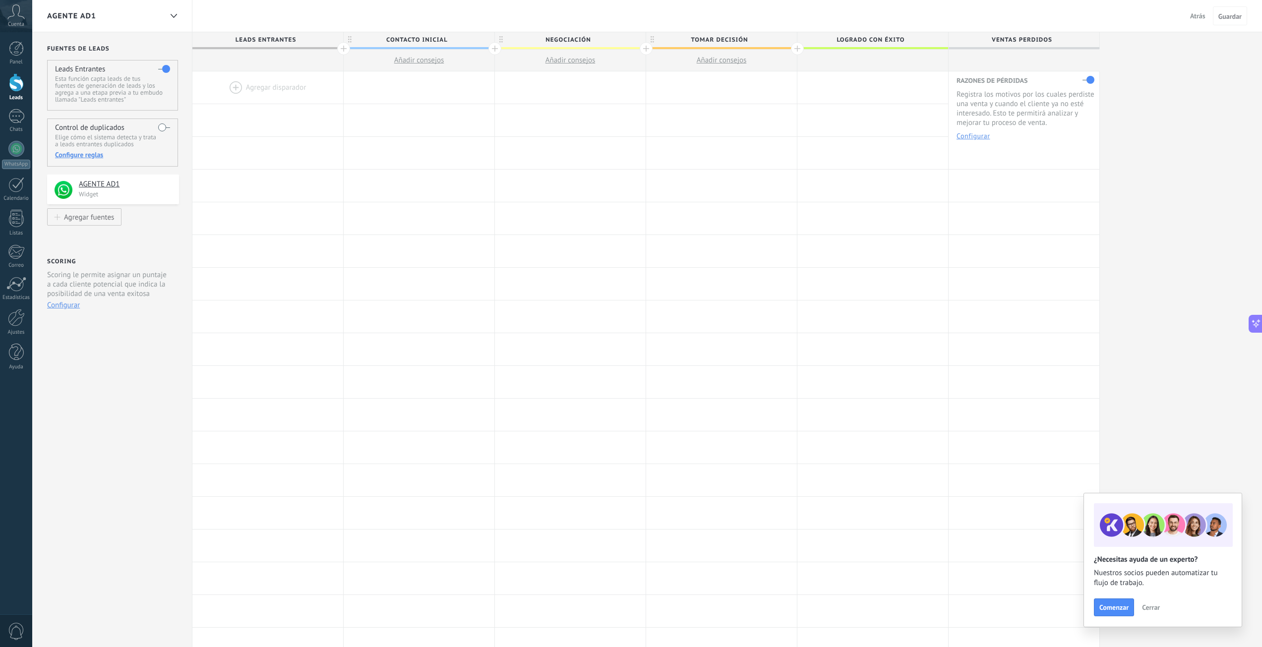
click at [795, 47] on div at bounding box center [797, 48] width 13 height 13
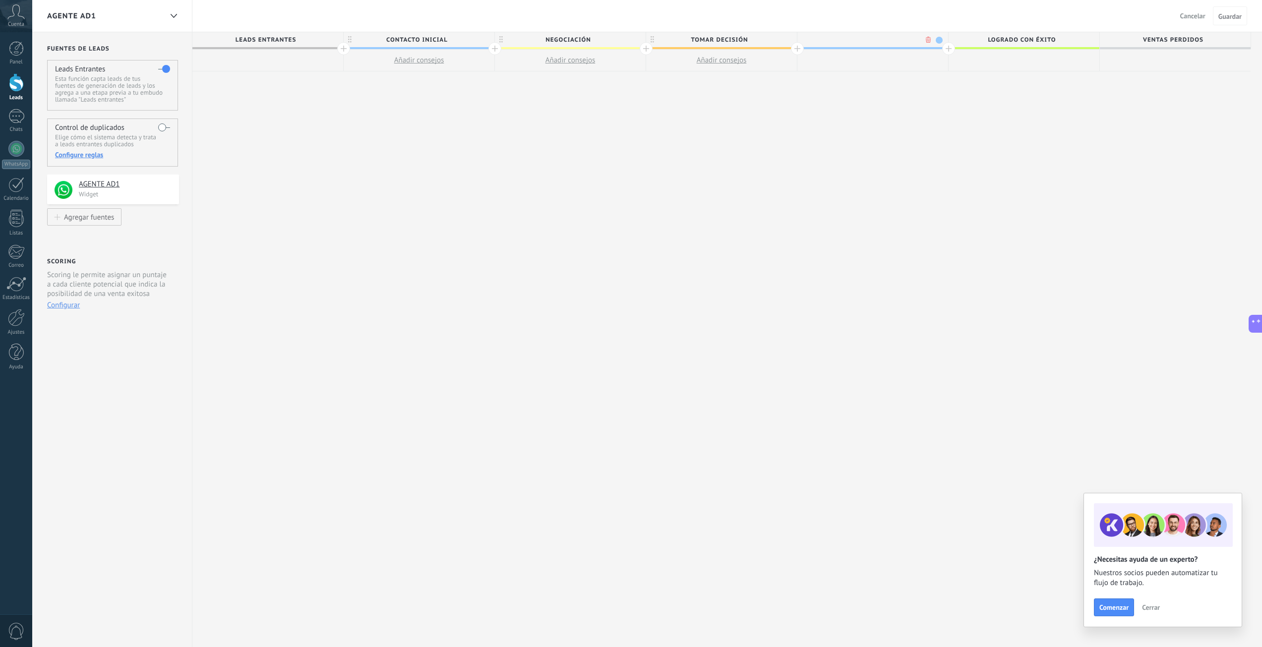
click at [282, 37] on span "Leads Entrantes" at bounding box center [265, 39] width 146 height 15
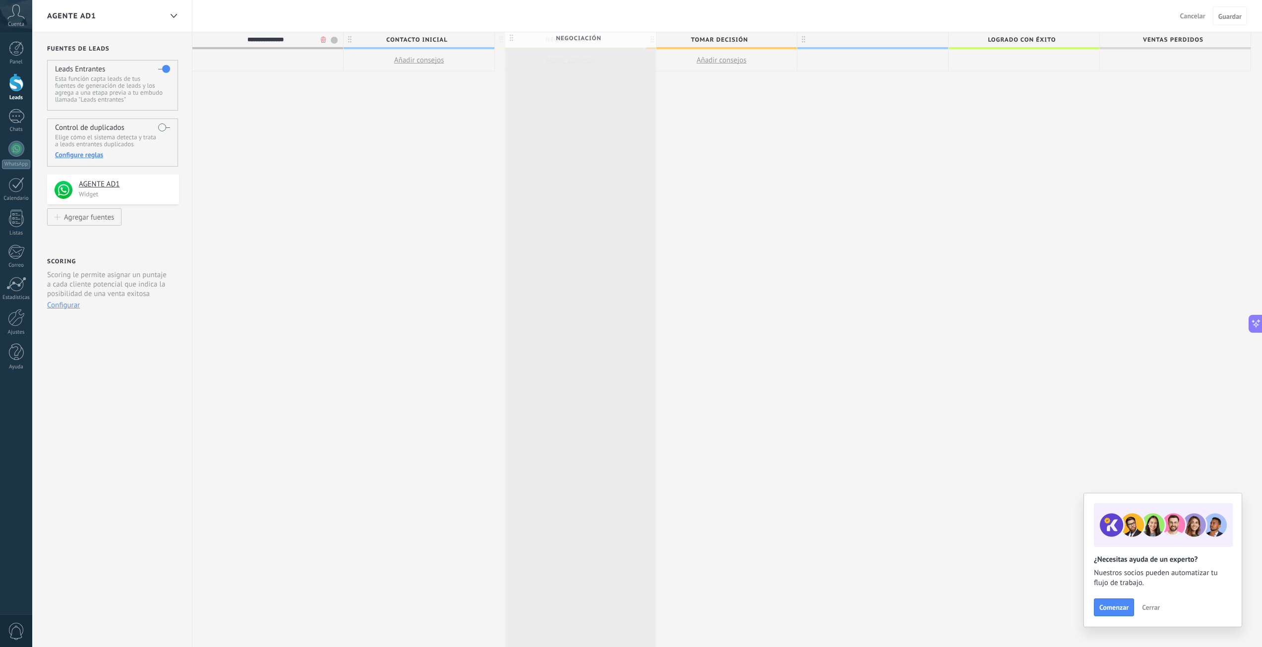
drag, startPoint x: 607, startPoint y: 44, endPoint x: 613, endPoint y: 45, distance: 6.0
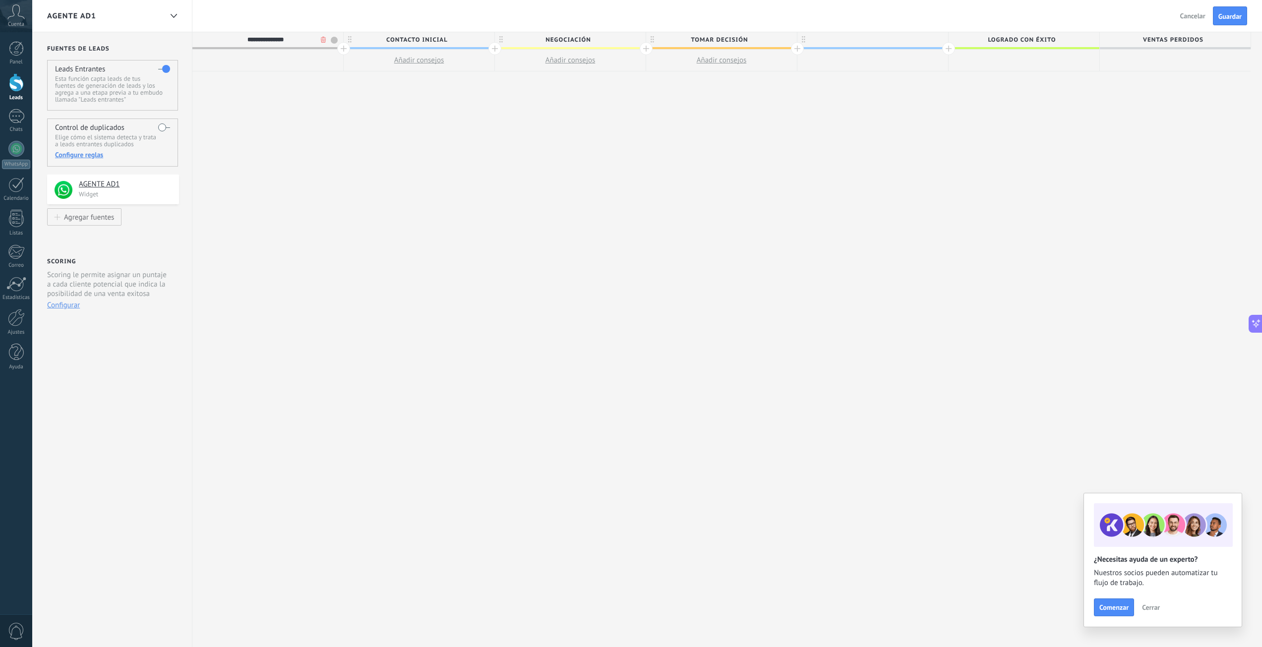
click at [580, 36] on span "Negociación" at bounding box center [568, 39] width 146 height 15
type input "*"
click at [465, 37] on span "Contacto inicial" at bounding box center [417, 39] width 146 height 15
click at [539, 40] on div at bounding box center [570, 39] width 151 height 15
click at [553, 41] on input "text" at bounding box center [567, 39] width 131 height 15
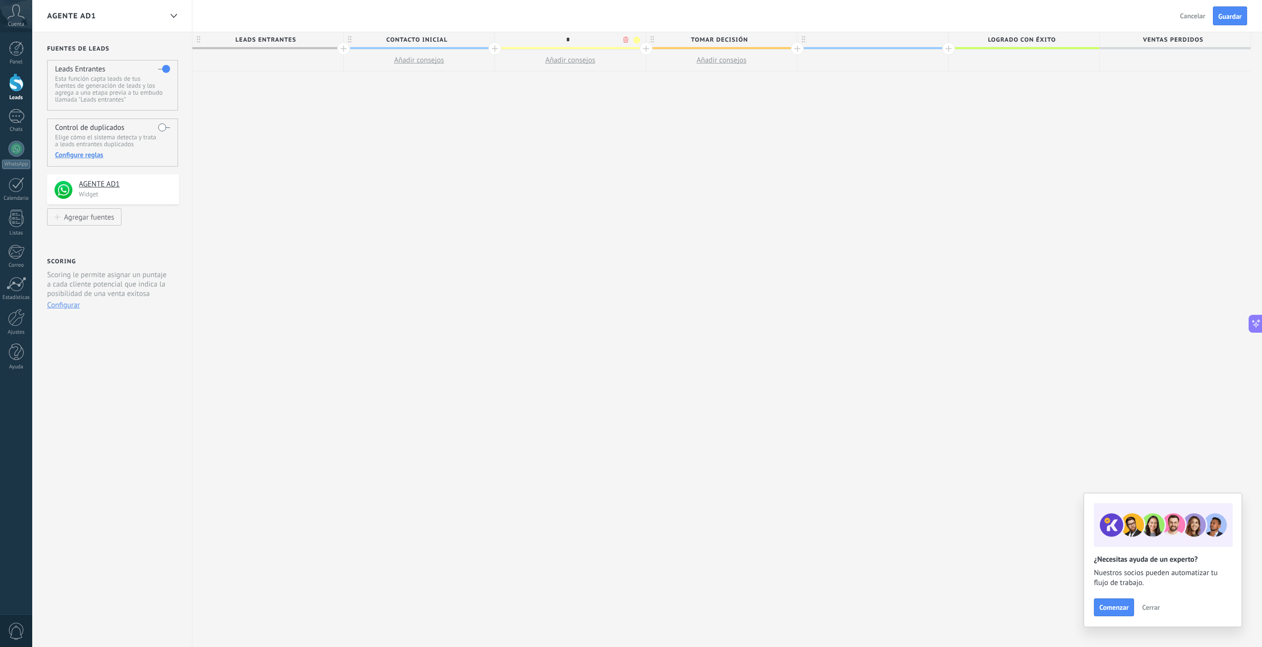
type input "*"
click at [1155, 603] on button "Cerrar" at bounding box center [1151, 607] width 27 height 15
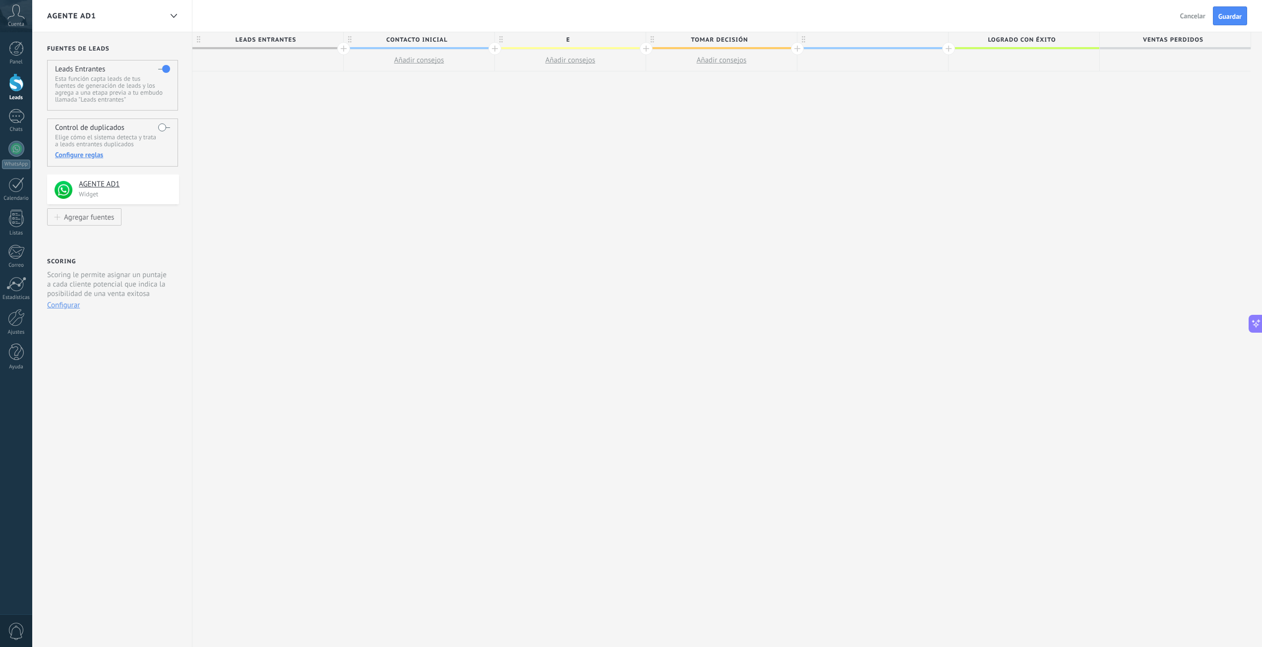
click at [554, 41] on span "e" at bounding box center [568, 39] width 146 height 15
click at [554, 53] on button "Añadir consejos" at bounding box center [570, 60] width 151 height 21
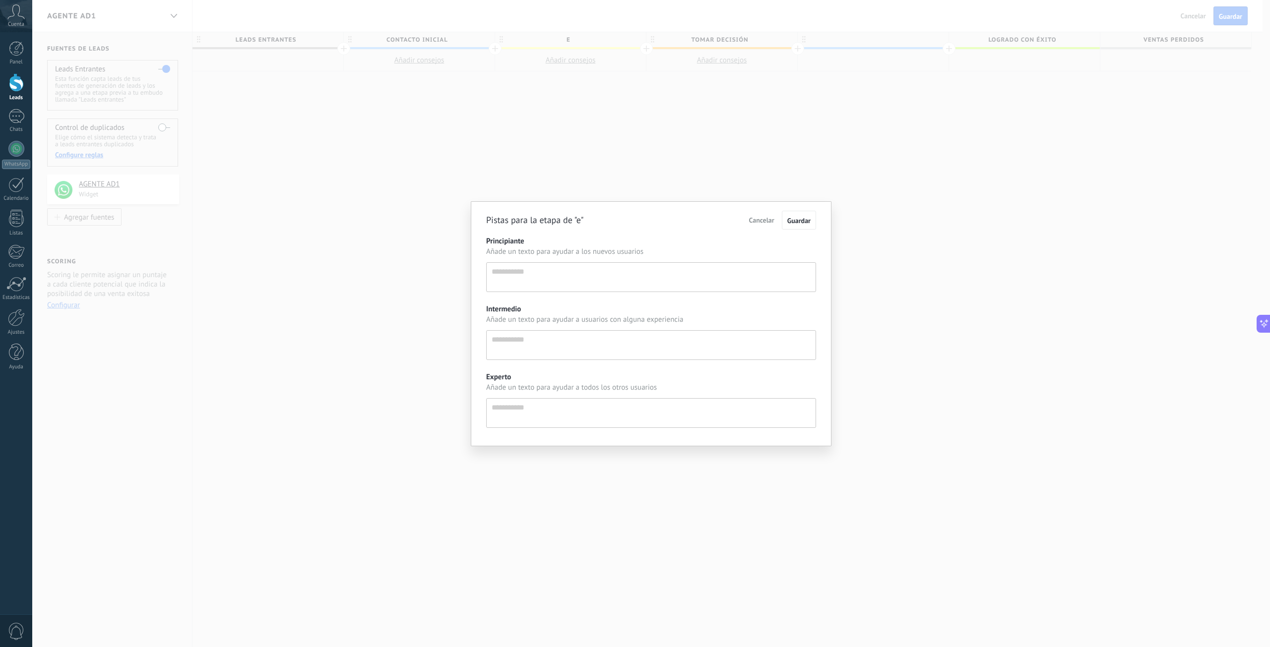
scroll to position [9, 0]
click at [562, 39] on div "Pistas para la etapa de "e" Cancelar Guardar Principiante Añade un texto para a…" at bounding box center [650, 323] width 1237 height 647
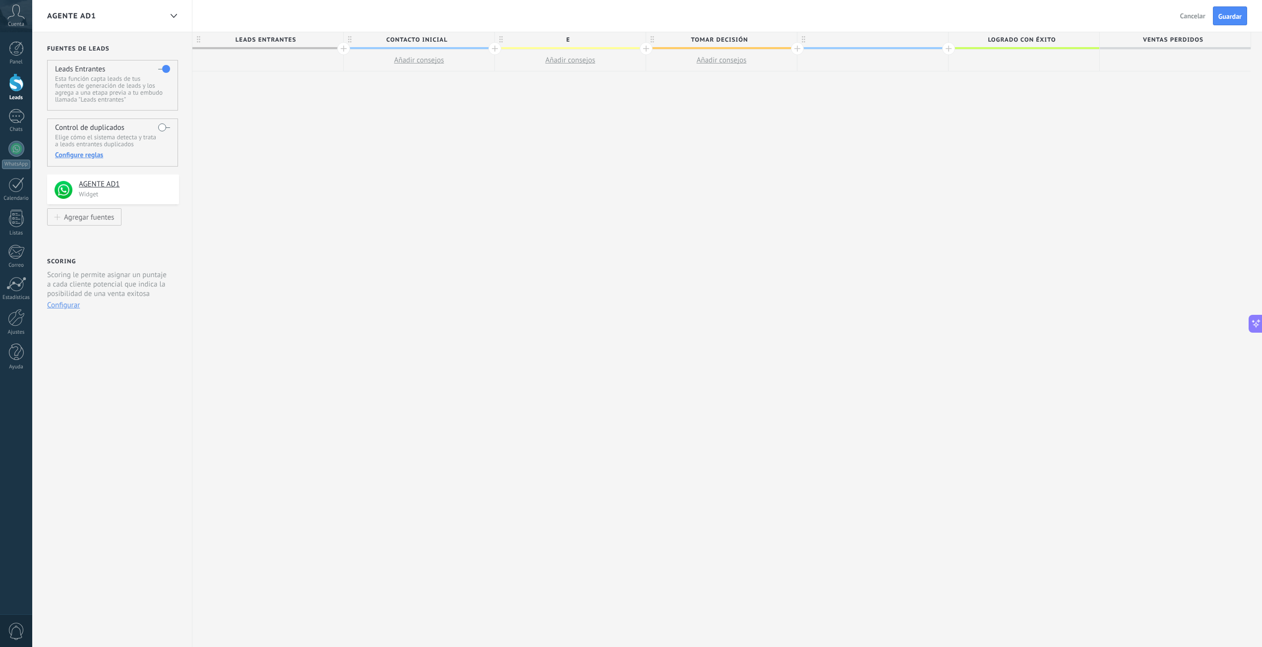
click at [563, 41] on span "e" at bounding box center [568, 39] width 146 height 15
click at [572, 36] on input "*****" at bounding box center [567, 39] width 131 height 15
click at [573, 36] on input "*" at bounding box center [567, 39] width 131 height 15
click at [544, 45] on input "**" at bounding box center [567, 39] width 131 height 15
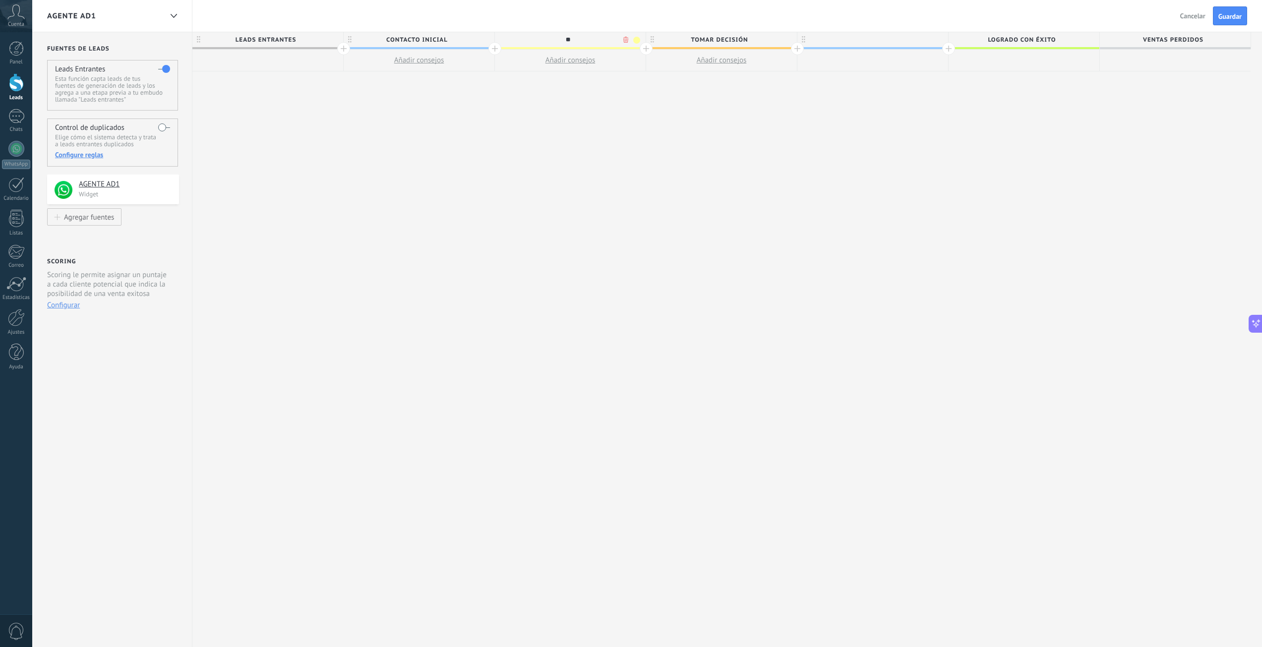
drag, startPoint x: 547, startPoint y: 44, endPoint x: 557, endPoint y: 45, distance: 10.4
click at [548, 44] on input "**" at bounding box center [567, 39] width 131 height 15
click at [570, 49] on div "**" at bounding box center [570, 40] width 151 height 17
type input "**"
click at [570, 49] on span at bounding box center [570, 48] width 151 height 2
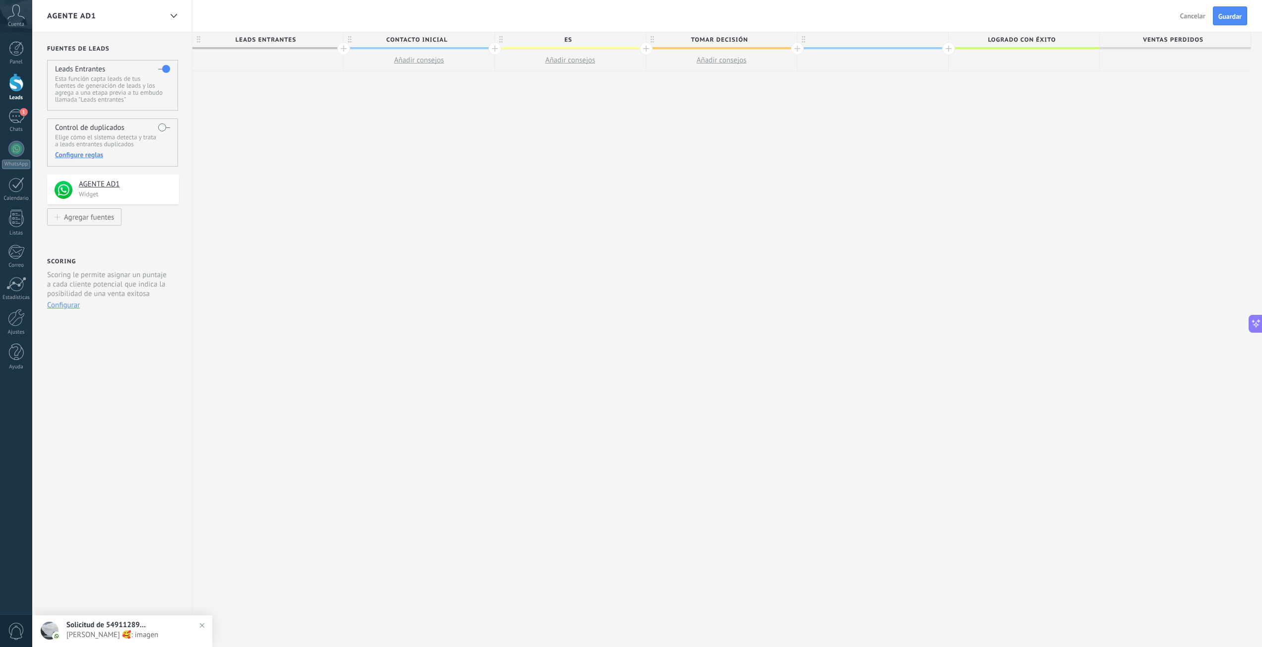
click at [876, 39] on div at bounding box center [873, 39] width 151 height 15
click at [876, 39] on input "**" at bounding box center [870, 39] width 131 height 15
type input "**"
click at [1205, 20] on span "Cancelar" at bounding box center [1192, 15] width 25 height 9
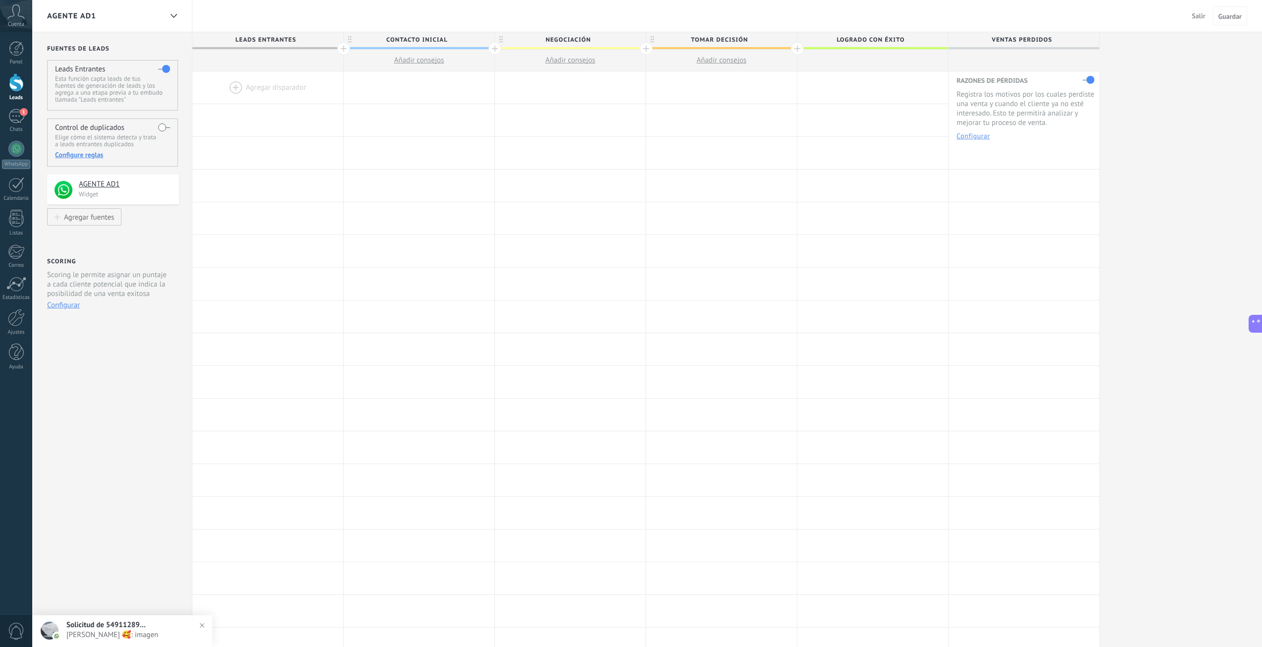
click at [575, 43] on span "Negociación" at bounding box center [568, 39] width 146 height 15
click at [1192, 14] on span "Salir" at bounding box center [1198, 15] width 13 height 9
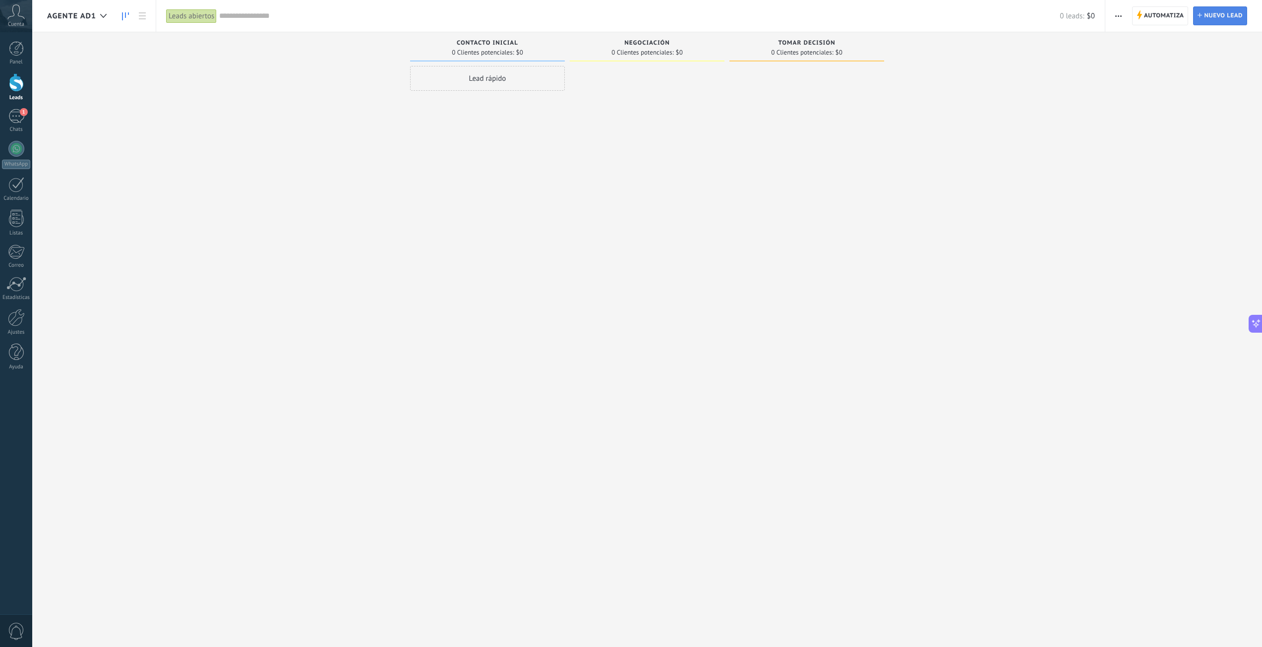
click at [1195, 17] on link "Lead Nuevo lead" at bounding box center [1220, 15] width 54 height 19
click at [1172, 17] on span "Automatiza" at bounding box center [1164, 16] width 40 height 18
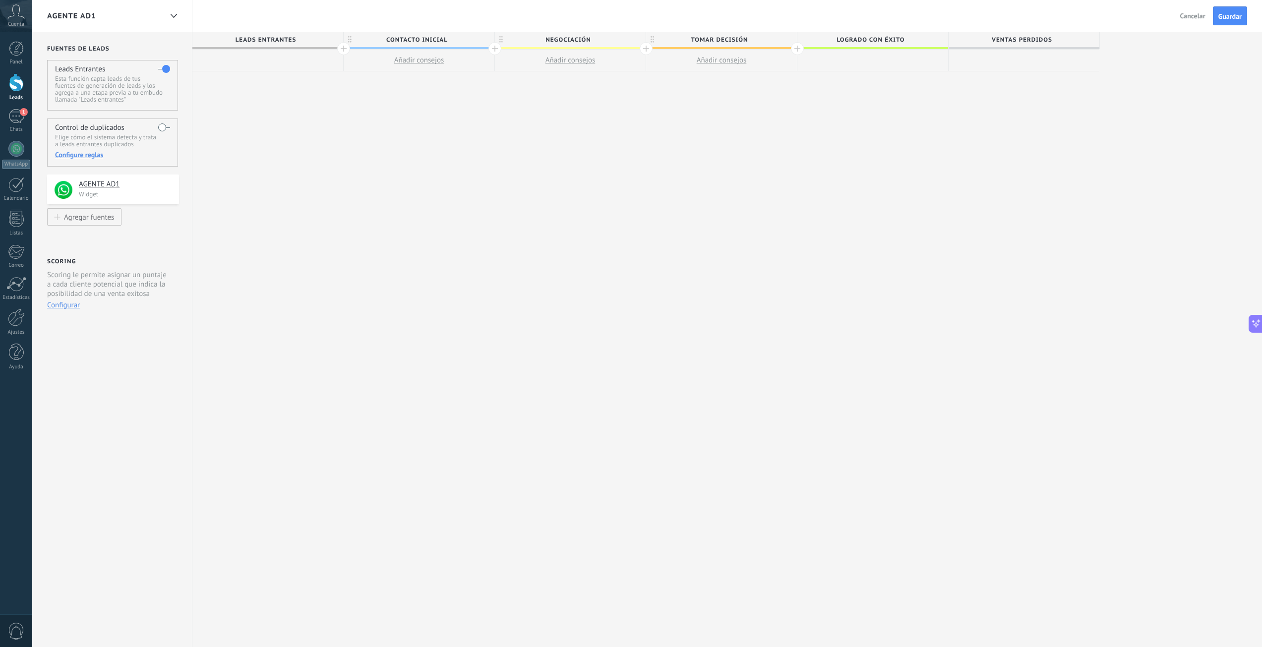
click at [594, 39] on span "Negociación" at bounding box center [568, 39] width 146 height 15
type input "*"
type input "*******"
click at [19, 81] on div at bounding box center [16, 82] width 15 height 18
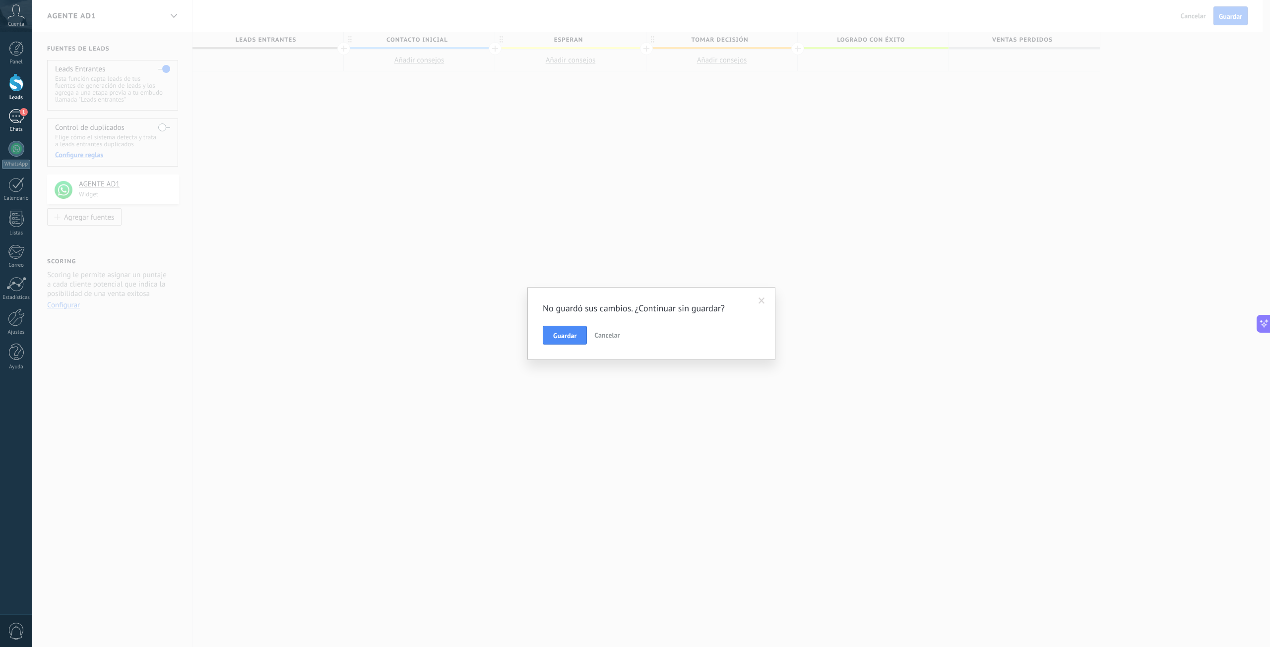
click at [1, 124] on link "1 Chats" at bounding box center [16, 121] width 32 height 24
click at [14, 118] on div "1" at bounding box center [16, 116] width 16 height 14
click at [621, 332] on button "Cancelar" at bounding box center [606, 335] width 33 height 19
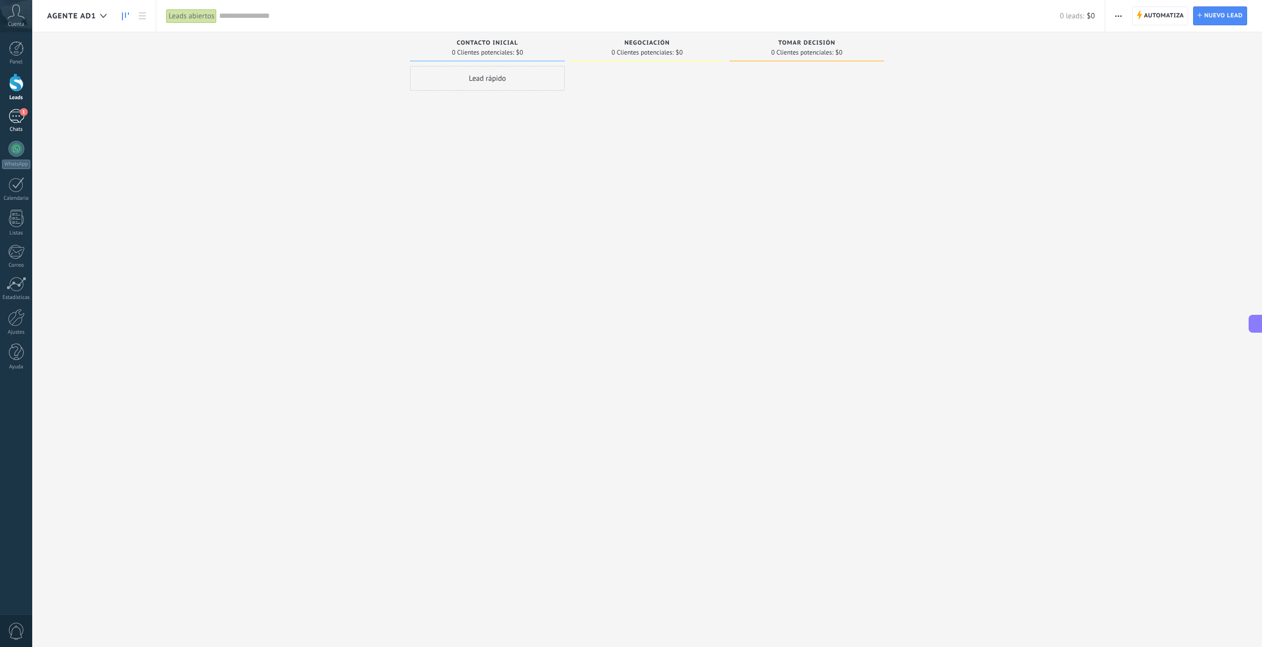
click at [20, 117] on div "1" at bounding box center [16, 116] width 16 height 14
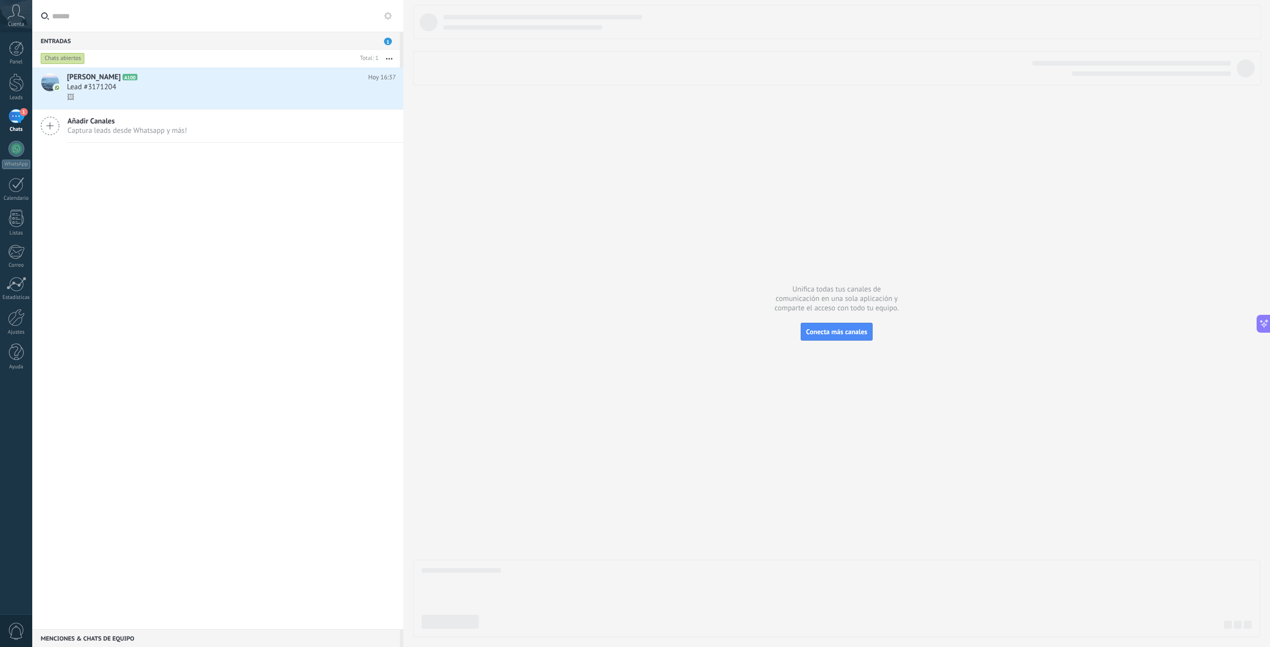
click at [391, 60] on button "button" at bounding box center [388, 59] width 21 height 18
drag, startPoint x: 251, startPoint y: 203, endPoint x: 327, endPoint y: 137, distance: 100.9
click at [251, 203] on div "Jenni A100 Hoy 16:37 Lead #3171204 🖼 Añadir Canales Captura leads desde Whatsap…" at bounding box center [217, 348] width 371 height 562
click at [321, 94] on div "🖼" at bounding box center [231, 97] width 329 height 10
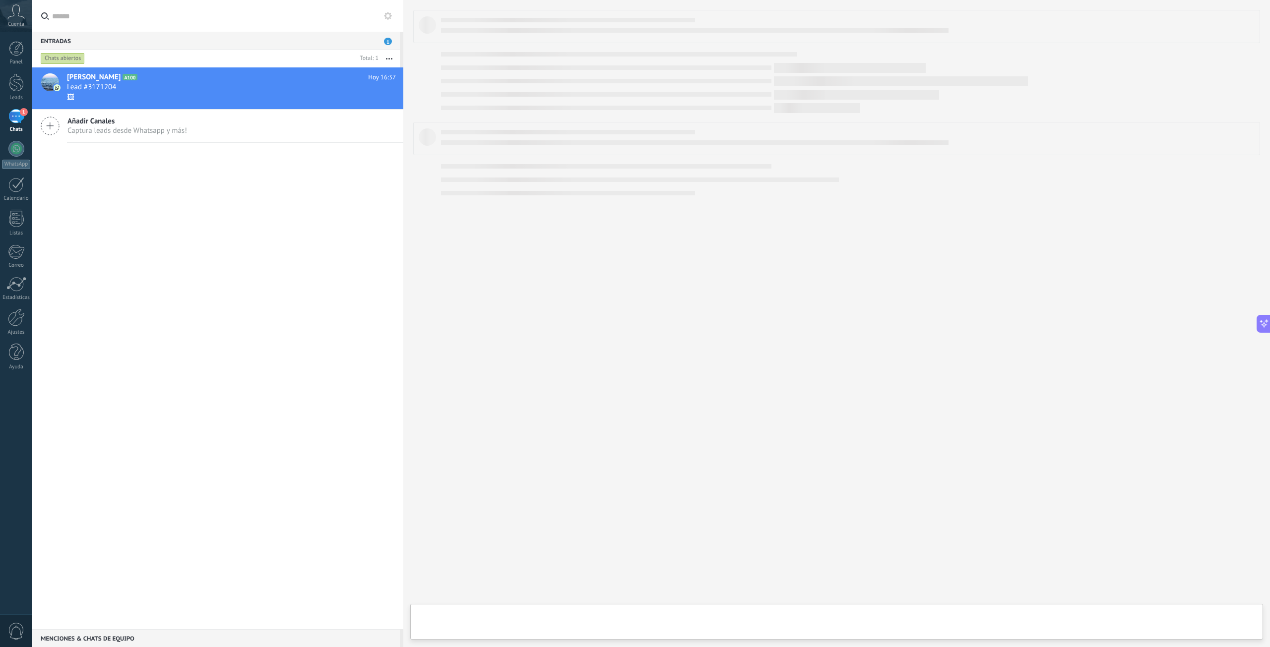
type textarea "**********"
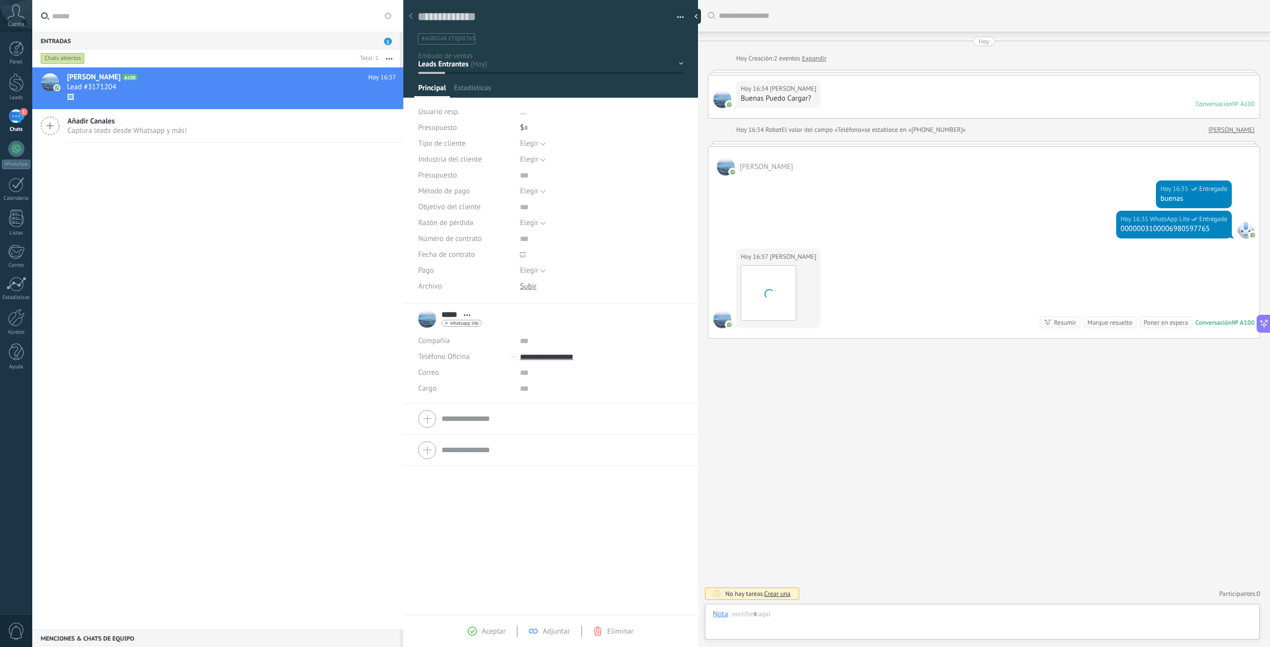
scroll to position [15, 0]
click at [0, 0] on div "Nueva consulta Cualificado Llamada agendada Propuesta en preparación Propuesta …" at bounding box center [0, 0] width 0 height 0
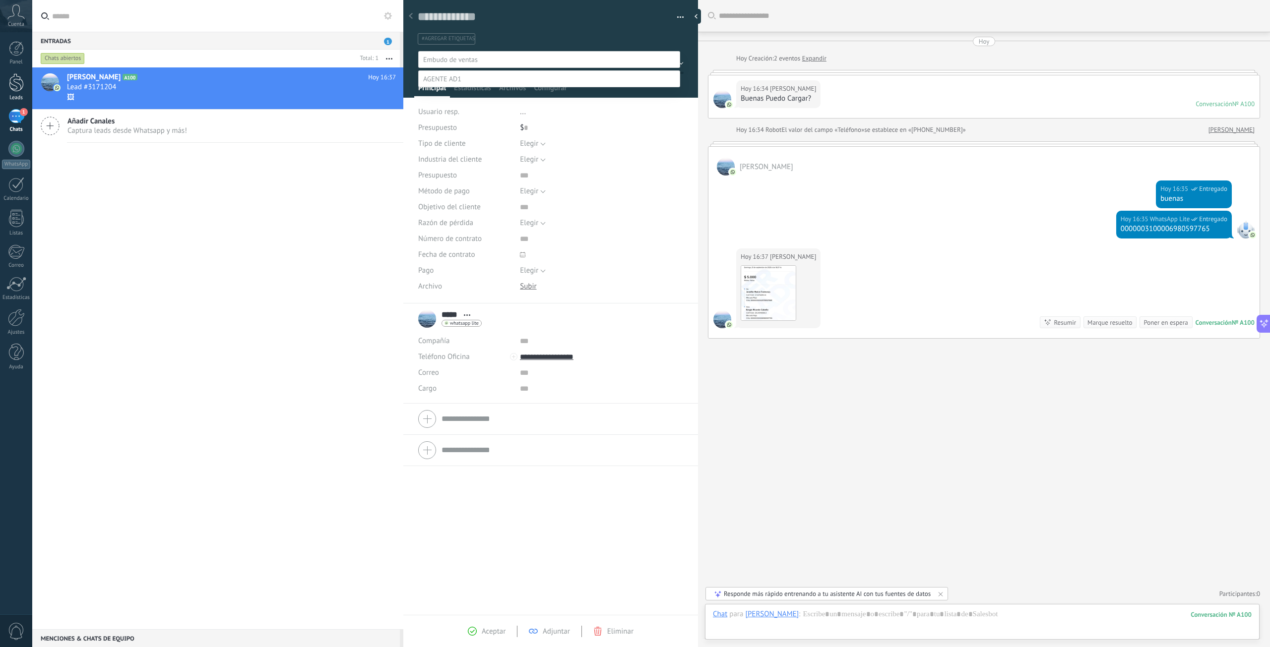
click at [16, 90] on div at bounding box center [16, 82] width 15 height 18
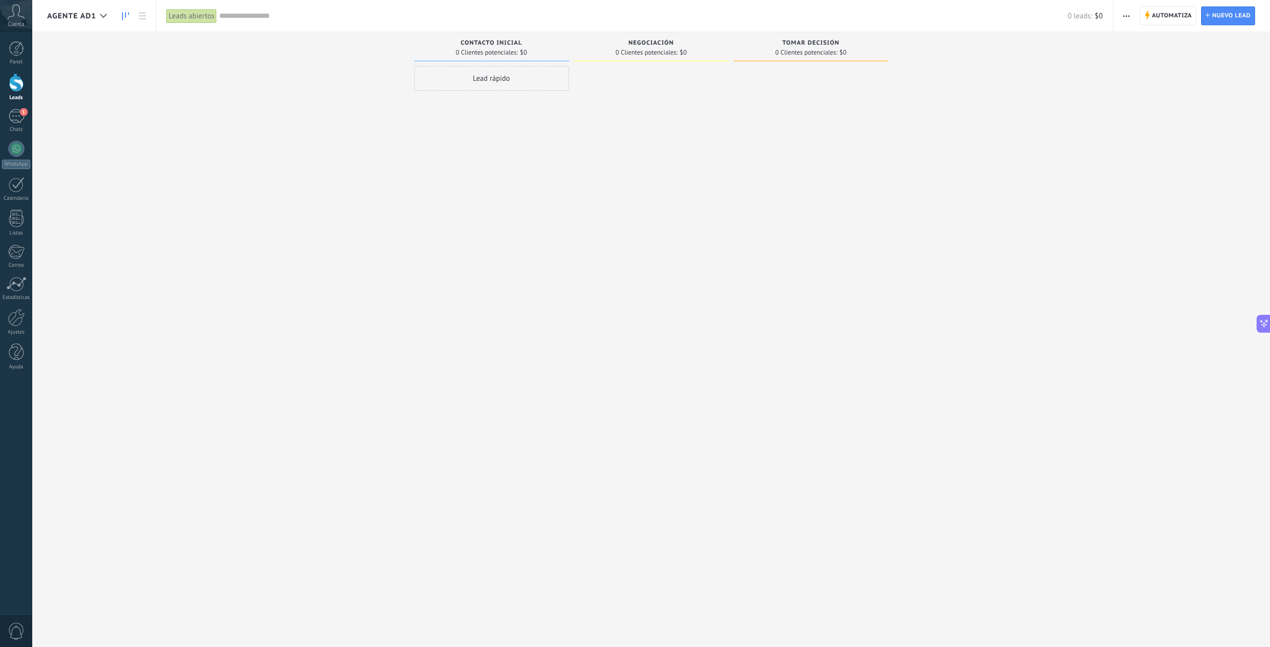
click at [1127, 17] on span "button" at bounding box center [1126, 15] width 6 height 19
click at [1193, 63] on div "Editar embudo" at bounding box center [1172, 63] width 118 height 20
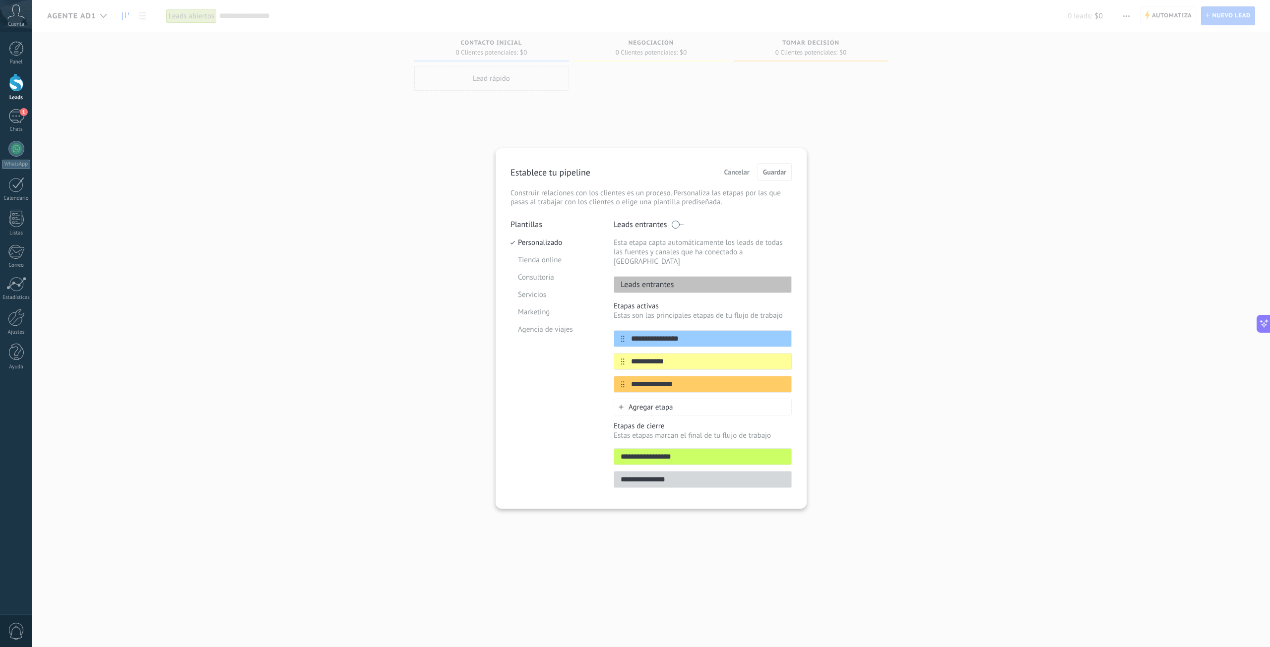
drag, startPoint x: 695, startPoint y: 354, endPoint x: 605, endPoint y: 361, distance: 90.5
click at [605, 361] on div "**********" at bounding box center [650, 357] width 281 height 274
type input "**********"
drag, startPoint x: 694, startPoint y: 372, endPoint x: 533, endPoint y: 386, distance: 161.8
click at [533, 386] on div "**********" at bounding box center [650, 357] width 281 height 274
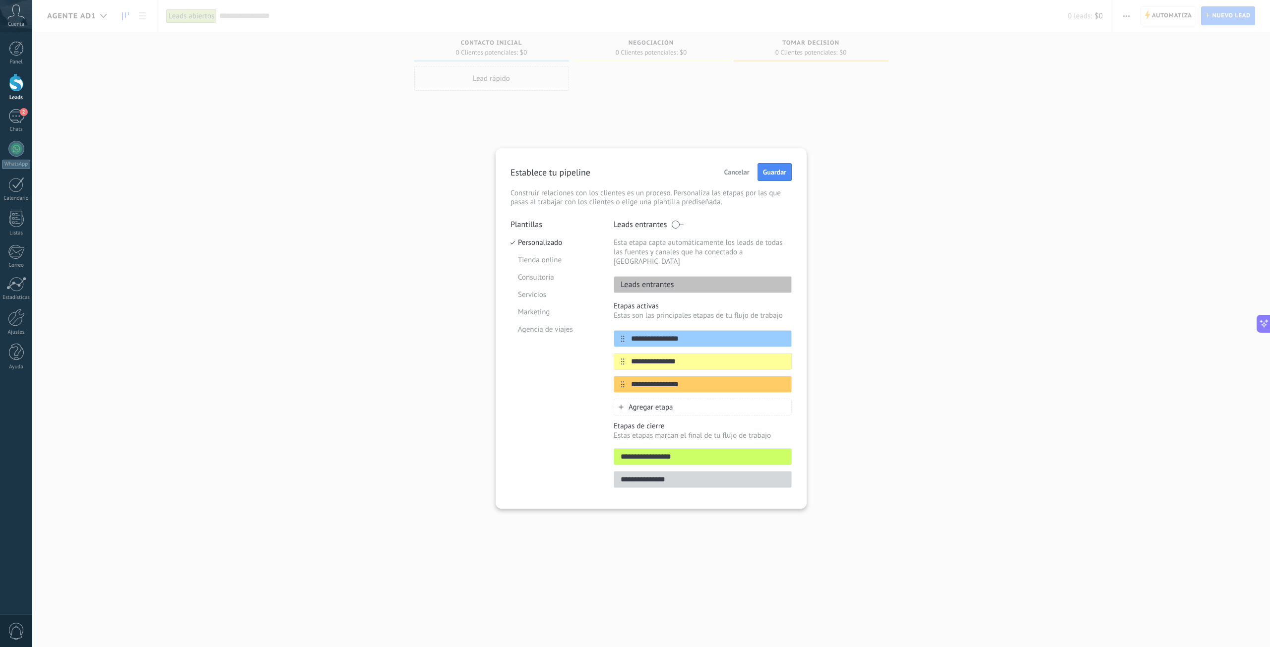
type input "**********"
click at [689, 399] on div "Agregar etapa" at bounding box center [703, 407] width 178 height 17
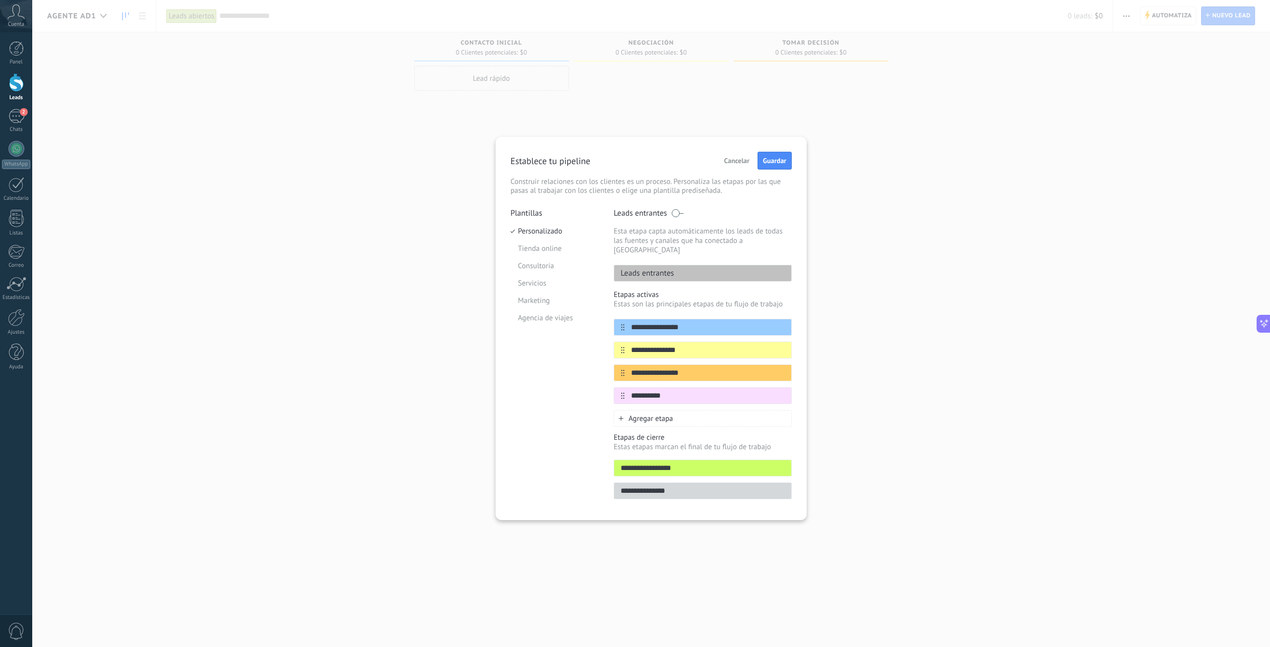
type input "**********"
click at [688, 410] on div "Agregar etapa" at bounding box center [703, 418] width 178 height 17
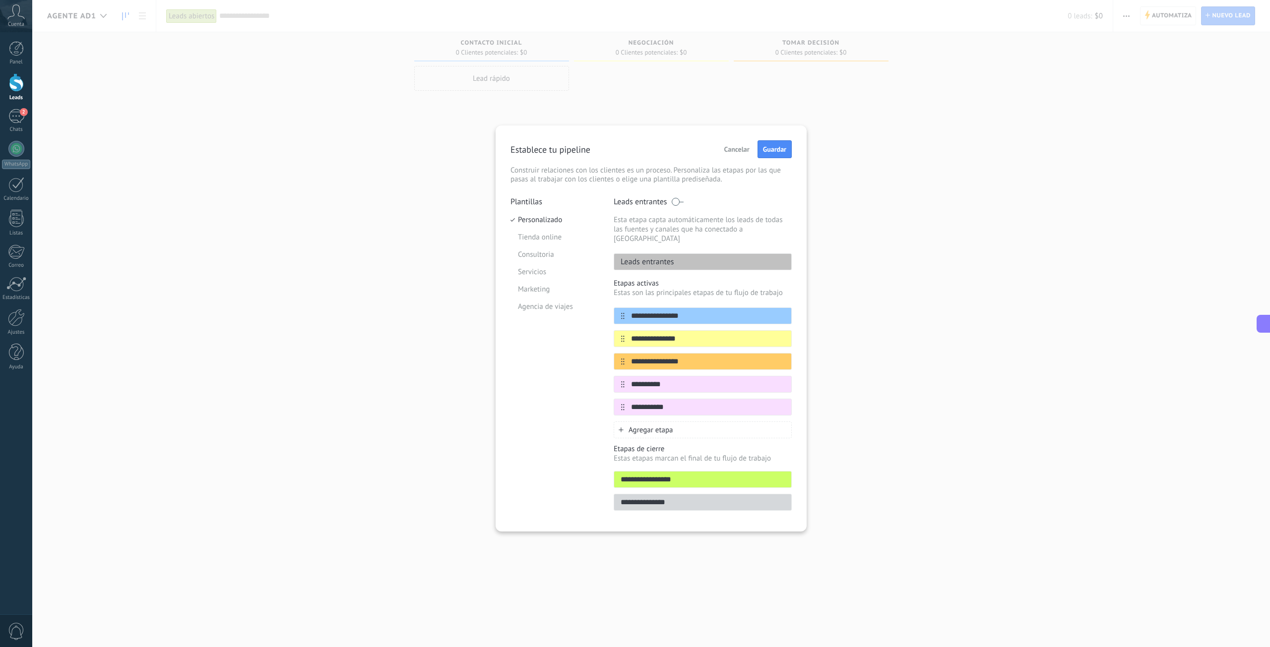
type input "**********"
click at [732, 427] on div "Agregar etapa" at bounding box center [703, 430] width 178 height 17
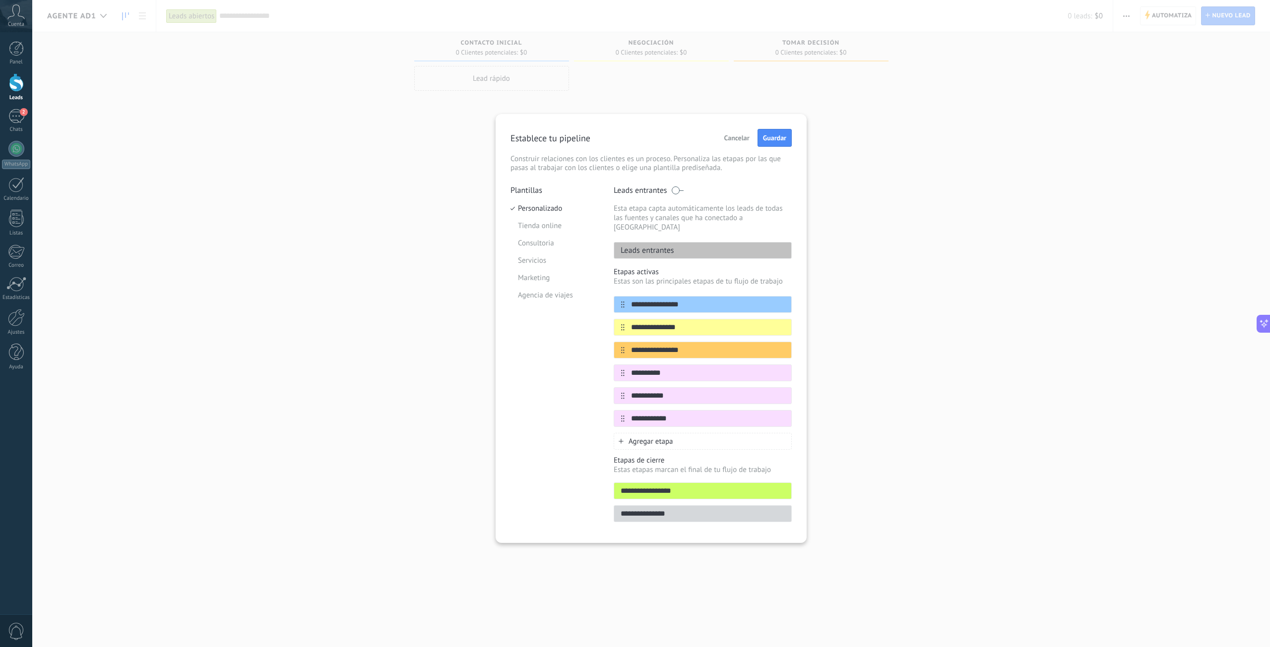
type input "**********"
click at [712, 437] on div "Agregar etapa" at bounding box center [703, 441] width 178 height 17
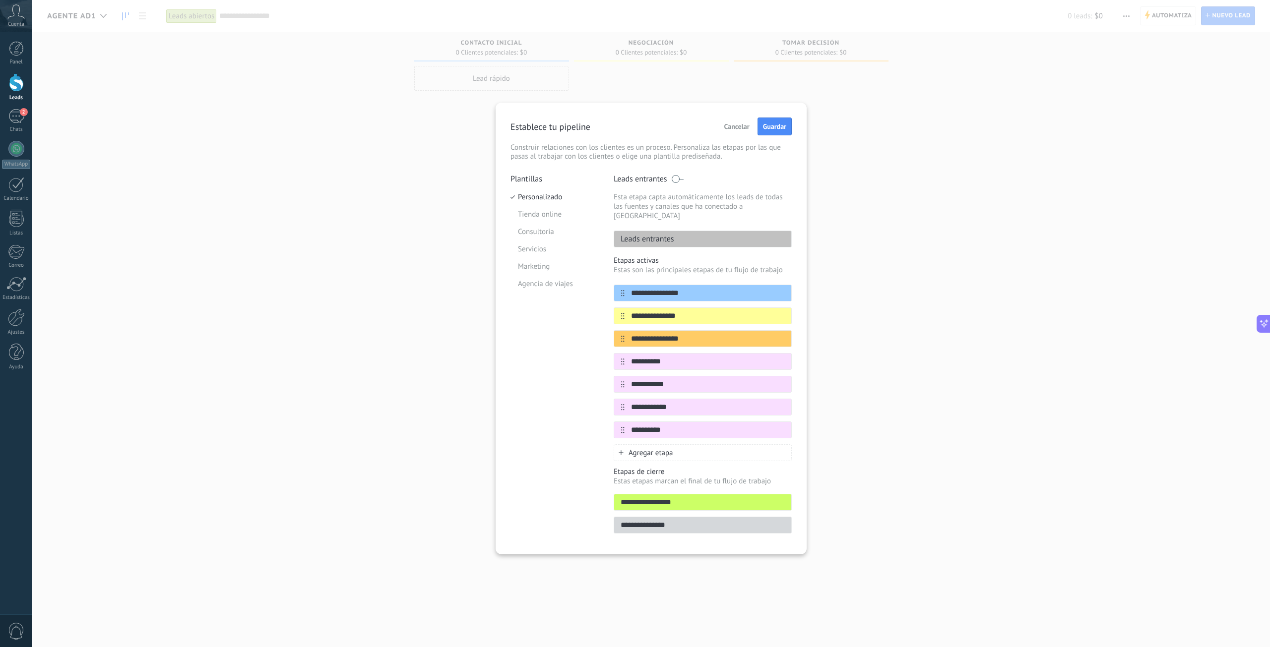
type input "**********"
click at [561, 400] on div "Plantillas Personalizado Tienda online Consultoria Servicios Marketing Agencia …" at bounding box center [554, 357] width 88 height 366
click at [668, 448] on span "Agregar etapa" at bounding box center [650, 452] width 45 height 9
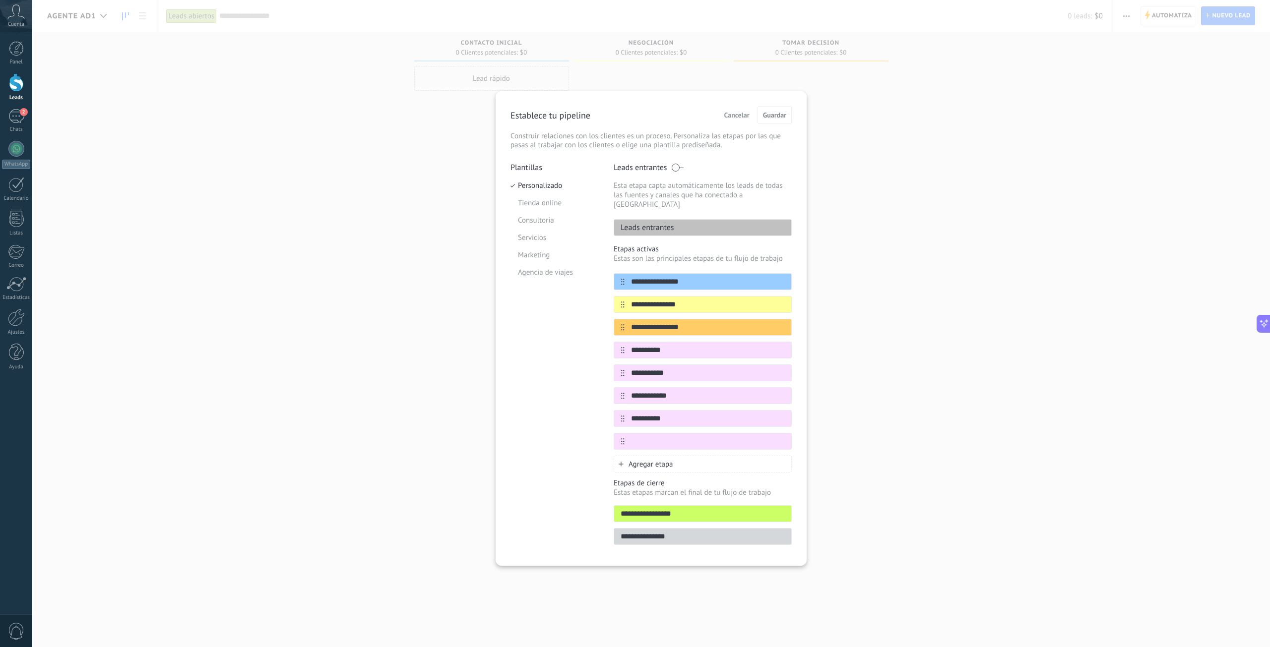
click at [0, 0] on icon at bounding box center [0, 0] width 0 height 0
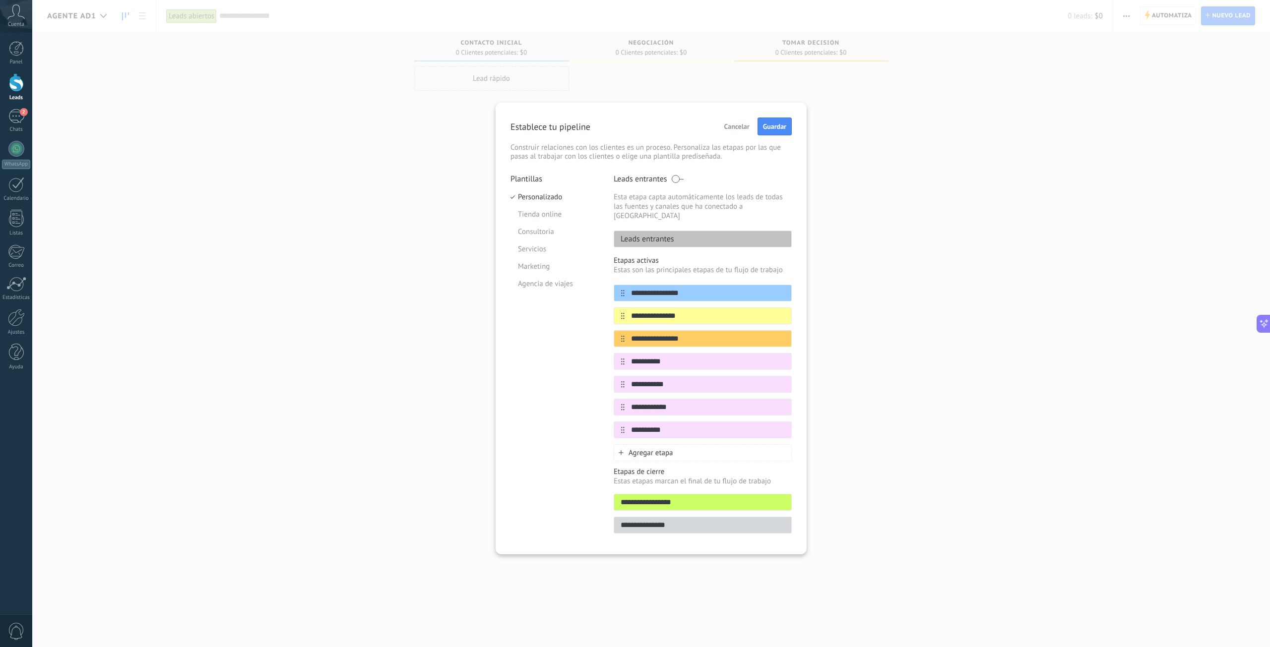
click at [773, 158] on p "Construir relaciones con los clientes es un proceso. Personaliza las etapas por…" at bounding box center [650, 152] width 281 height 18
click at [779, 159] on p "Construir relaciones con los clientes es un proceso. Personaliza las etapas por…" at bounding box center [650, 152] width 281 height 18
click at [773, 160] on p "Construir relaciones con los clientes es un proceso. Personaliza las etapas por…" at bounding box center [650, 152] width 281 height 18
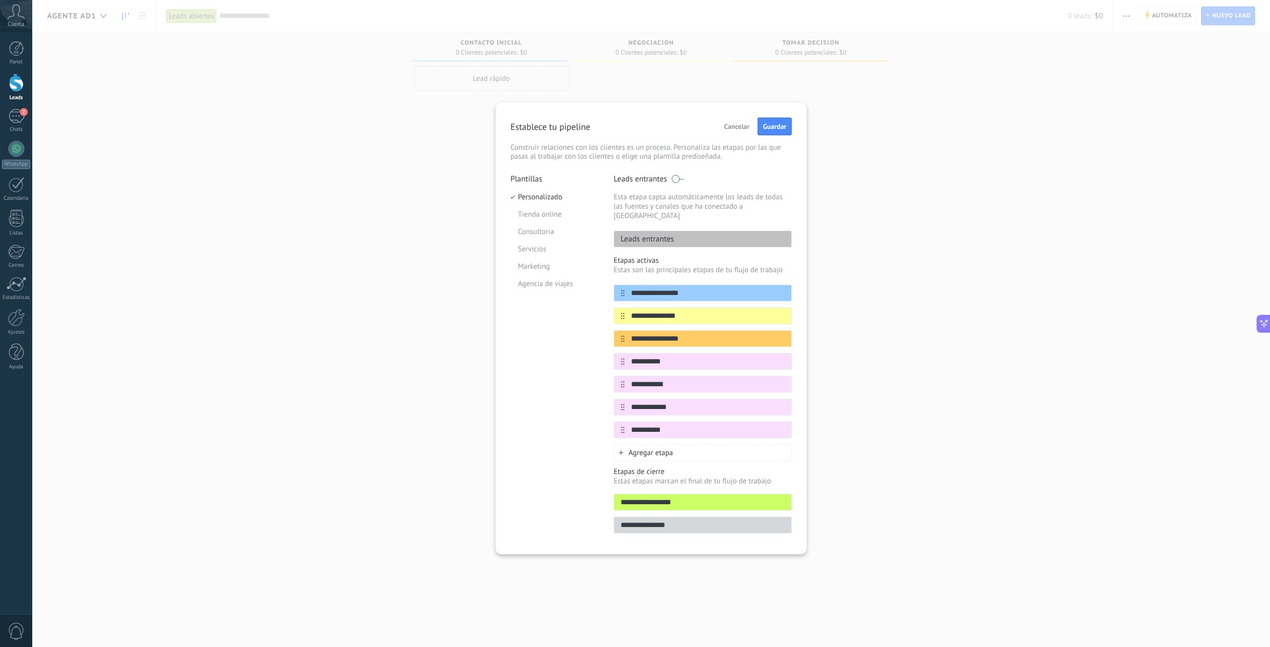
click at [773, 160] on p "Construir relaciones con los clientes es un proceso. Personaliza las etapas por…" at bounding box center [650, 152] width 281 height 18
click at [733, 152] on p "Construir relaciones con los clientes es un proceso. Personaliza las etapas por…" at bounding box center [650, 152] width 281 height 18
click at [735, 162] on div "**********" at bounding box center [650, 329] width 281 height 422
click at [736, 162] on div "**********" at bounding box center [650, 329] width 281 height 422
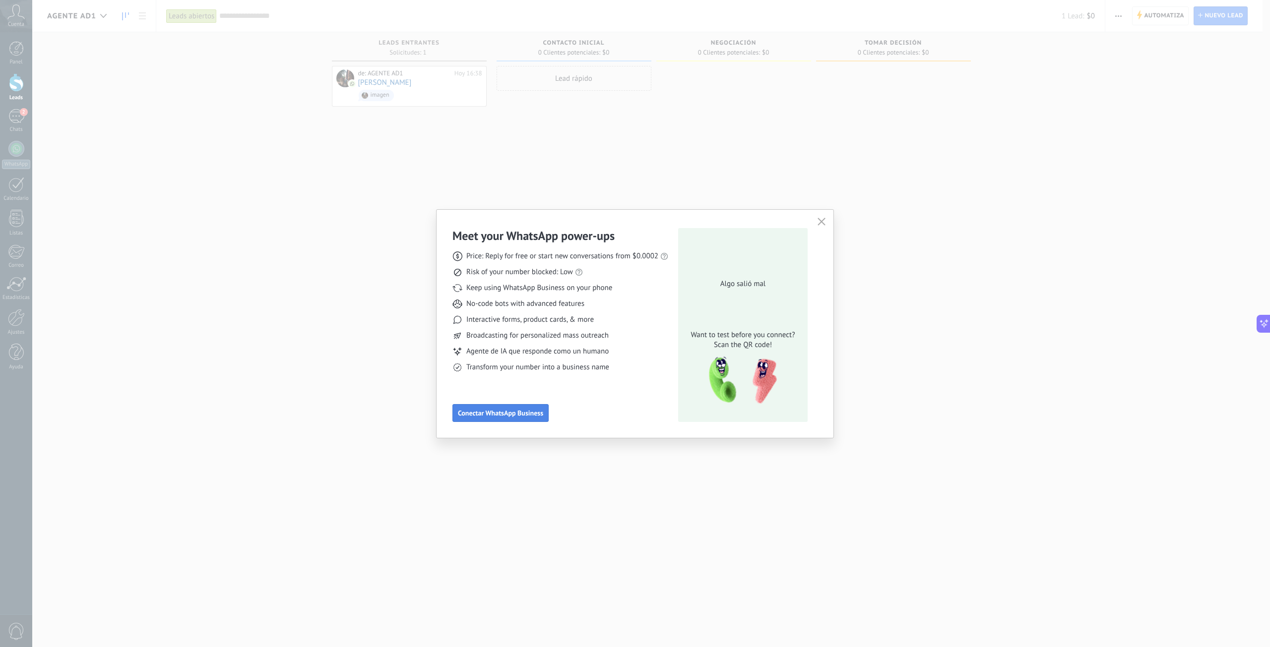
click at [531, 417] on span "Conectar WhatsApp Business" at bounding box center [500, 413] width 85 height 7
